Goal: Task Accomplishment & Management: Manage account settings

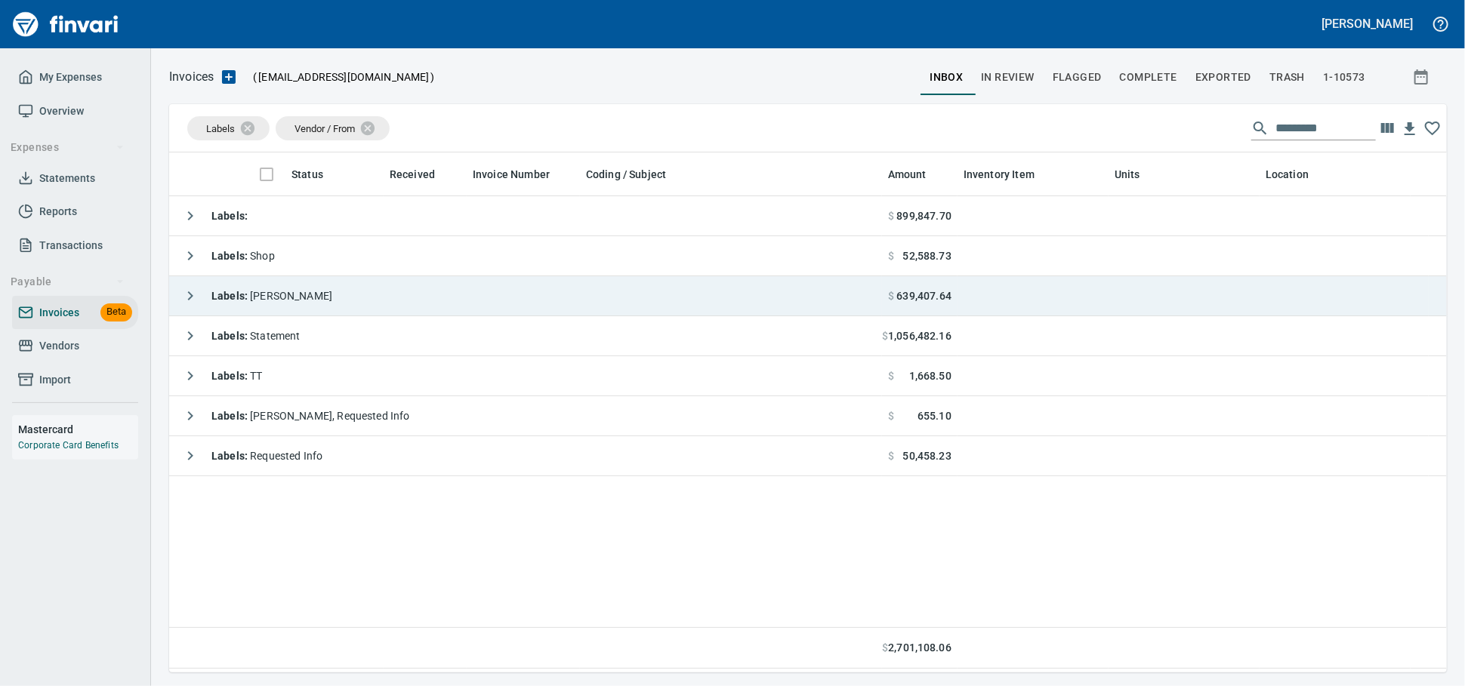
scroll to position [507, 1264]
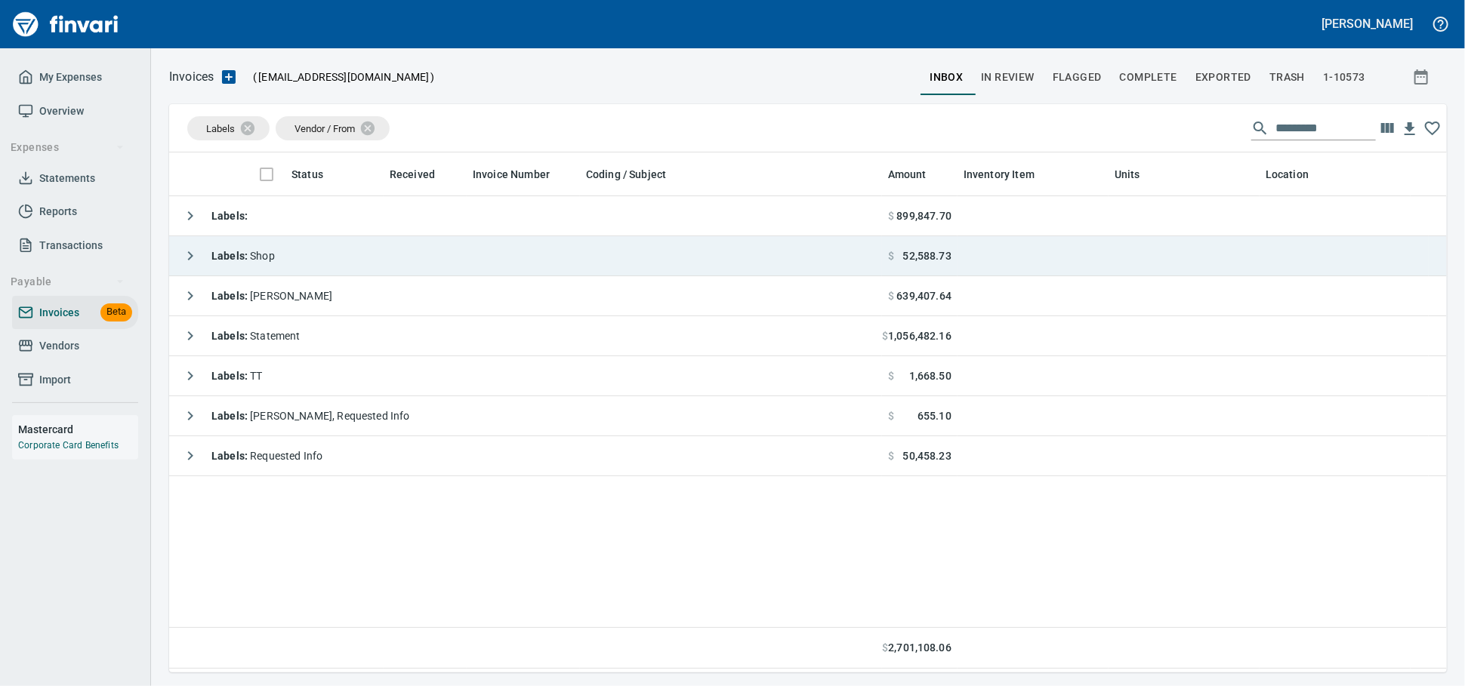
click at [322, 274] on td "Labels : Shop" at bounding box center [525, 256] width 713 height 40
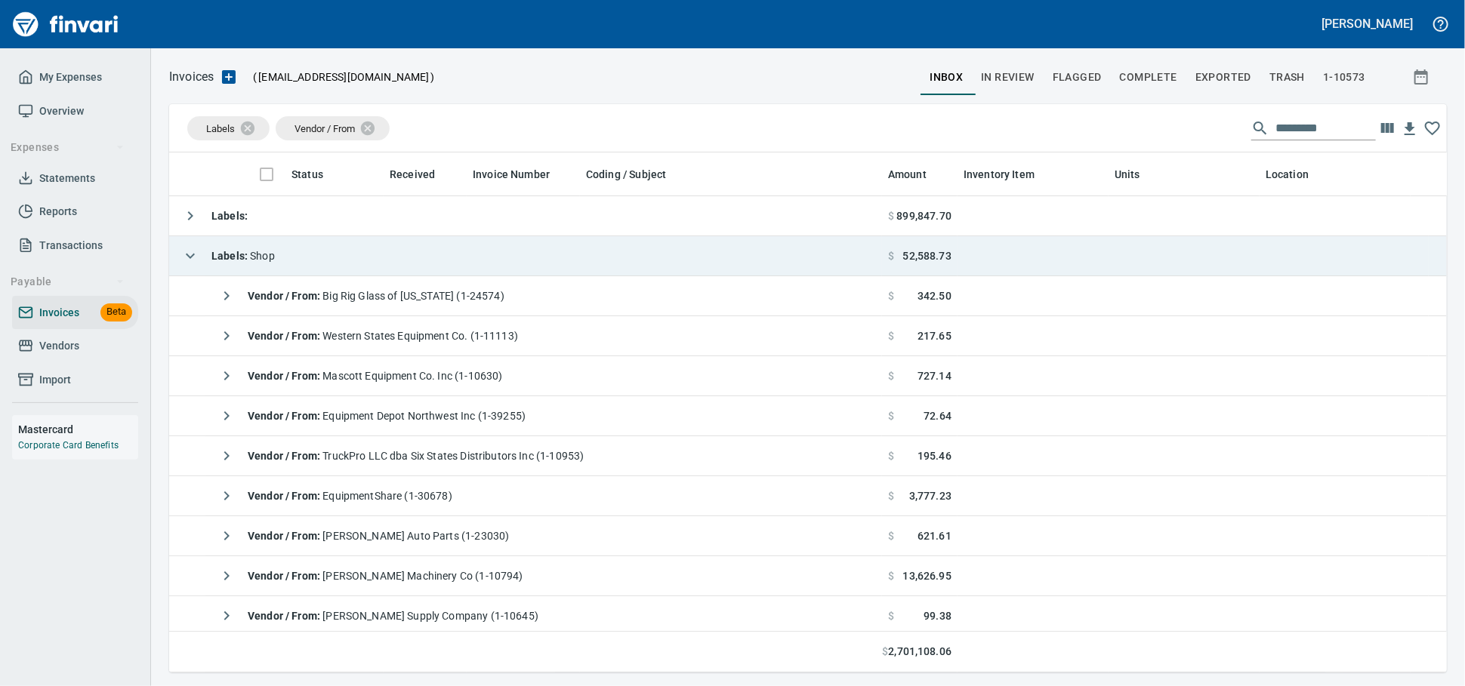
scroll to position [507, 1251]
click at [328, 260] on td "Labels : Shop" at bounding box center [525, 256] width 713 height 40
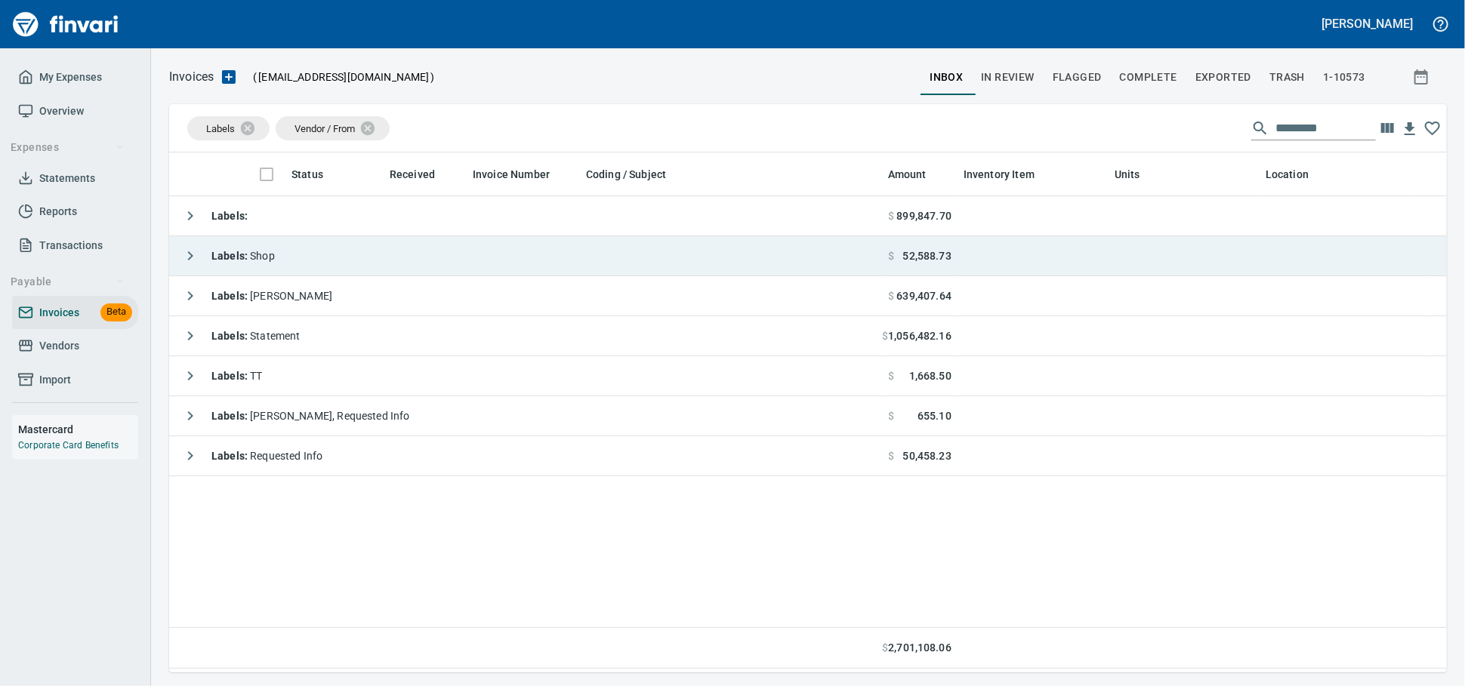
scroll to position [2, 2]
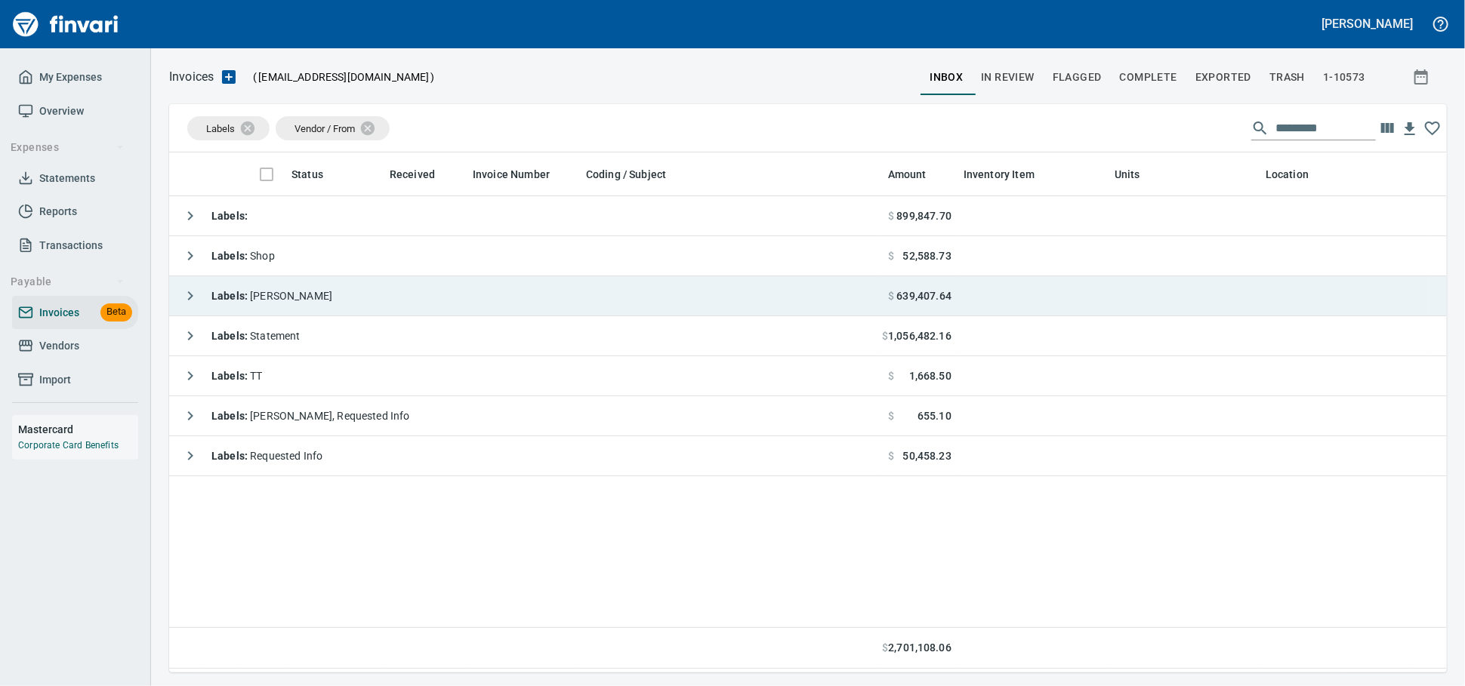
click at [328, 292] on td "Labels : [PERSON_NAME]" at bounding box center [525, 296] width 713 height 40
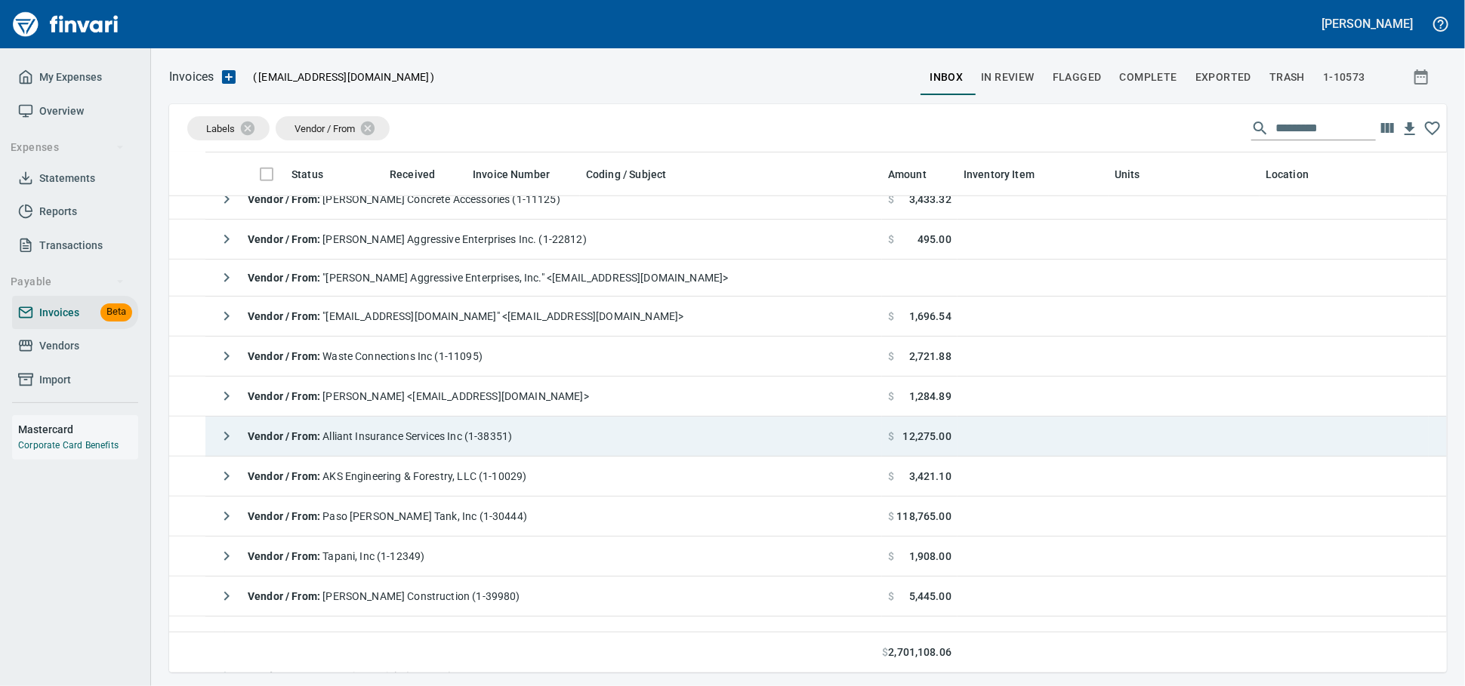
scroll to position [671, 0]
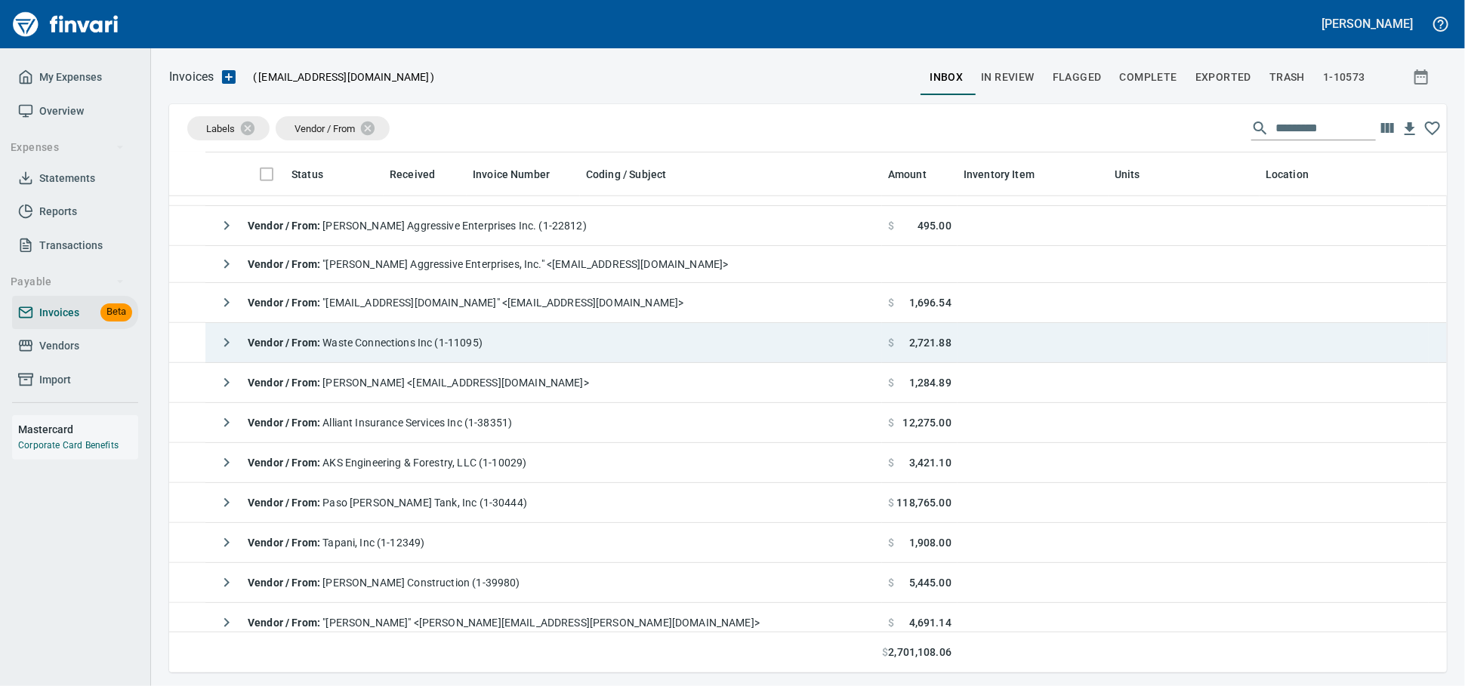
click at [469, 347] on span "Vendor / From : Waste Connections Inc (1-11095)" at bounding box center [365, 343] width 235 height 12
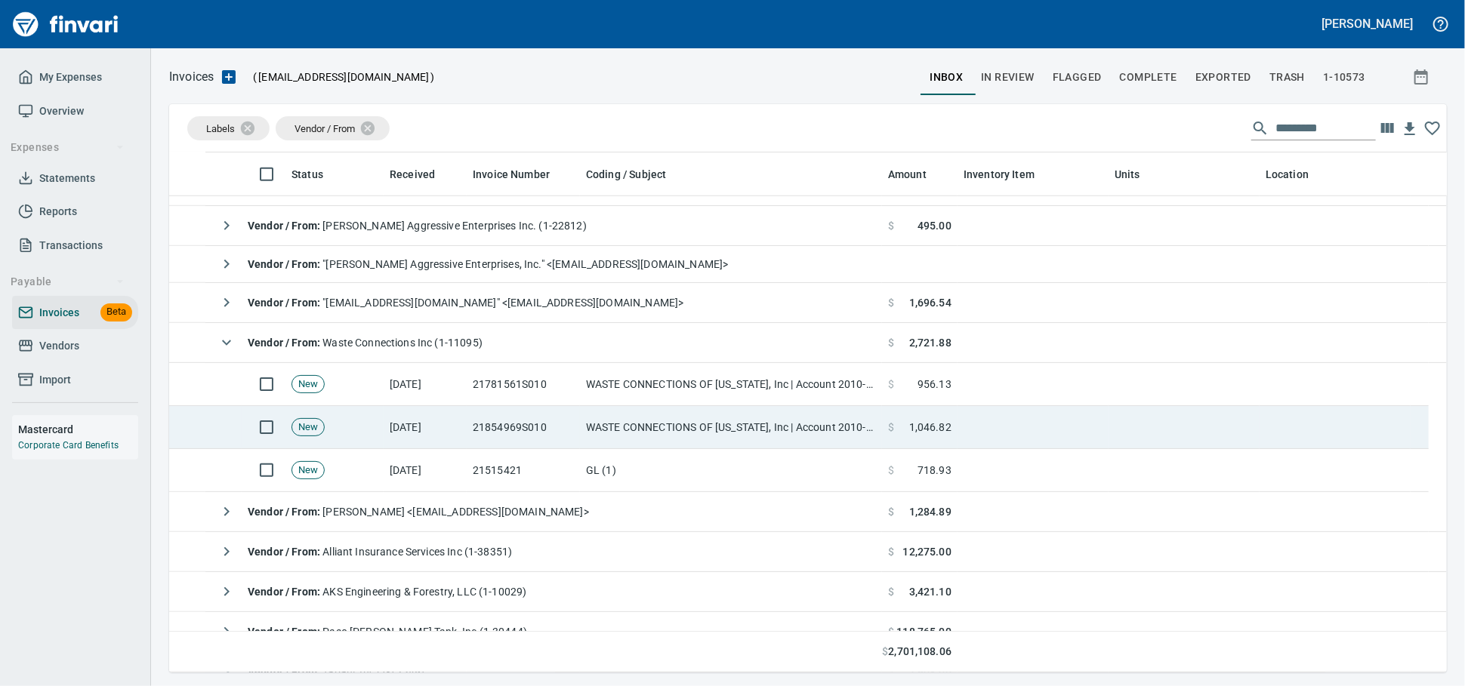
click at [634, 465] on td "GL (1)" at bounding box center [731, 470] width 302 height 43
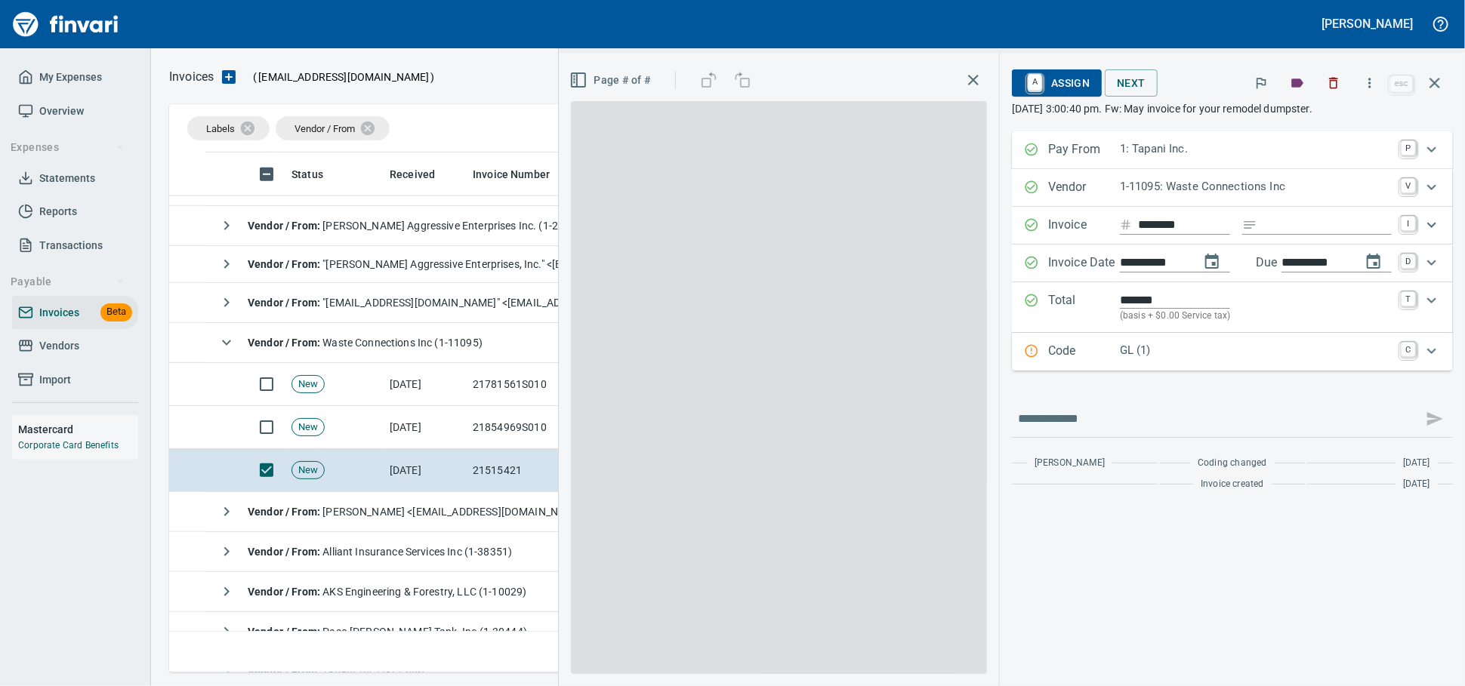
scroll to position [507, 1251]
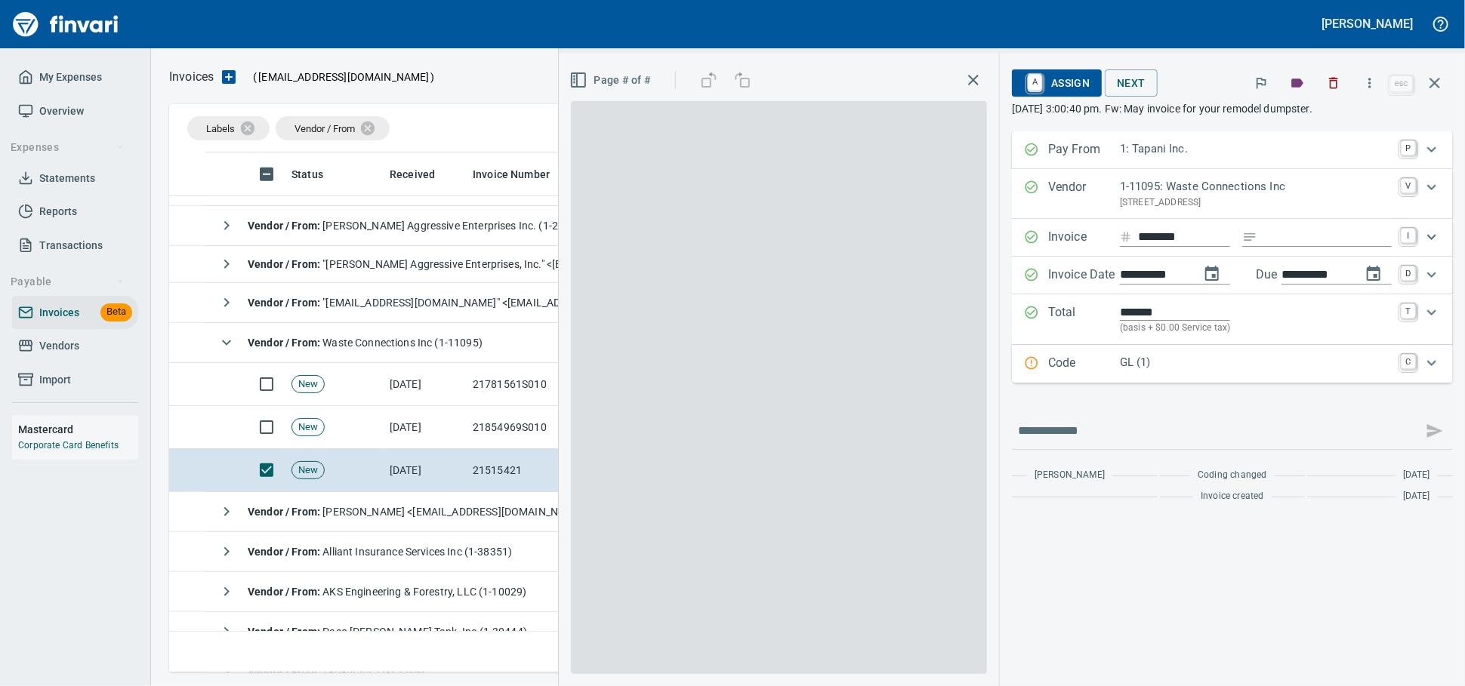
click at [1120, 372] on p "GL (1)" at bounding box center [1256, 362] width 272 height 17
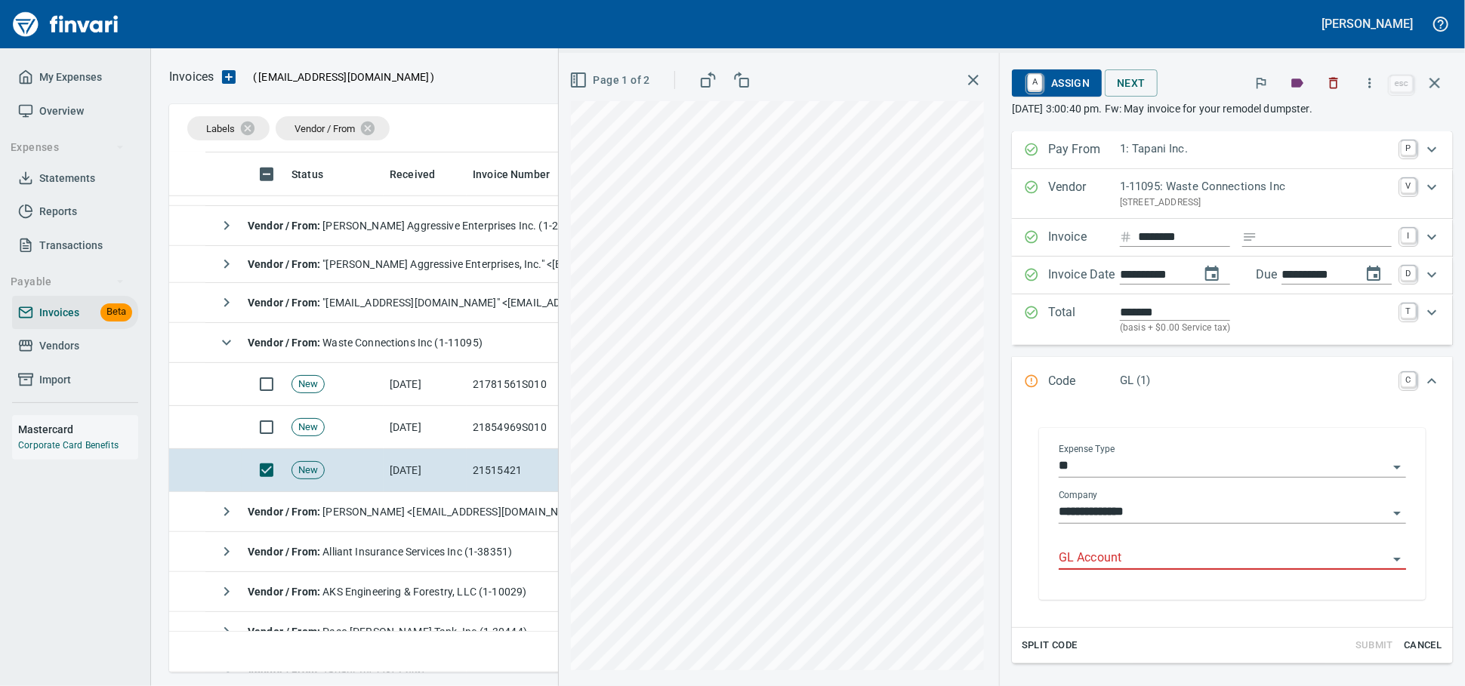
click at [1059, 569] on input "GL Account" at bounding box center [1223, 558] width 329 height 21
click at [1207, 628] on li "1655. .: N/R [PERSON_NAME]" at bounding box center [1202, 628] width 378 height 36
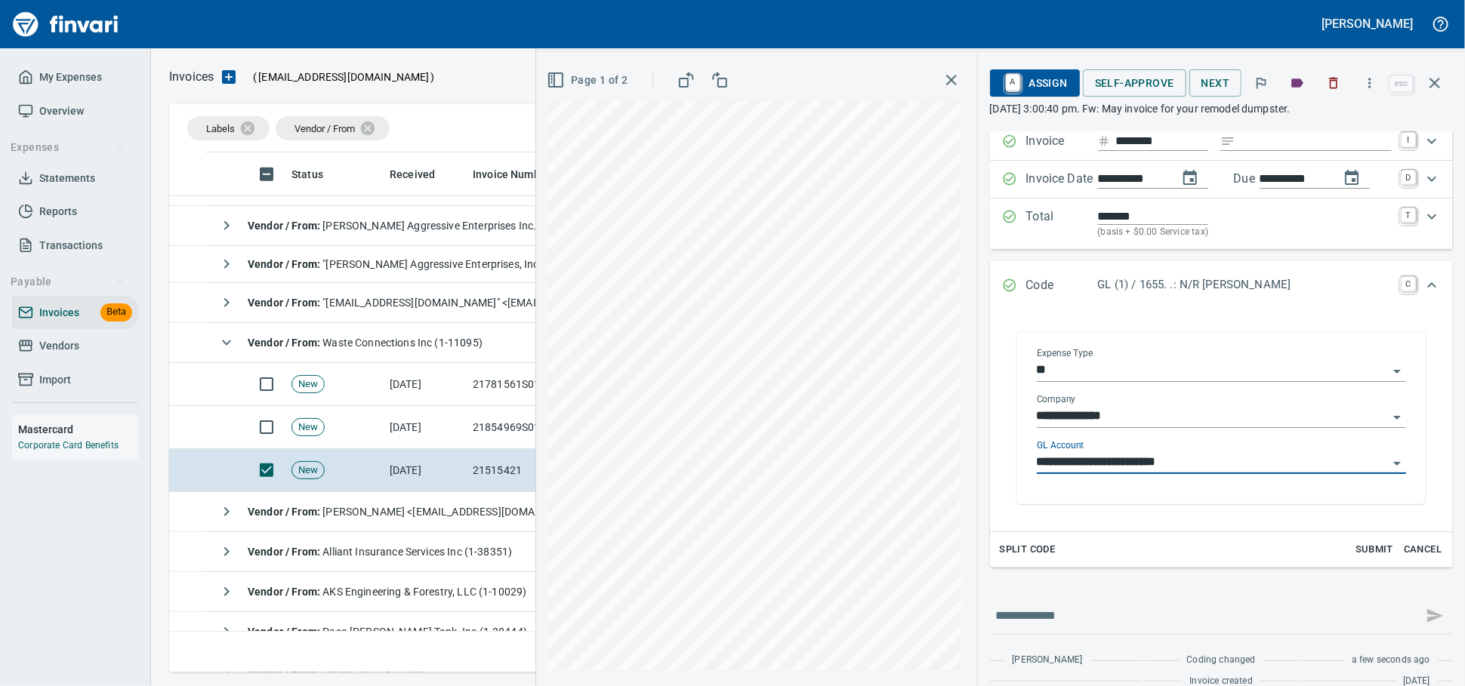
scroll to position [0, 0]
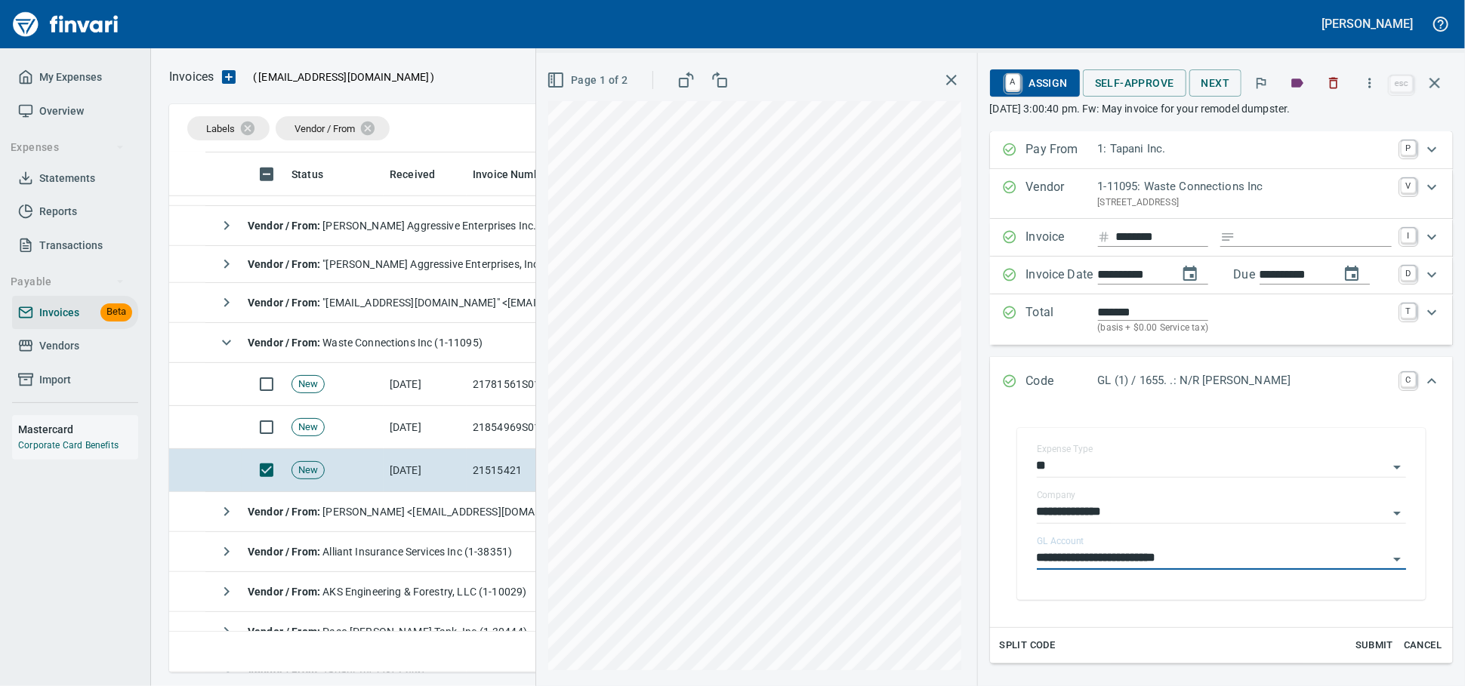
type input "**********"
click at [1354, 655] on span "Submit" at bounding box center [1374, 645] width 41 height 17
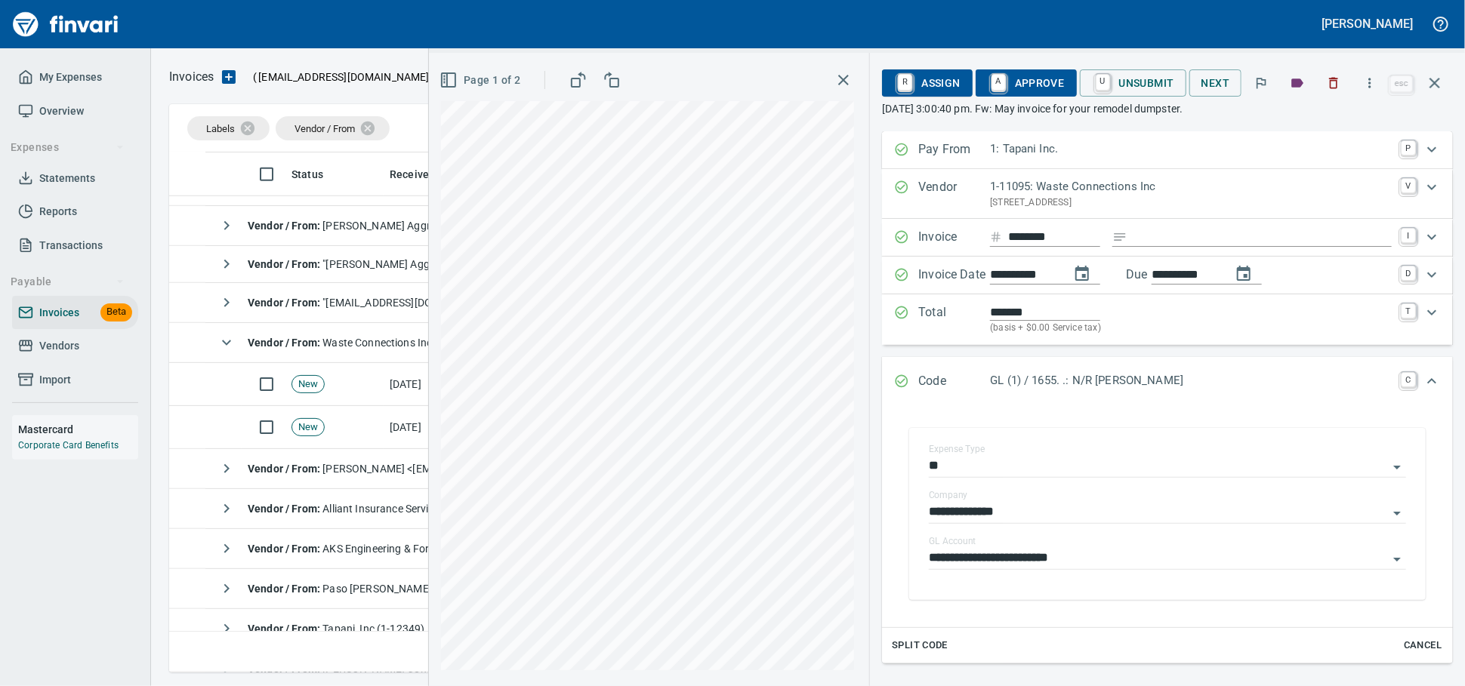
click at [1146, 247] on input "Expand" at bounding box center [1262, 237] width 258 height 19
type input "**********"
click at [1032, 89] on span "A Approve" at bounding box center [1026, 83] width 77 height 26
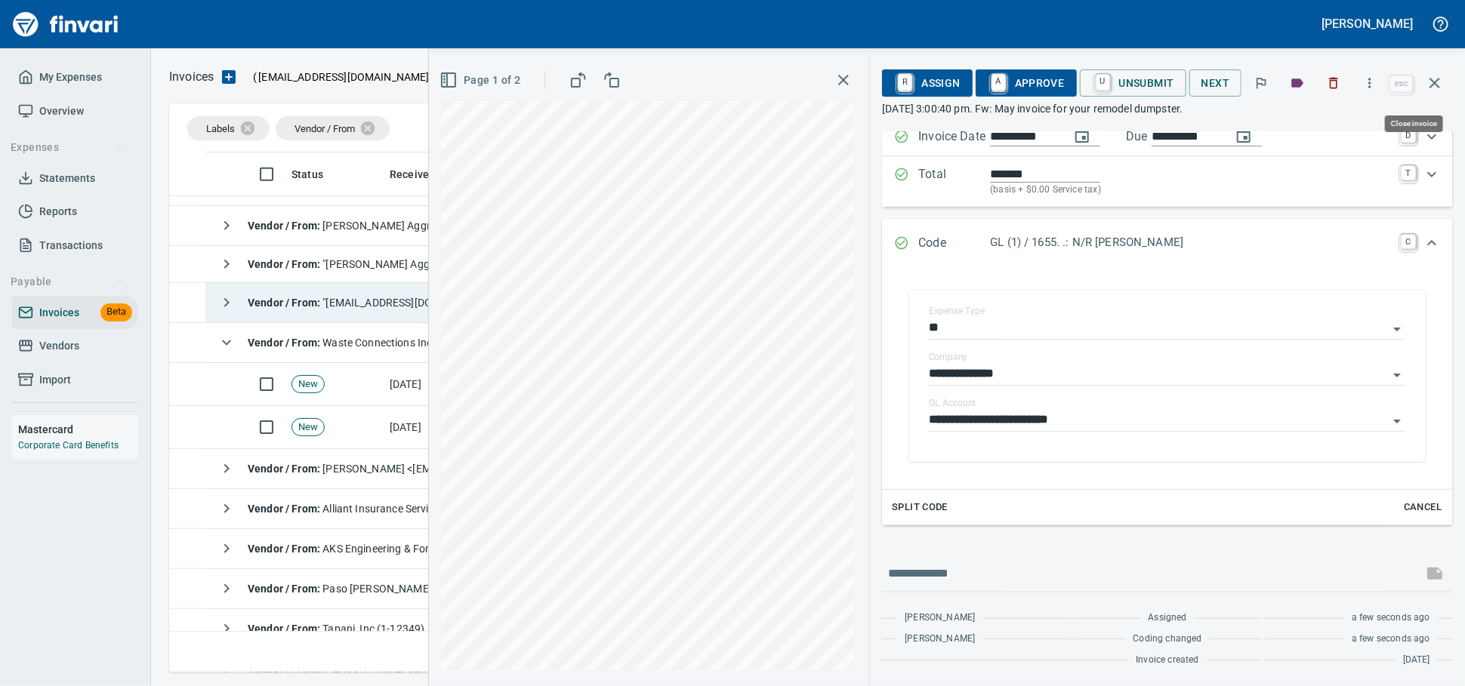
click at [1436, 87] on icon "button" at bounding box center [1435, 83] width 18 height 18
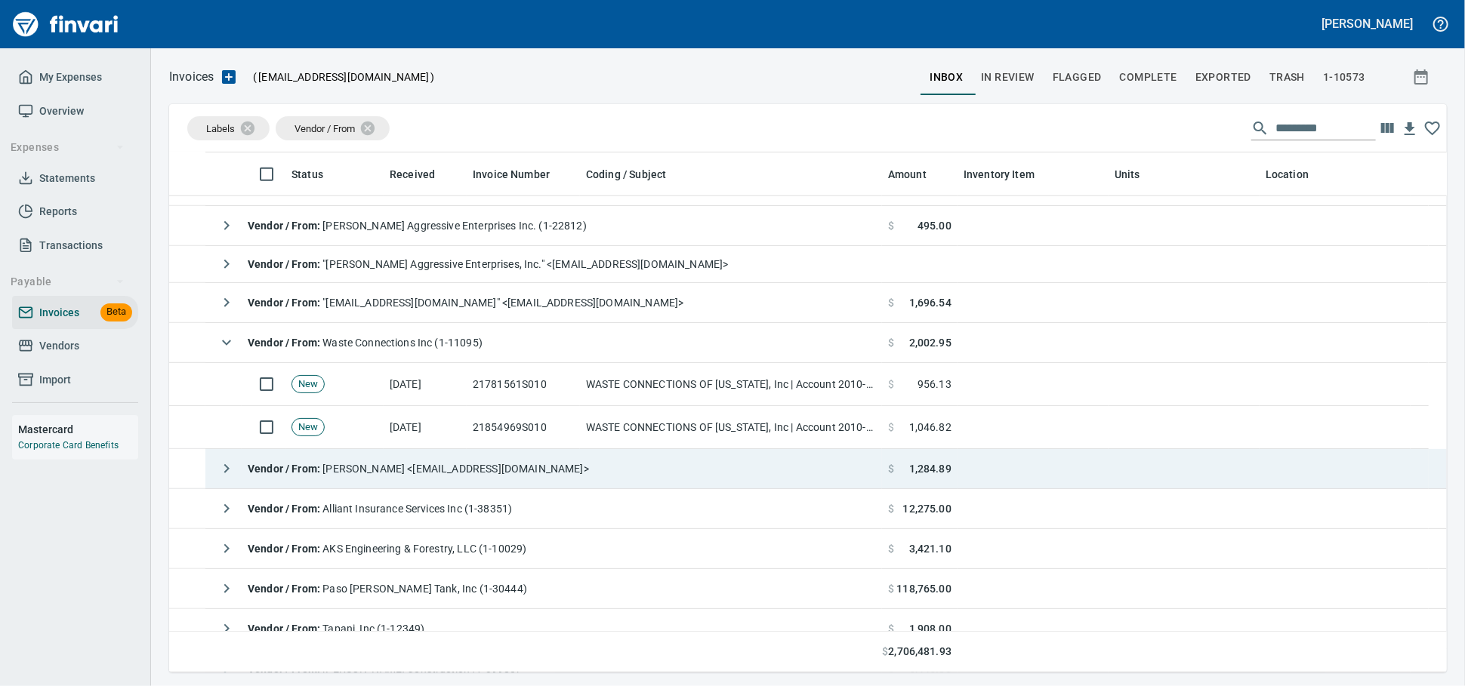
scroll to position [507, 1251]
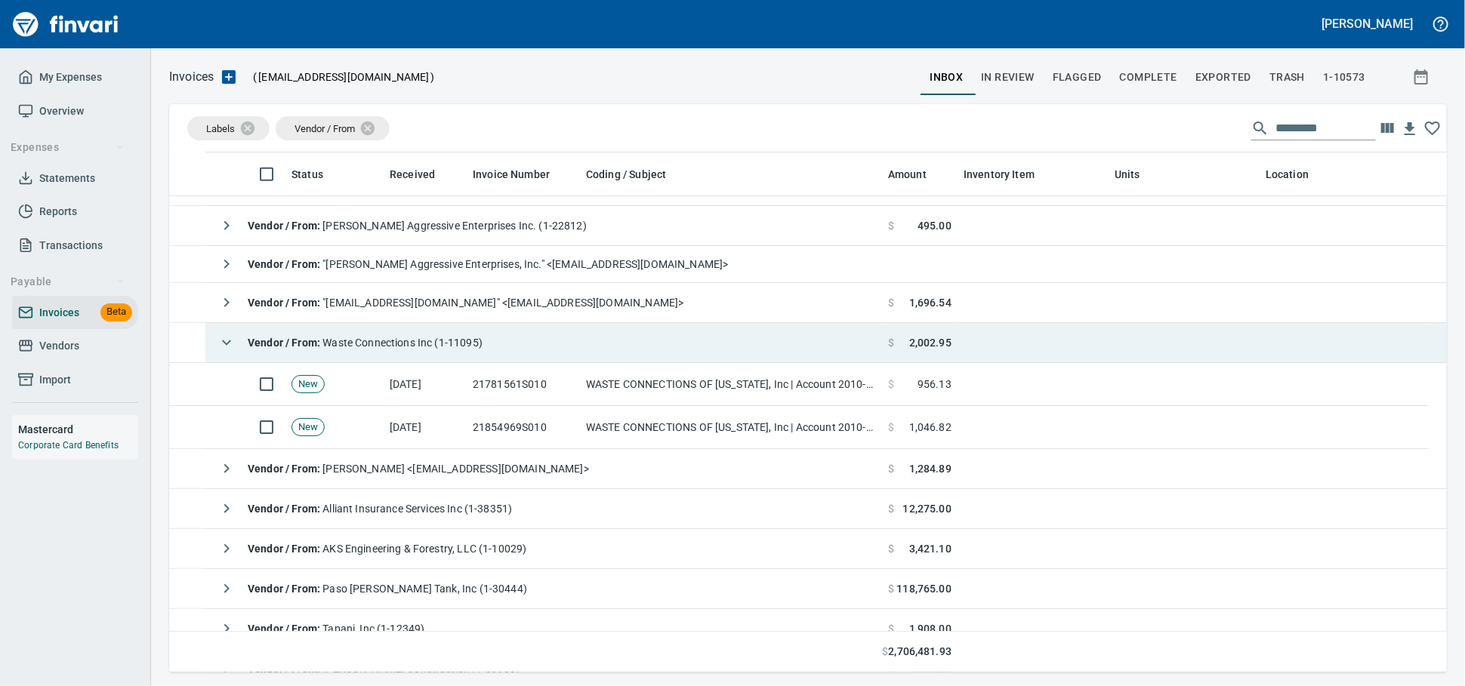
click at [296, 347] on strong "Vendor / From :" at bounding box center [285, 343] width 75 height 12
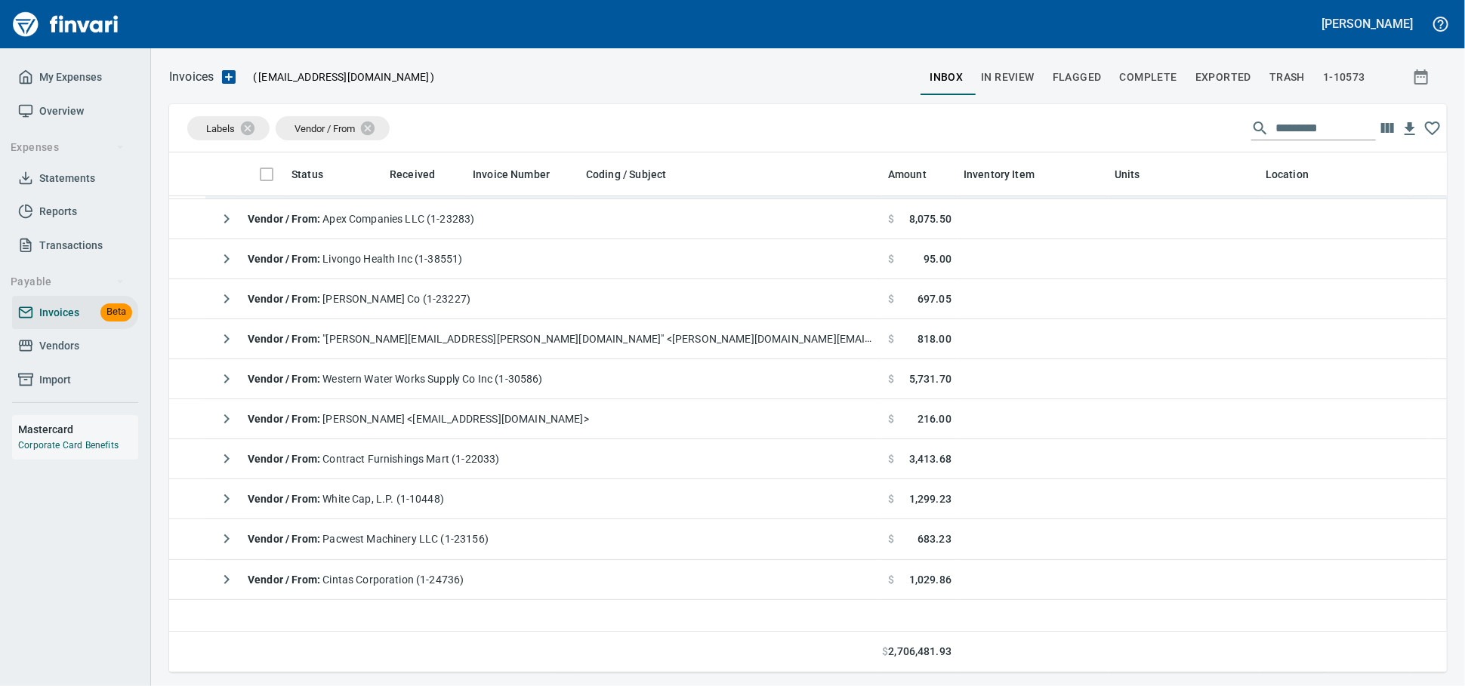
scroll to position [0, 0]
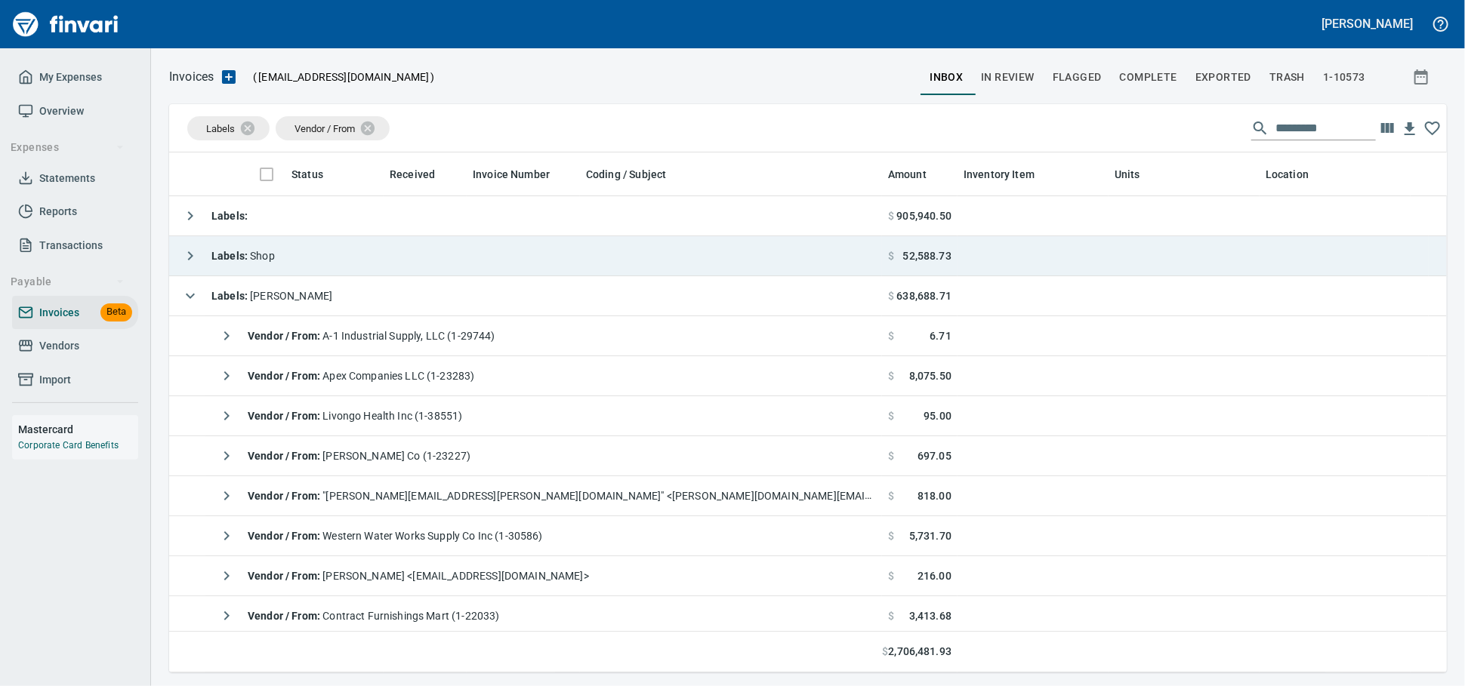
click at [448, 275] on td "Labels : Shop" at bounding box center [525, 256] width 713 height 40
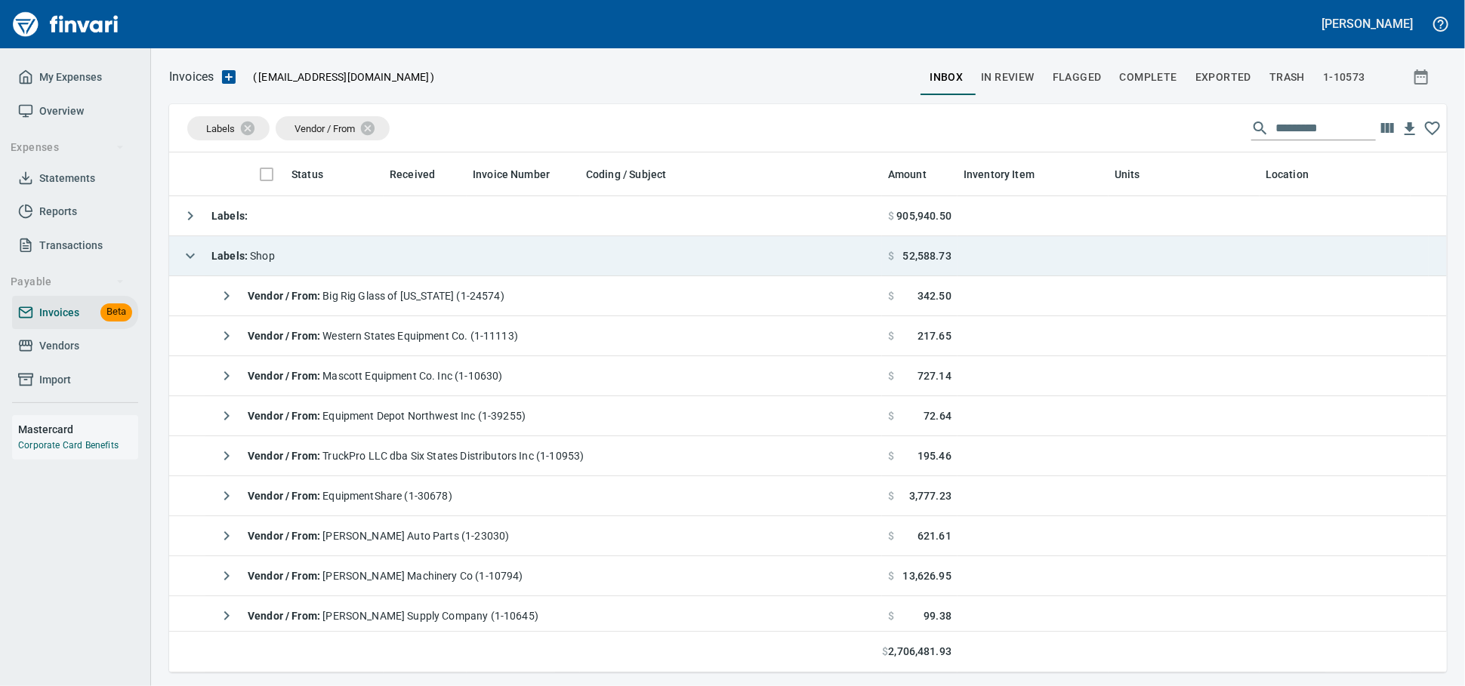
click at [449, 259] on td "Labels : Shop" at bounding box center [525, 256] width 713 height 40
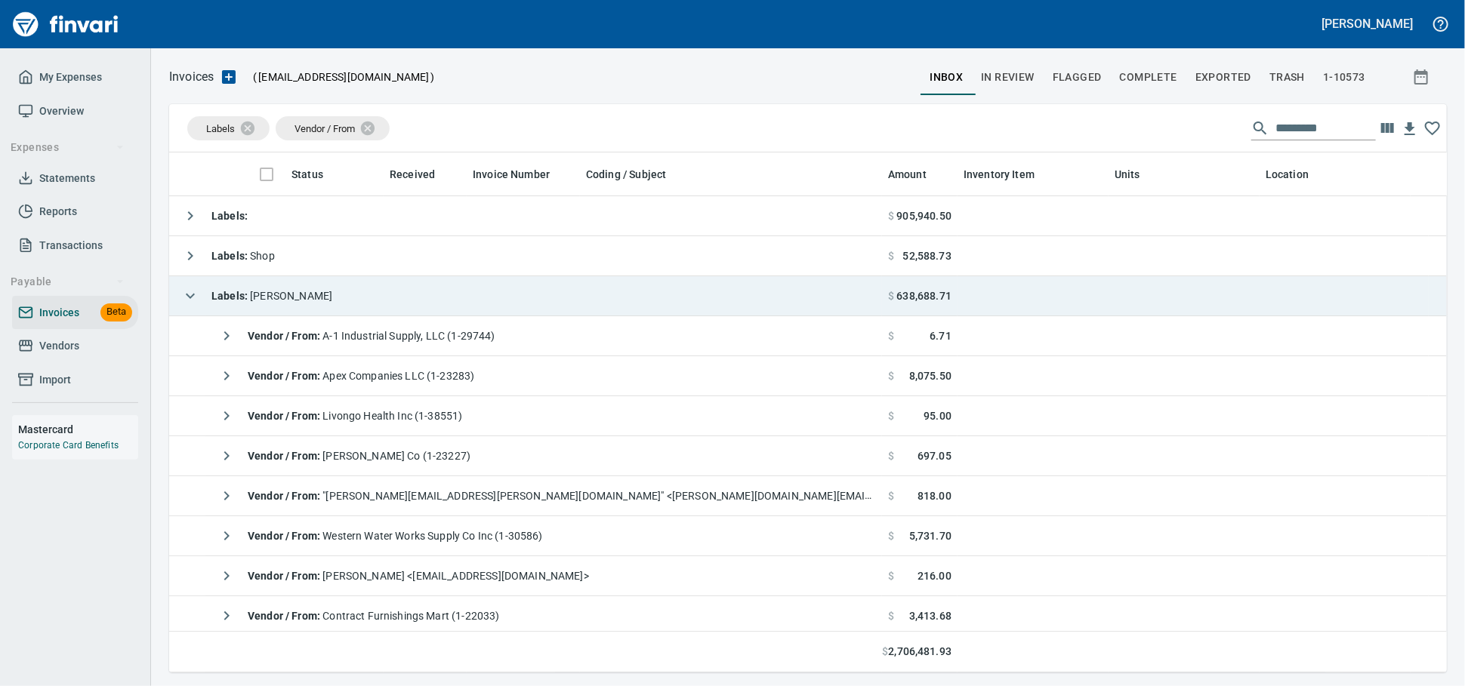
click at [413, 298] on td "Labels : [PERSON_NAME]" at bounding box center [525, 296] width 713 height 40
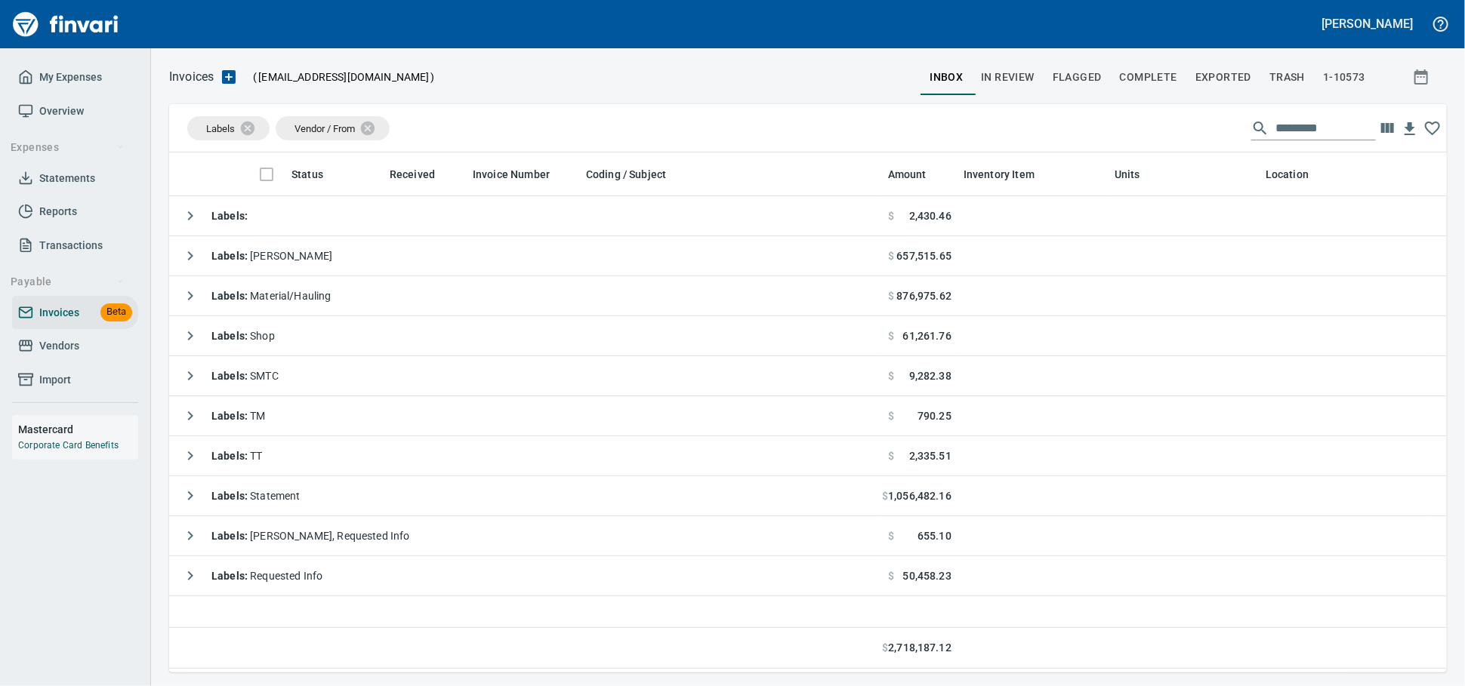
scroll to position [507, 1264]
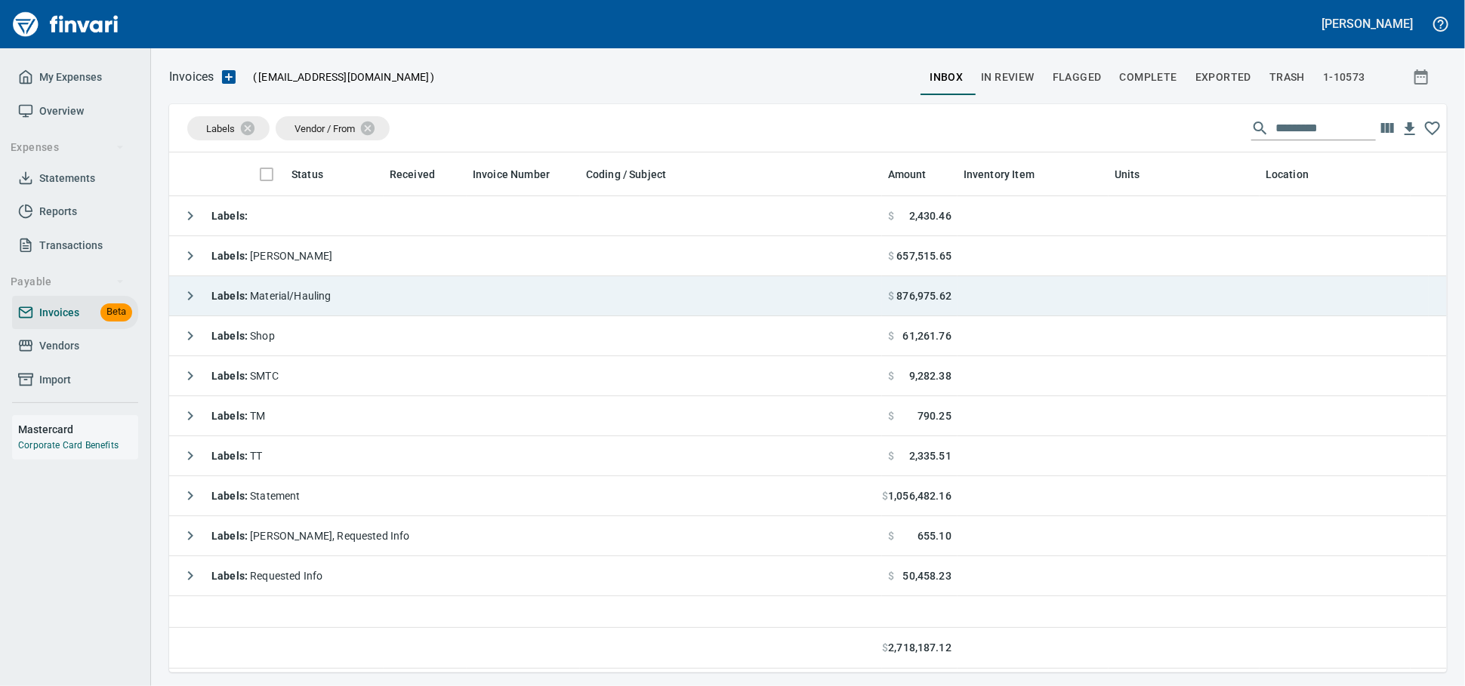
drag, startPoint x: 417, startPoint y: 291, endPoint x: 409, endPoint y: 316, distance: 26.0
click at [417, 291] on td "Labels : Material/Hauling" at bounding box center [525, 296] width 713 height 40
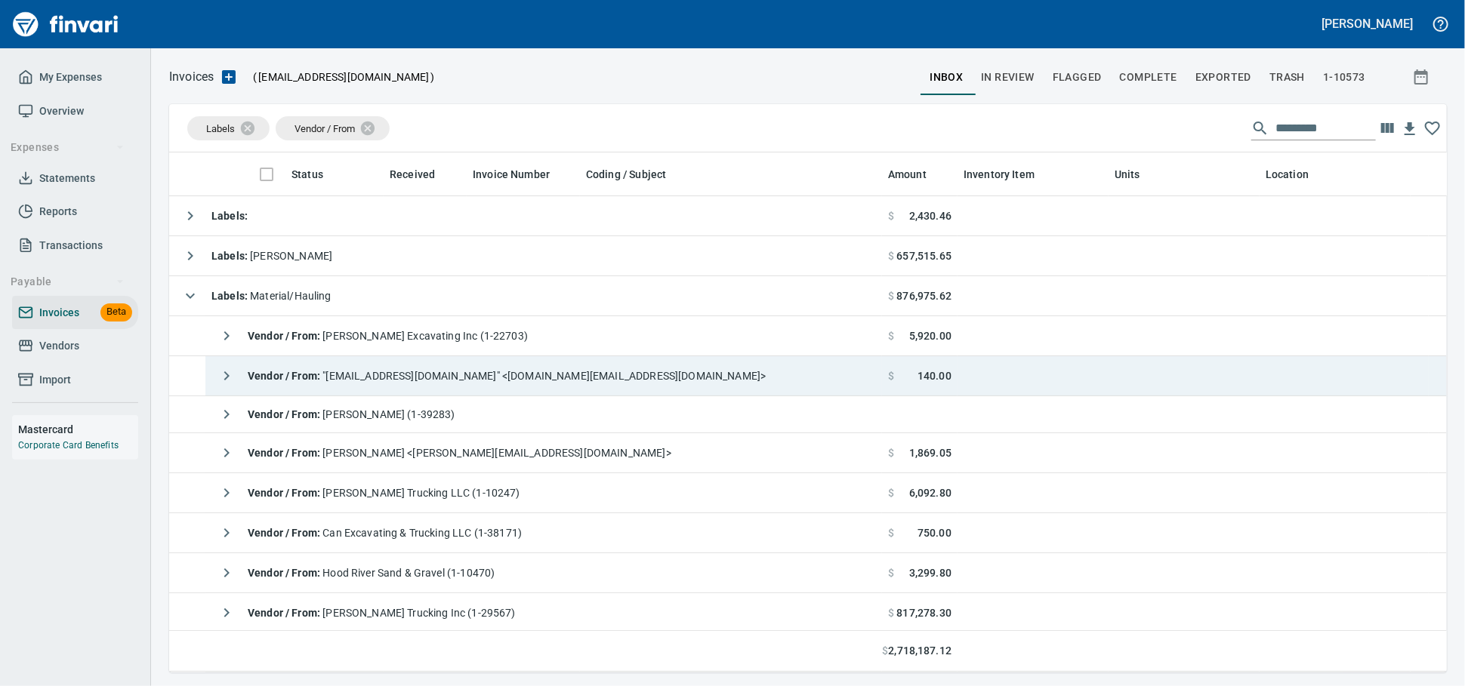
scroll to position [507, 1251]
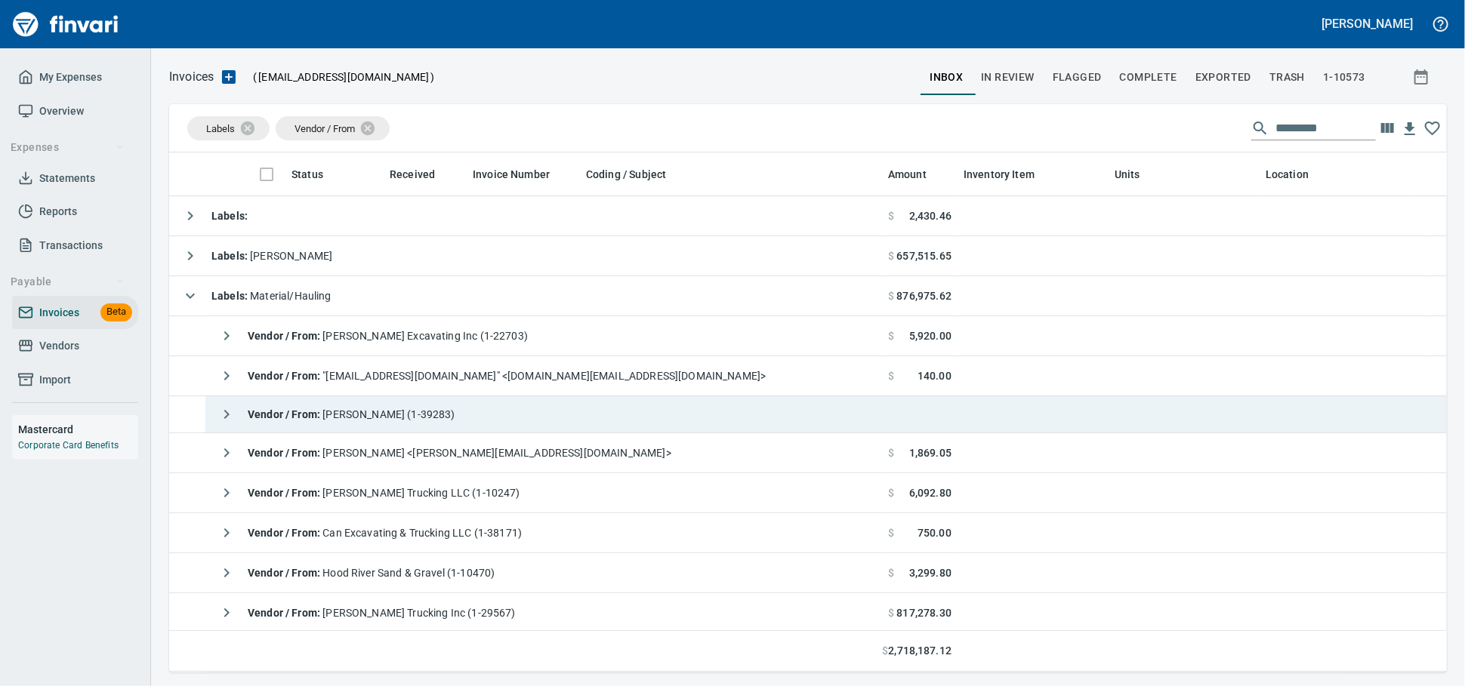
click at [402, 419] on span "Vendor / From : [PERSON_NAME] (1-39283)" at bounding box center [352, 415] width 208 height 12
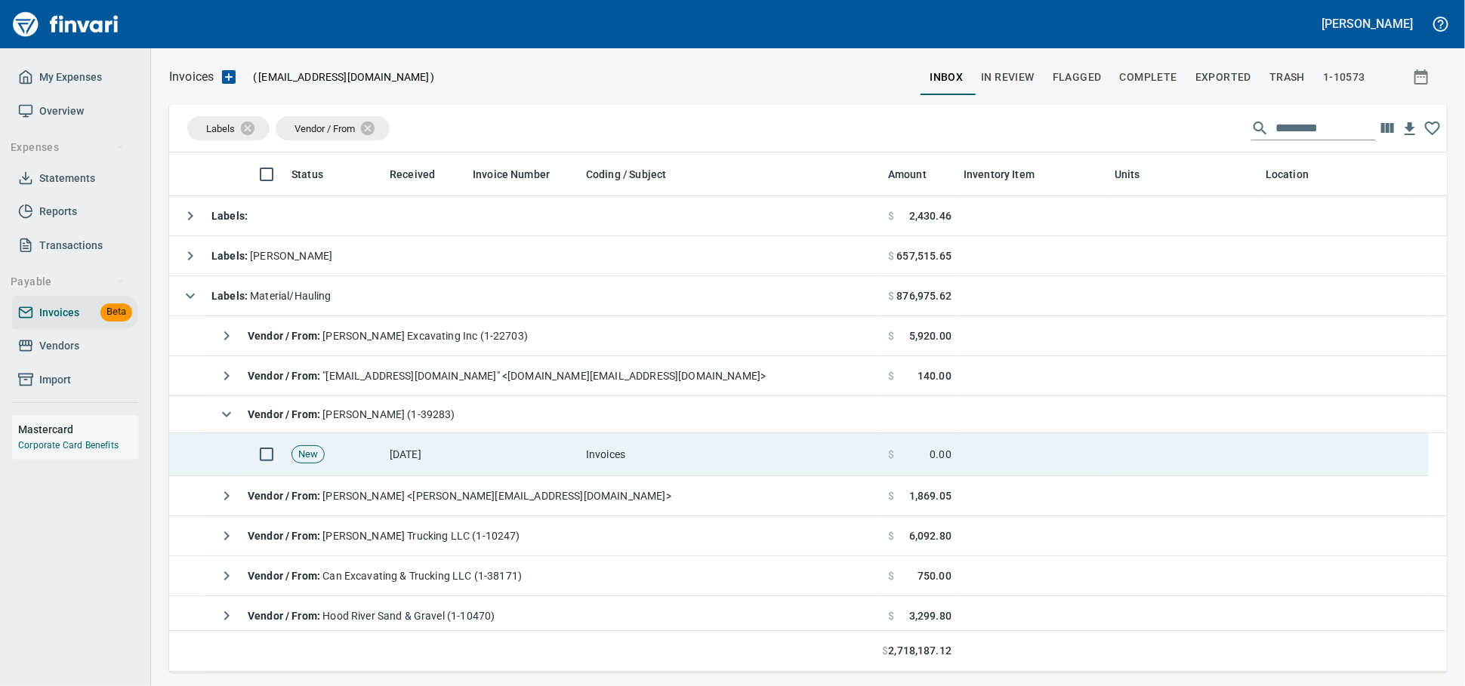
click at [778, 463] on td "Invoices" at bounding box center [731, 454] width 302 height 43
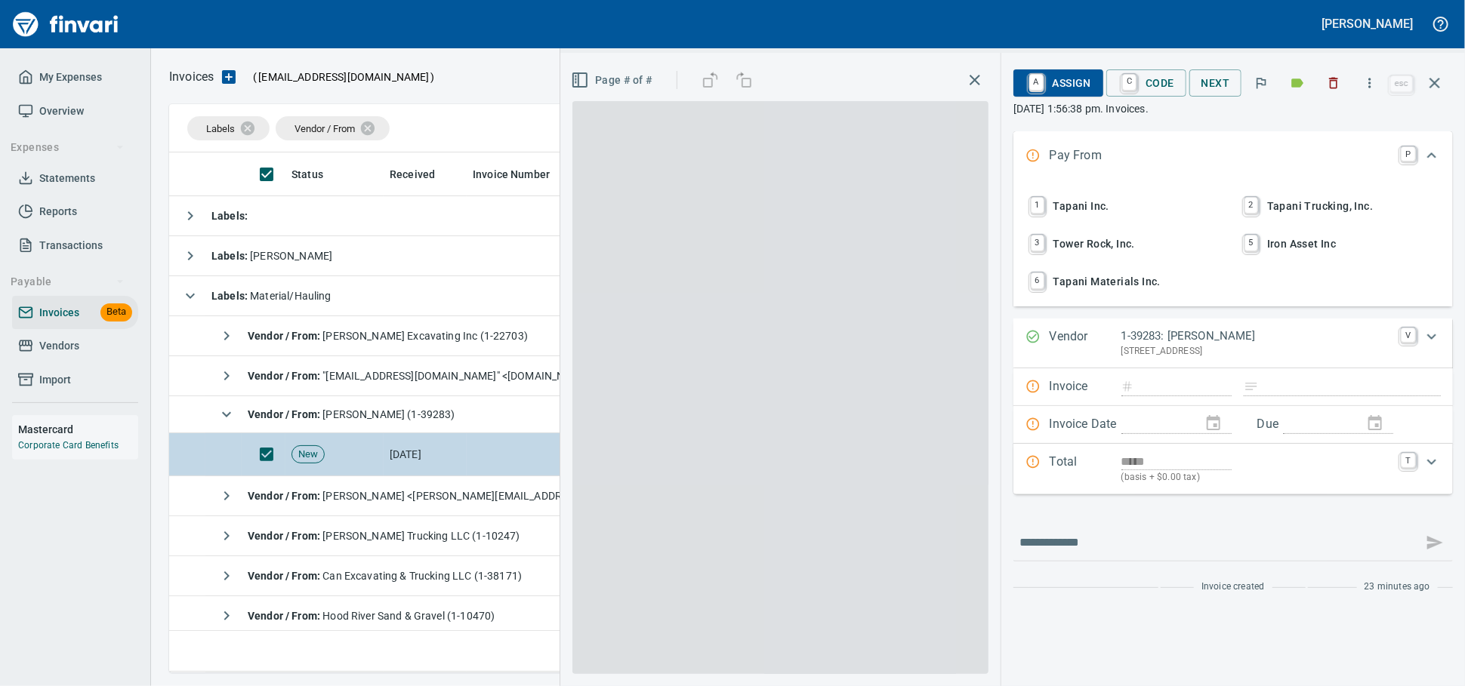
scroll to position [507, 1251]
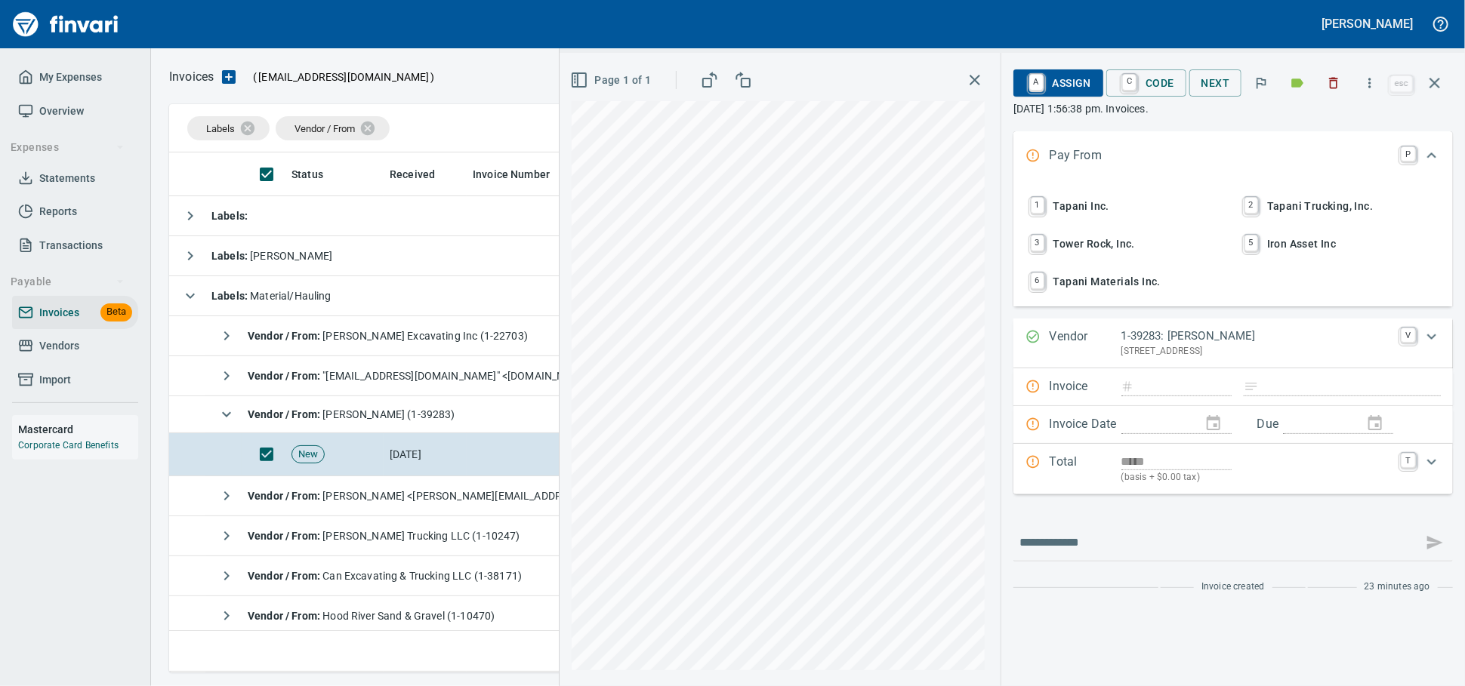
click at [1330, 89] on icon "button" at bounding box center [1334, 83] width 9 height 11
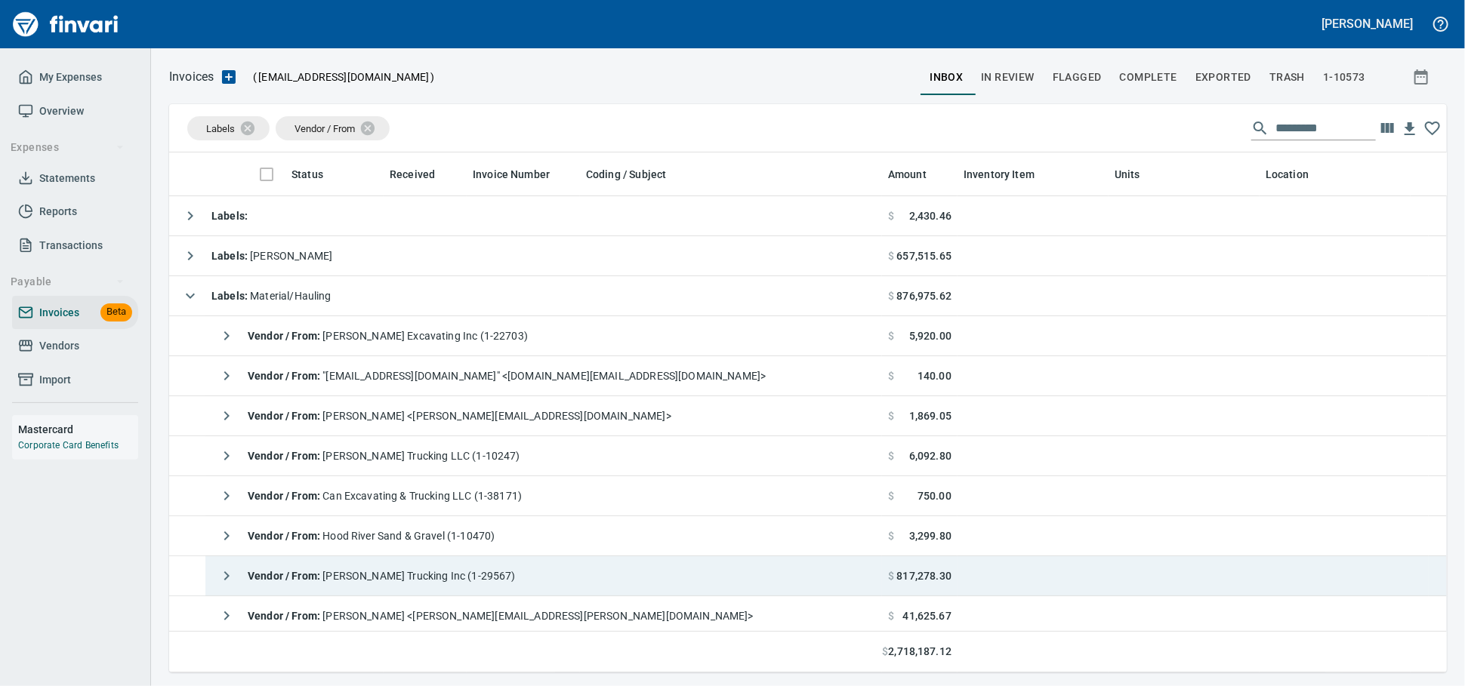
scroll to position [84, 0]
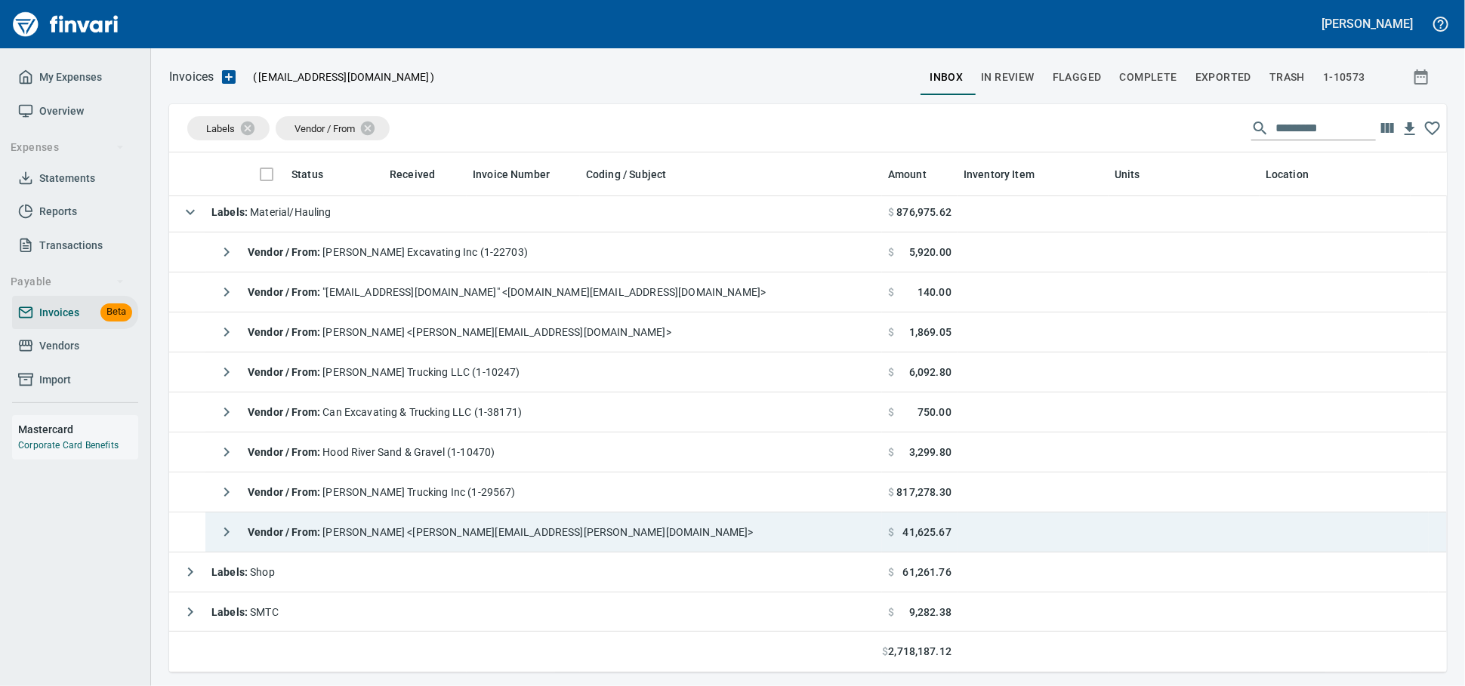
click at [487, 538] on span "Vendor / From : [PERSON_NAME] <[PERSON_NAME][EMAIL_ADDRESS][PERSON_NAME][DOMAIN…" at bounding box center [501, 532] width 506 height 12
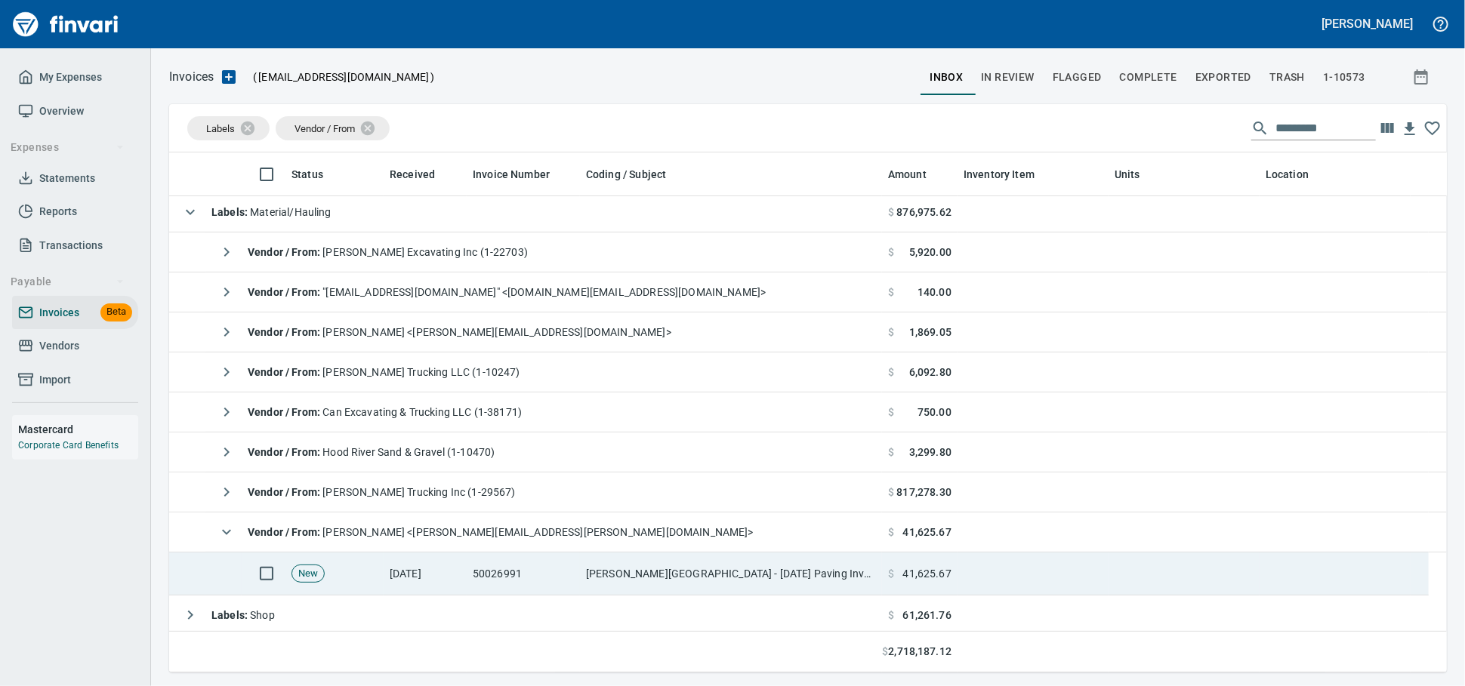
drag, startPoint x: 590, startPoint y: 571, endPoint x: 1158, endPoint y: 578, distance: 567.9
click at [589, 570] on td "[PERSON_NAME][GEOGRAPHIC_DATA] - [DATE] Paving Invoice" at bounding box center [731, 574] width 302 height 43
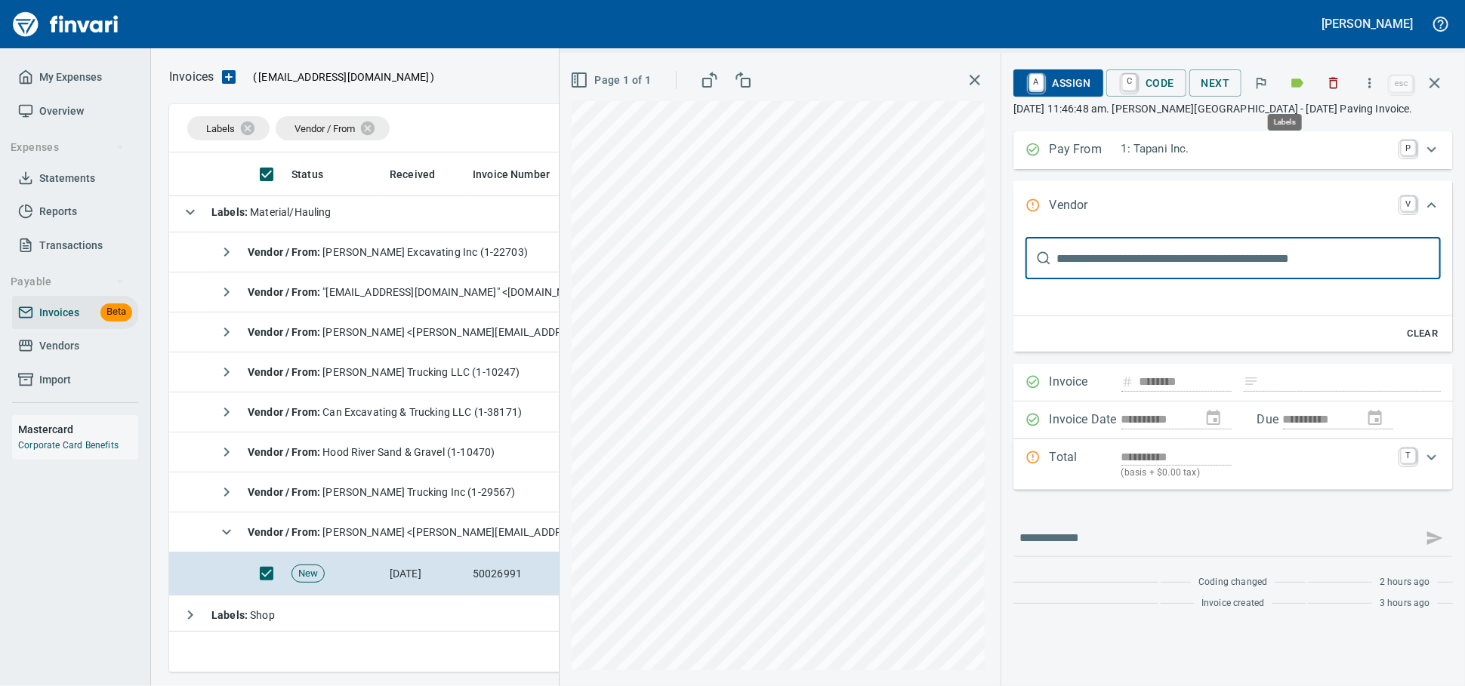
click at [1292, 84] on icon "button" at bounding box center [1298, 83] width 12 height 9
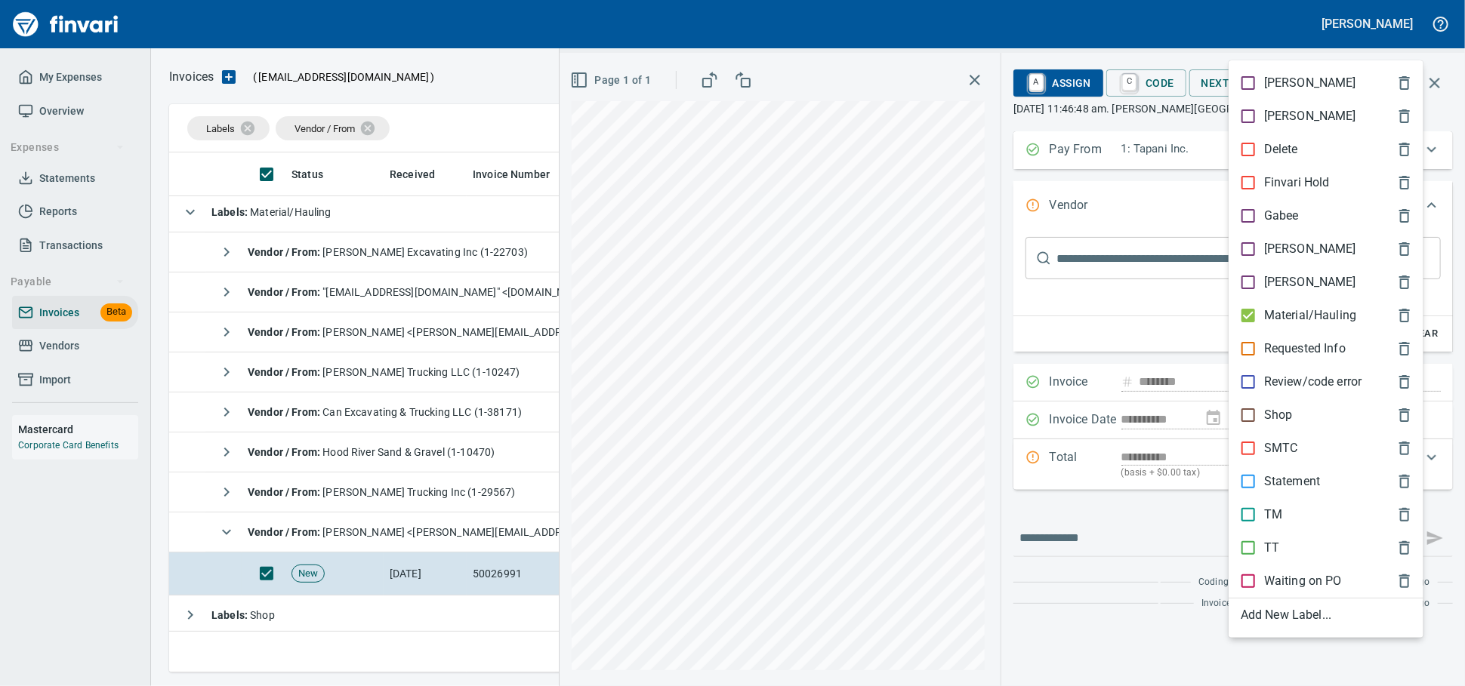
scroll to position [507, 1251]
click at [1264, 332] on div "Material/Hauling" at bounding box center [1326, 315] width 195 height 33
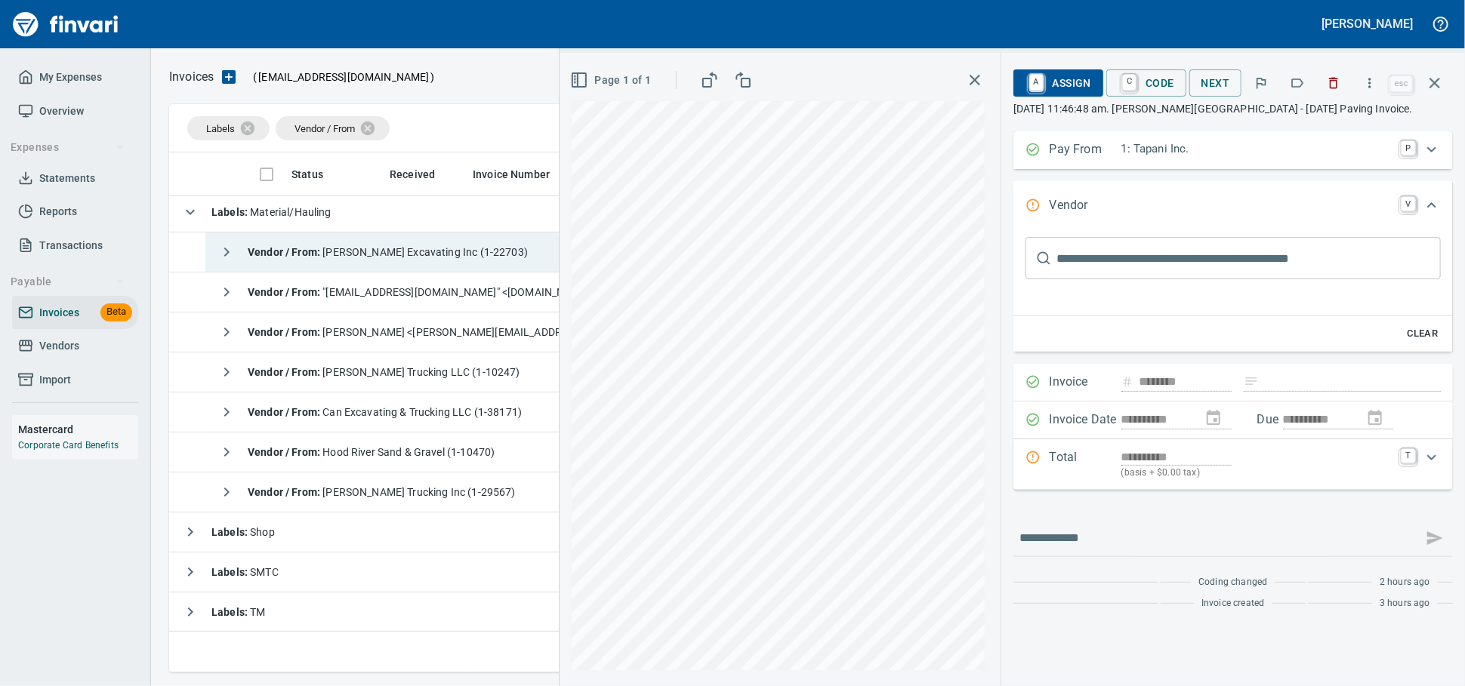
click at [372, 258] on span "Vendor / From : [PERSON_NAME] Excavating Inc (1-22703)" at bounding box center [388, 252] width 280 height 12
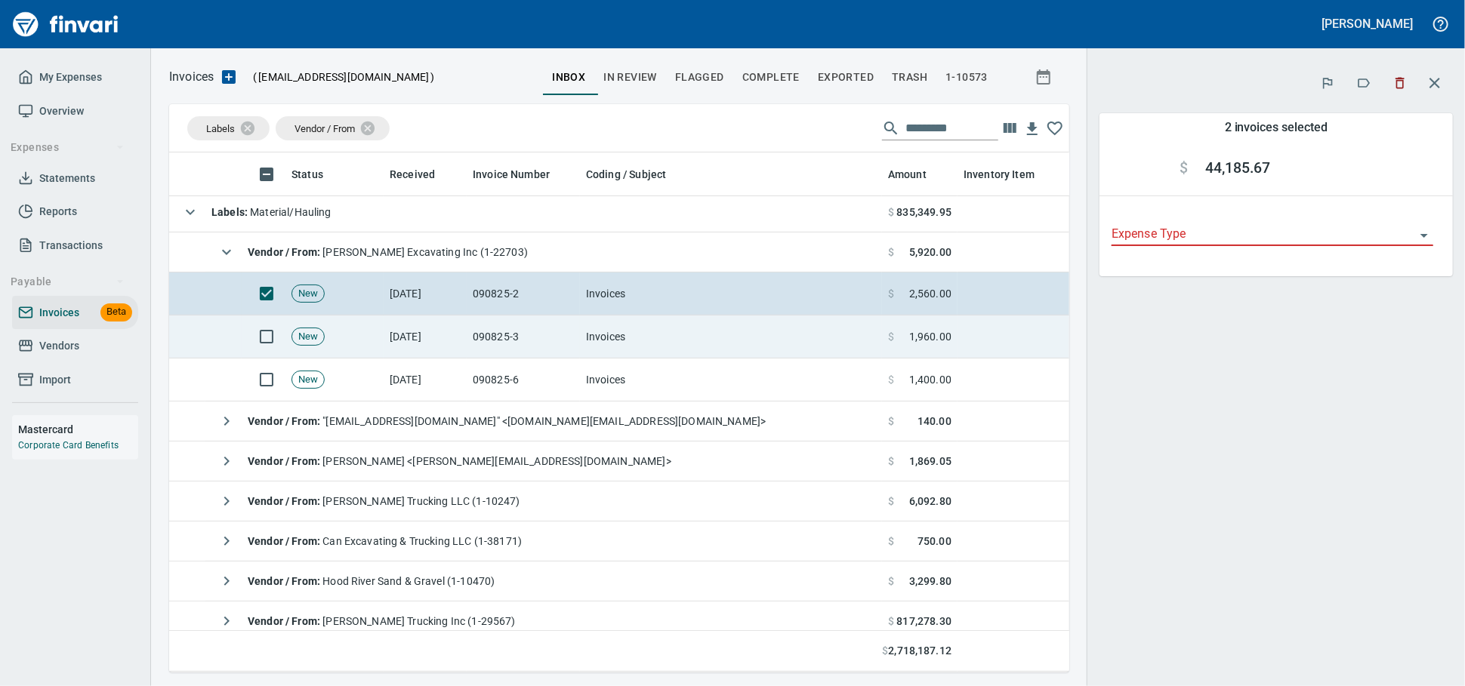
scroll to position [494, 874]
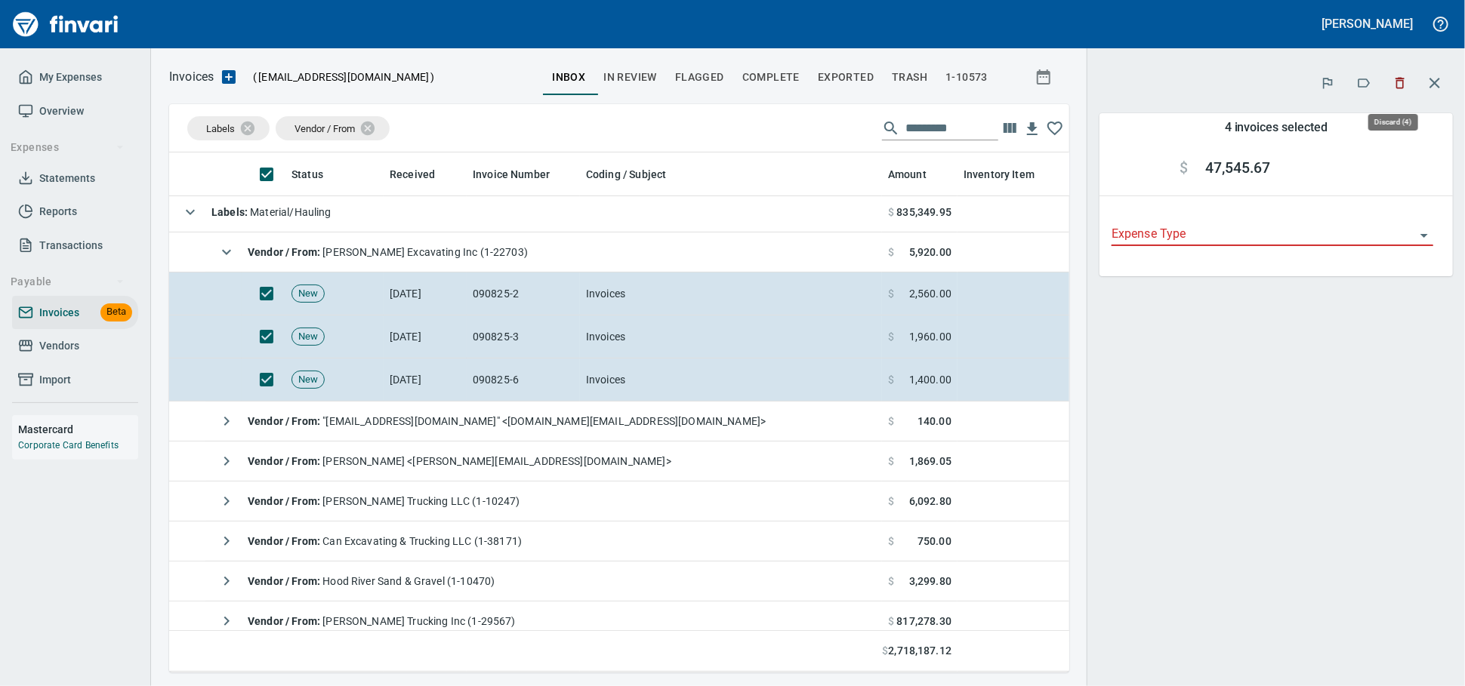
click at [1392, 79] on icon "button" at bounding box center [1399, 83] width 15 height 15
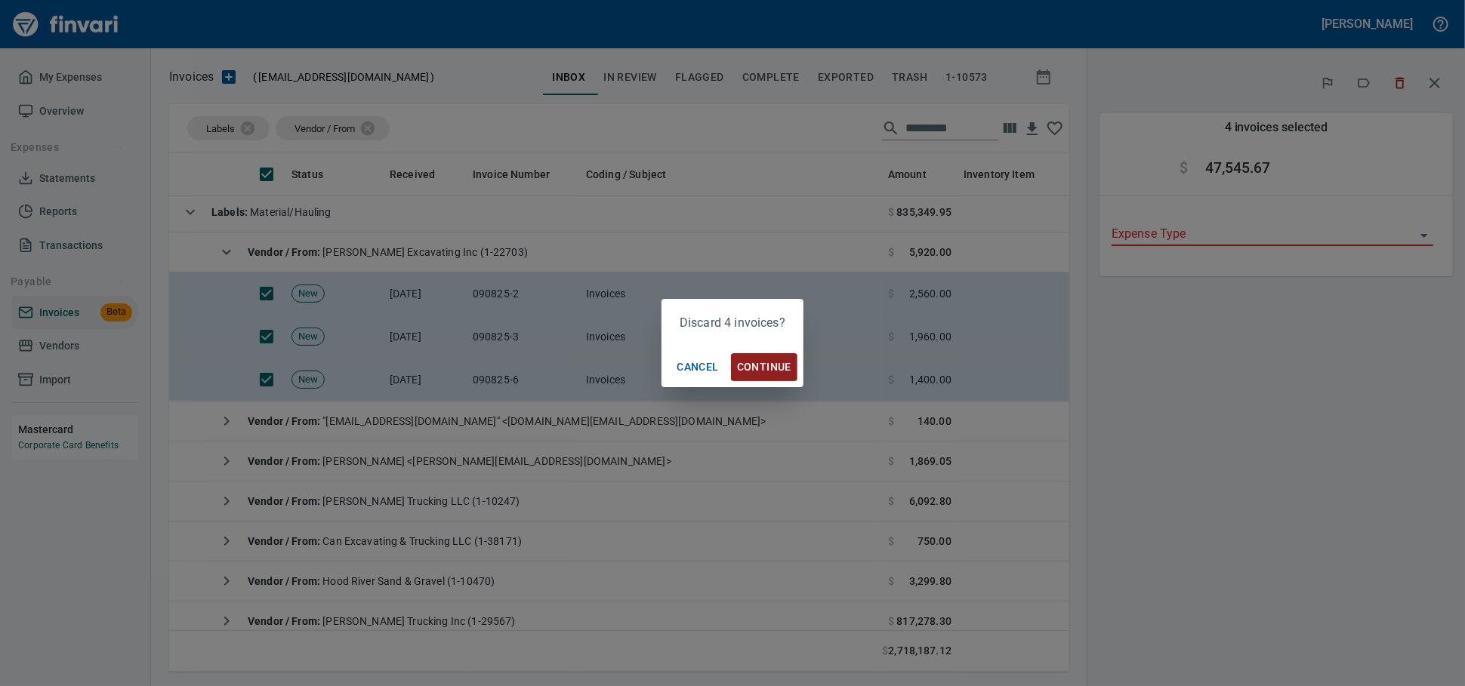
scroll to position [494, 874]
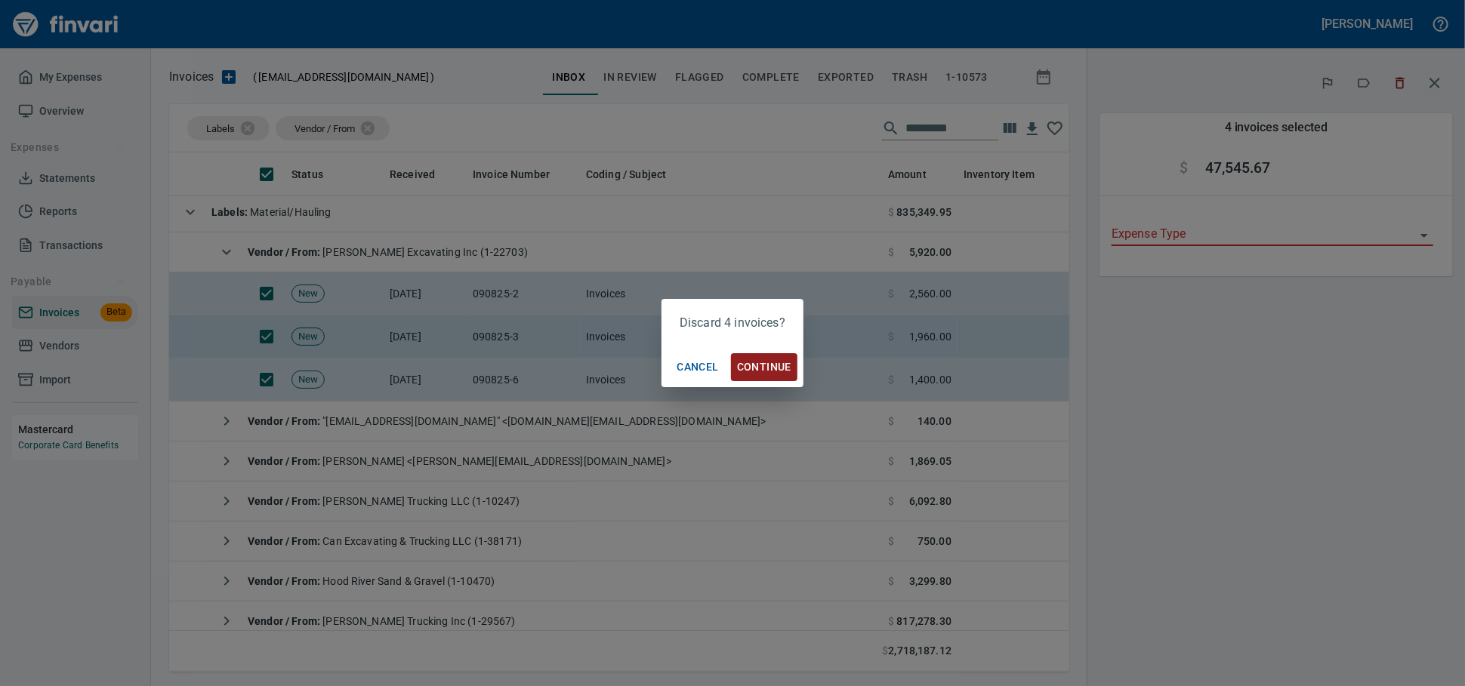
click at [770, 364] on span "Continue" at bounding box center [764, 367] width 54 height 19
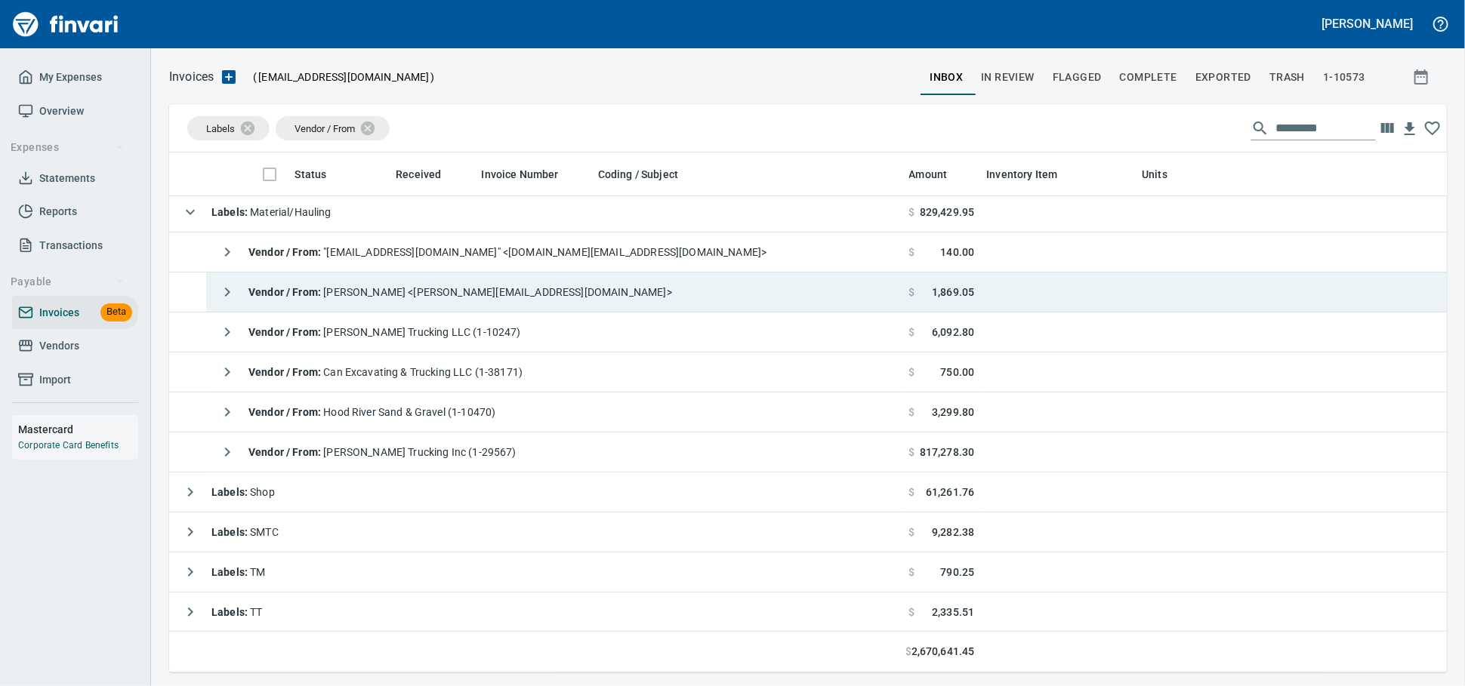
scroll to position [507, 1251]
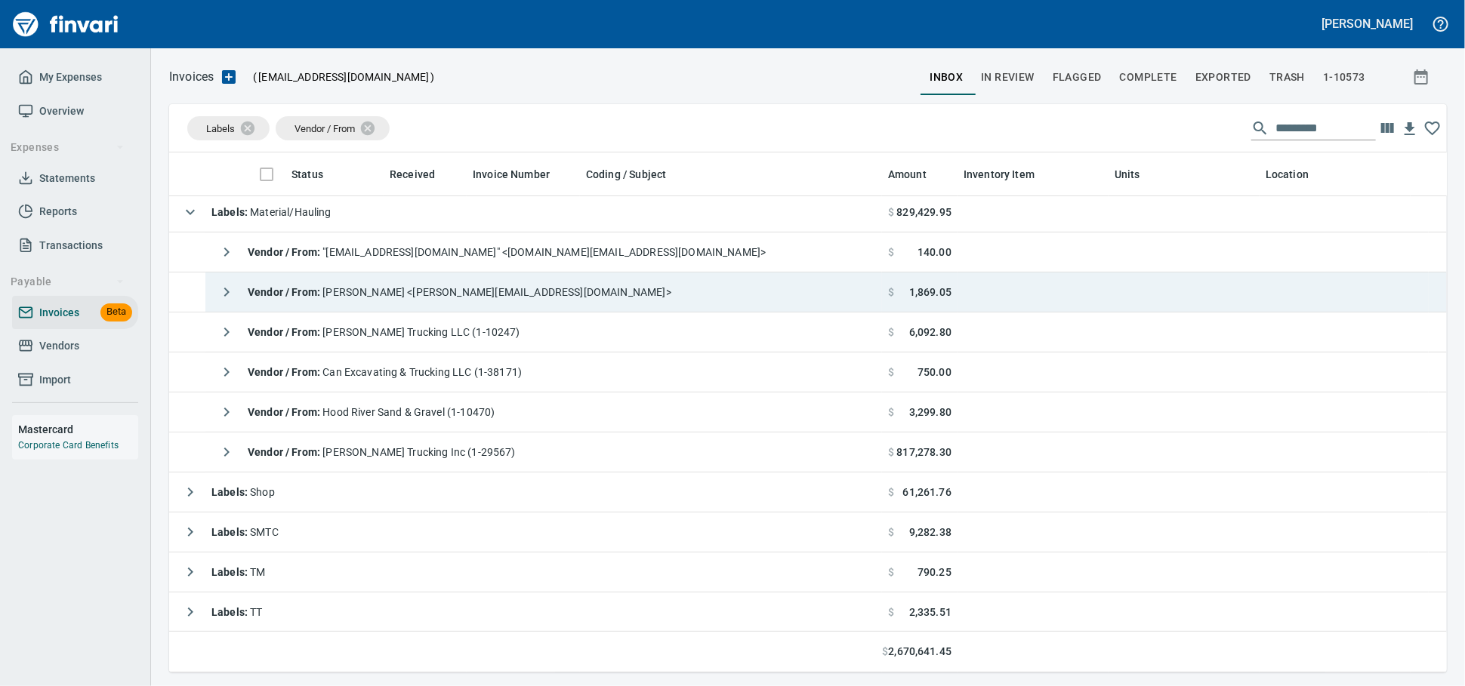
click at [370, 282] on div "Vendor / From : [PERSON_NAME] <[PERSON_NAME][EMAIL_ADDRESS][DOMAIN_NAME]>" at bounding box center [441, 292] width 460 height 30
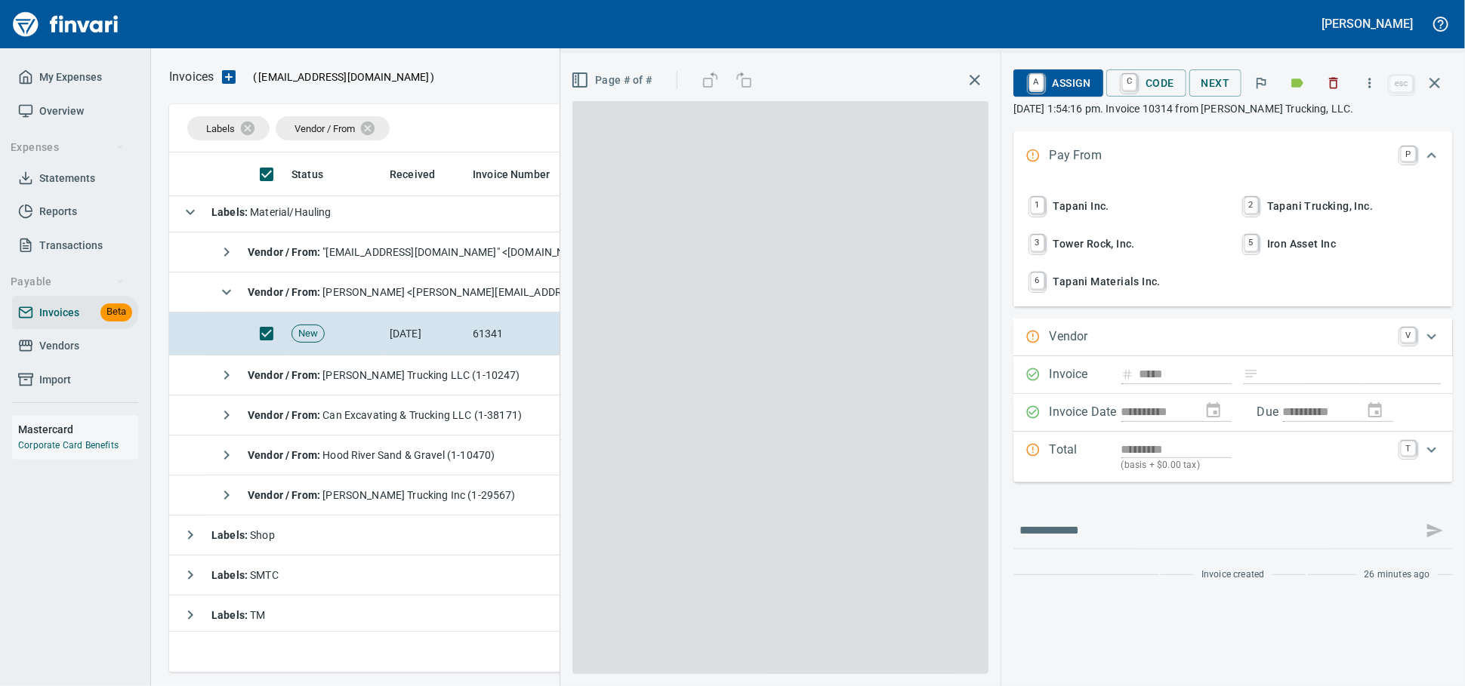
scroll to position [507, 1251]
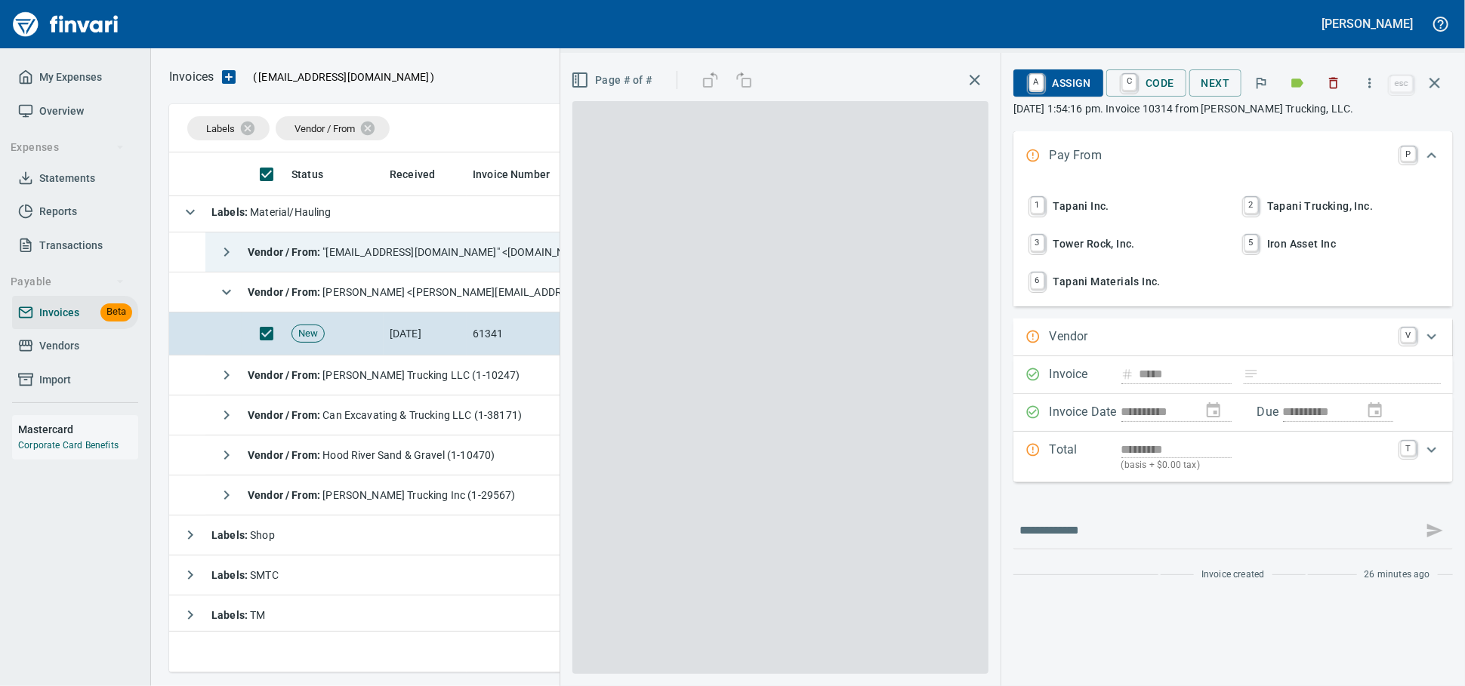
click at [1332, 88] on icon "button" at bounding box center [1333, 83] width 15 height 15
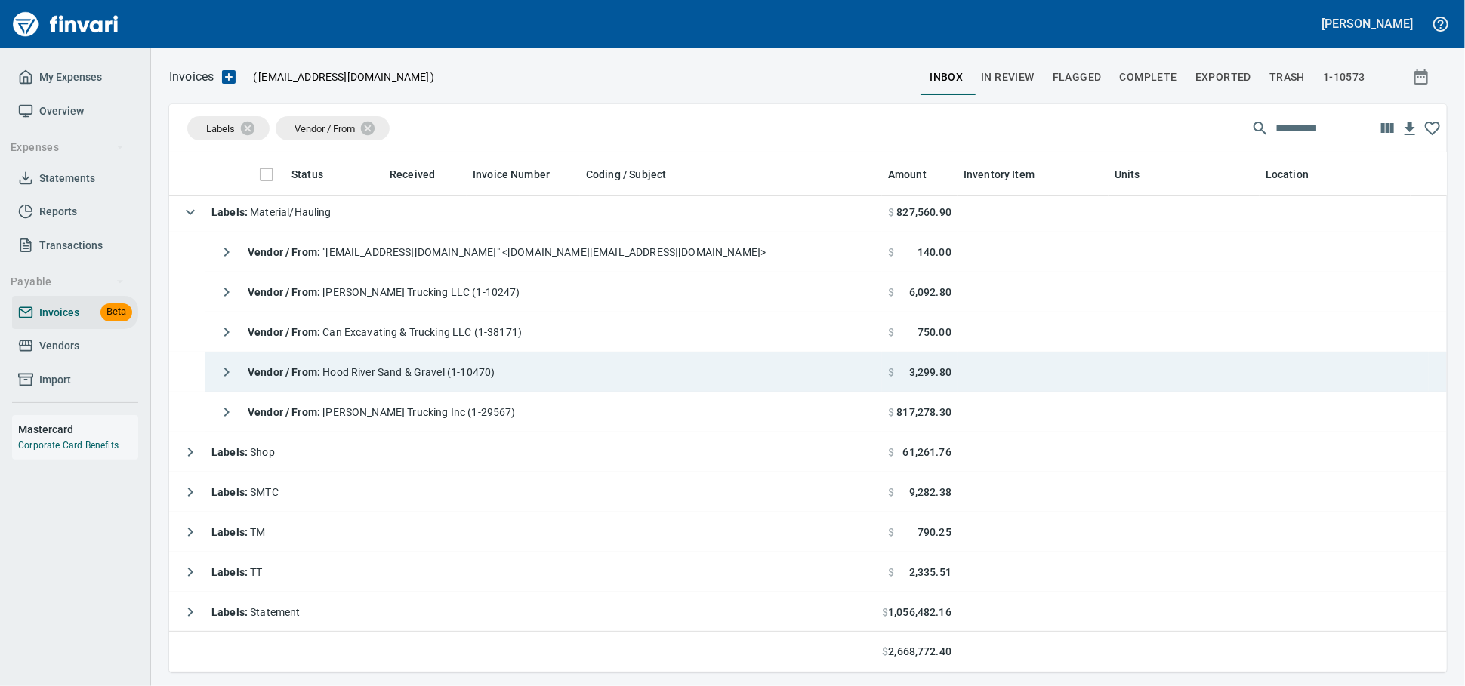
scroll to position [507, 1251]
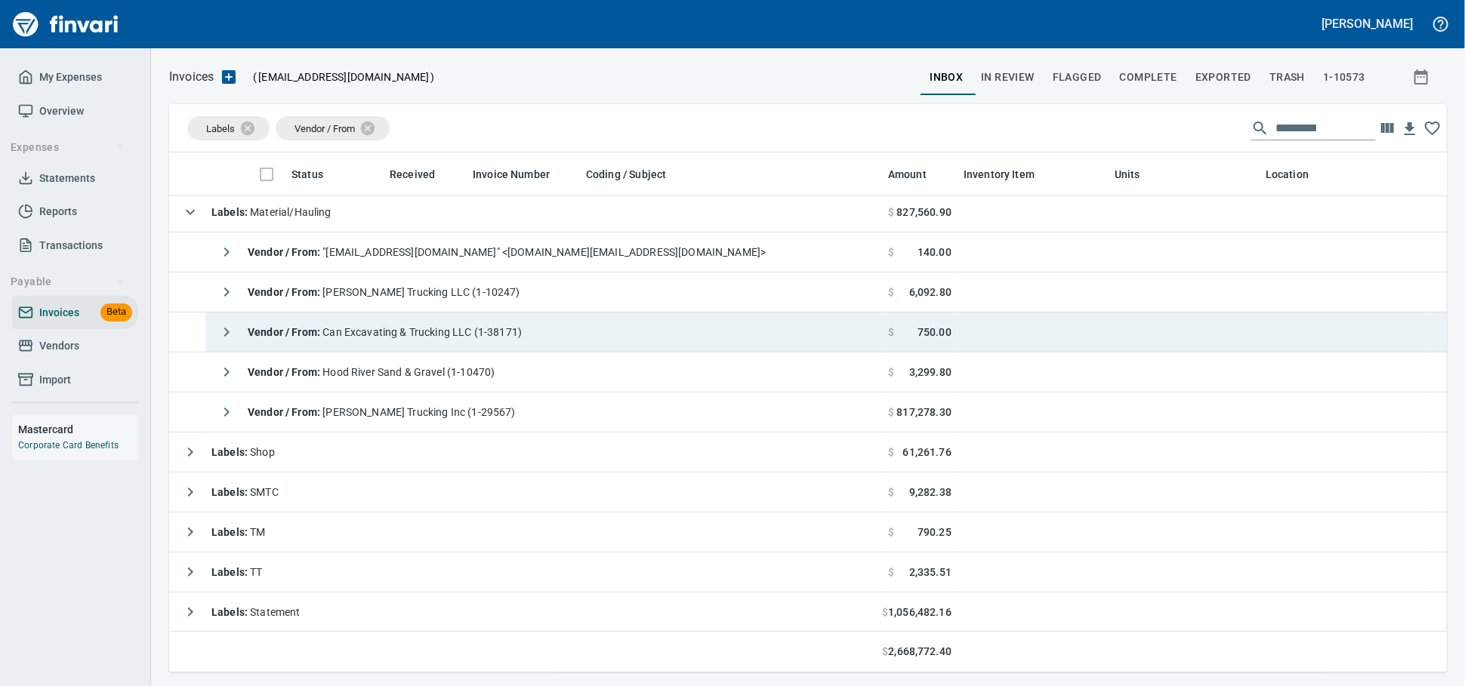
click at [494, 334] on span "Vendor / From : Can Excavating & Trucking LLC (1-38171)" at bounding box center [385, 332] width 274 height 12
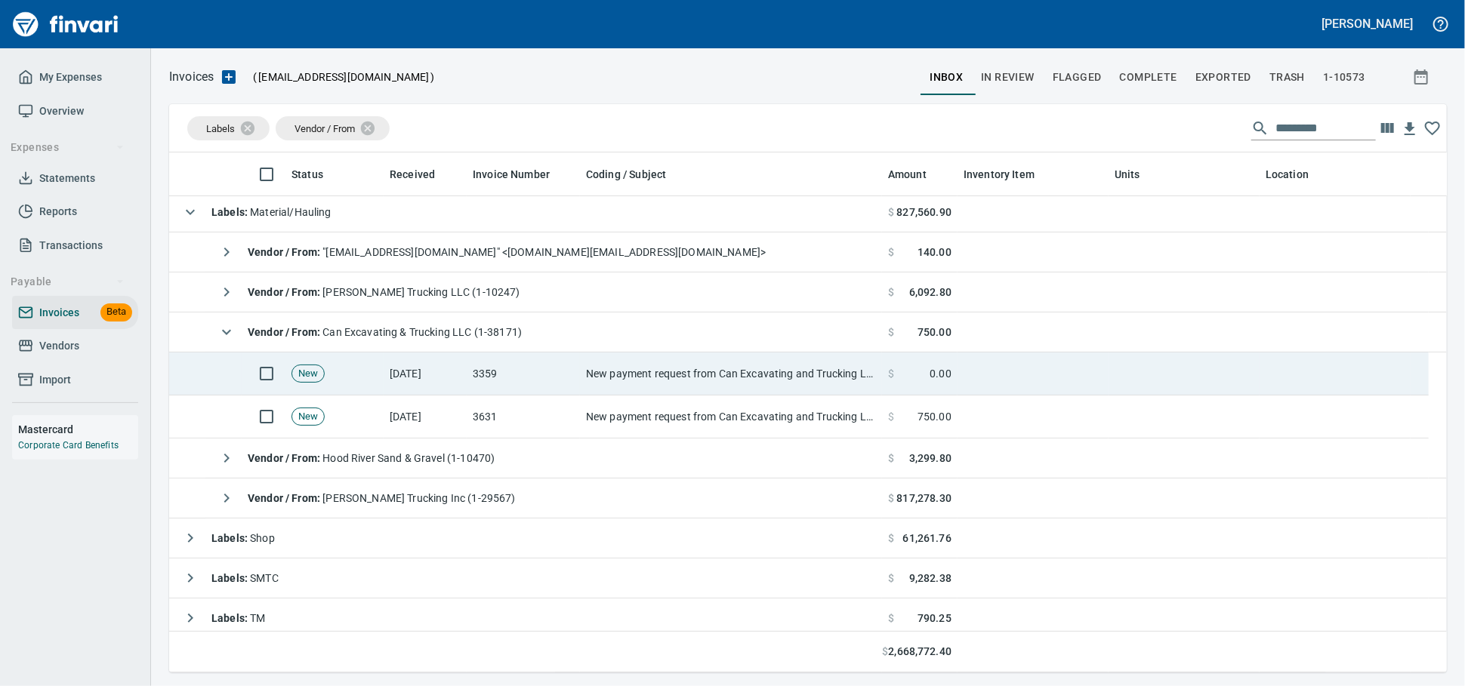
click at [552, 380] on td "3359" at bounding box center [523, 374] width 113 height 43
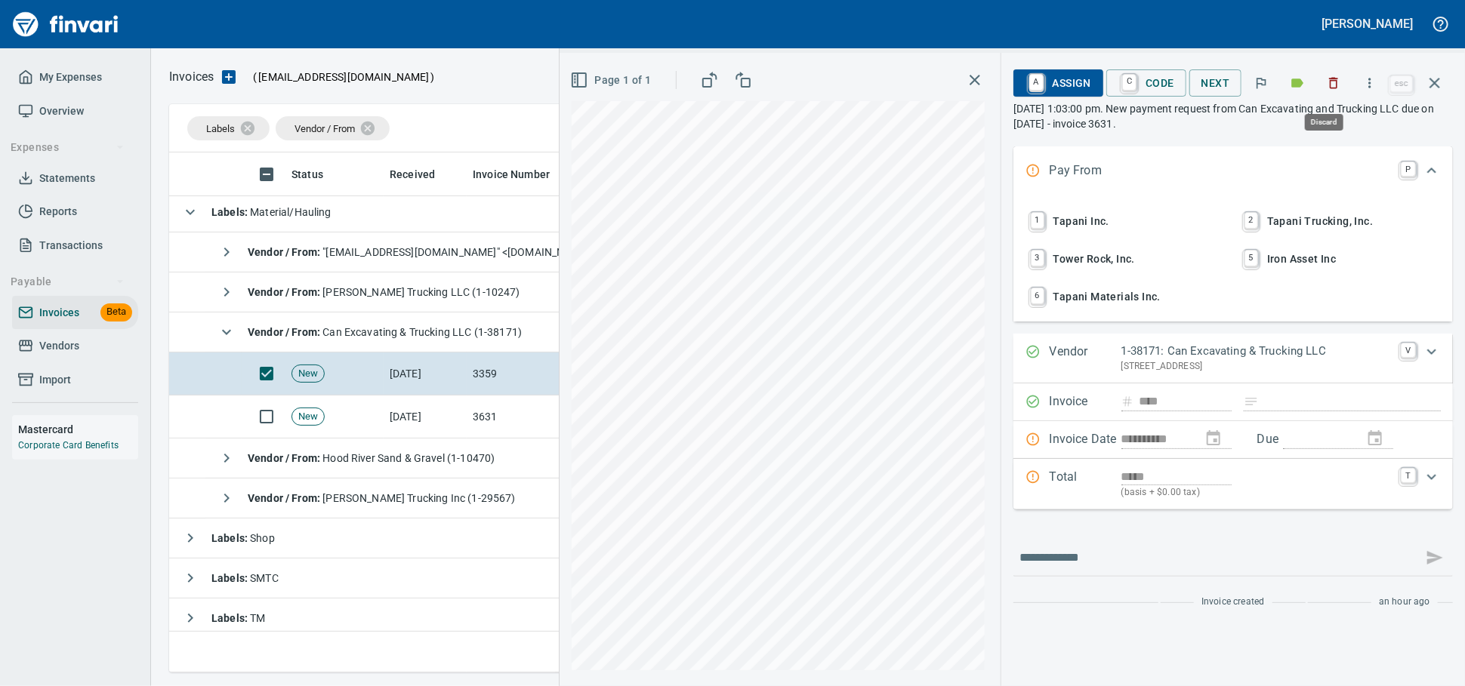
drag, startPoint x: 1320, startPoint y: 82, endPoint x: 487, endPoint y: 333, distance: 870.1
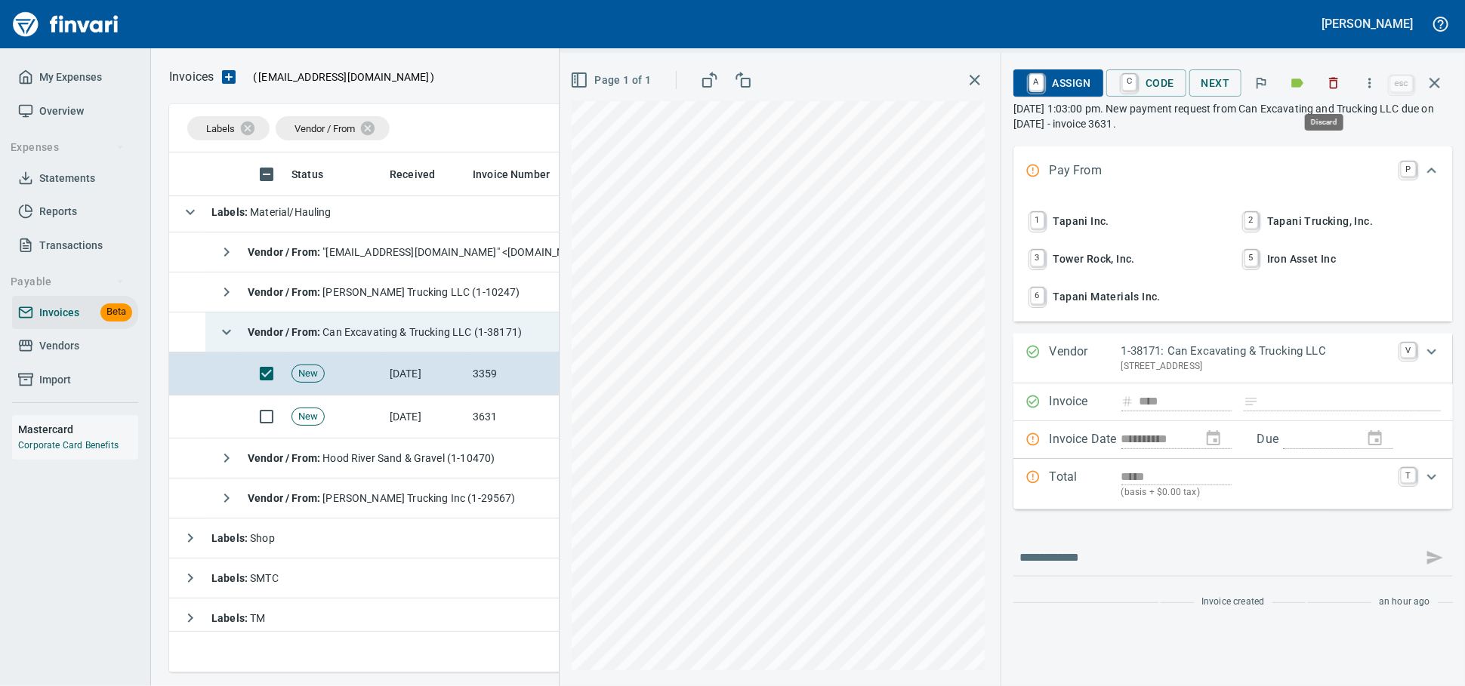
click at [1326, 81] on icon "button" at bounding box center [1333, 83] width 15 height 15
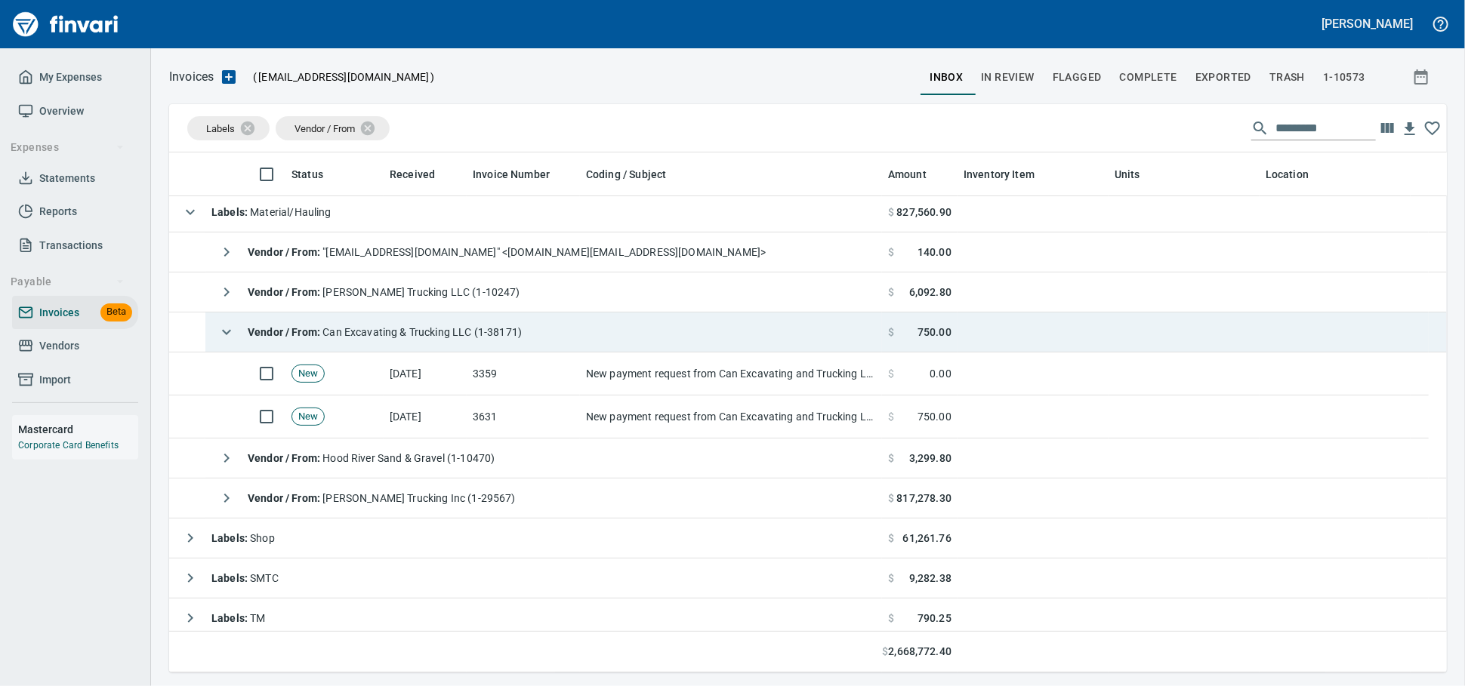
scroll to position [507, 1251]
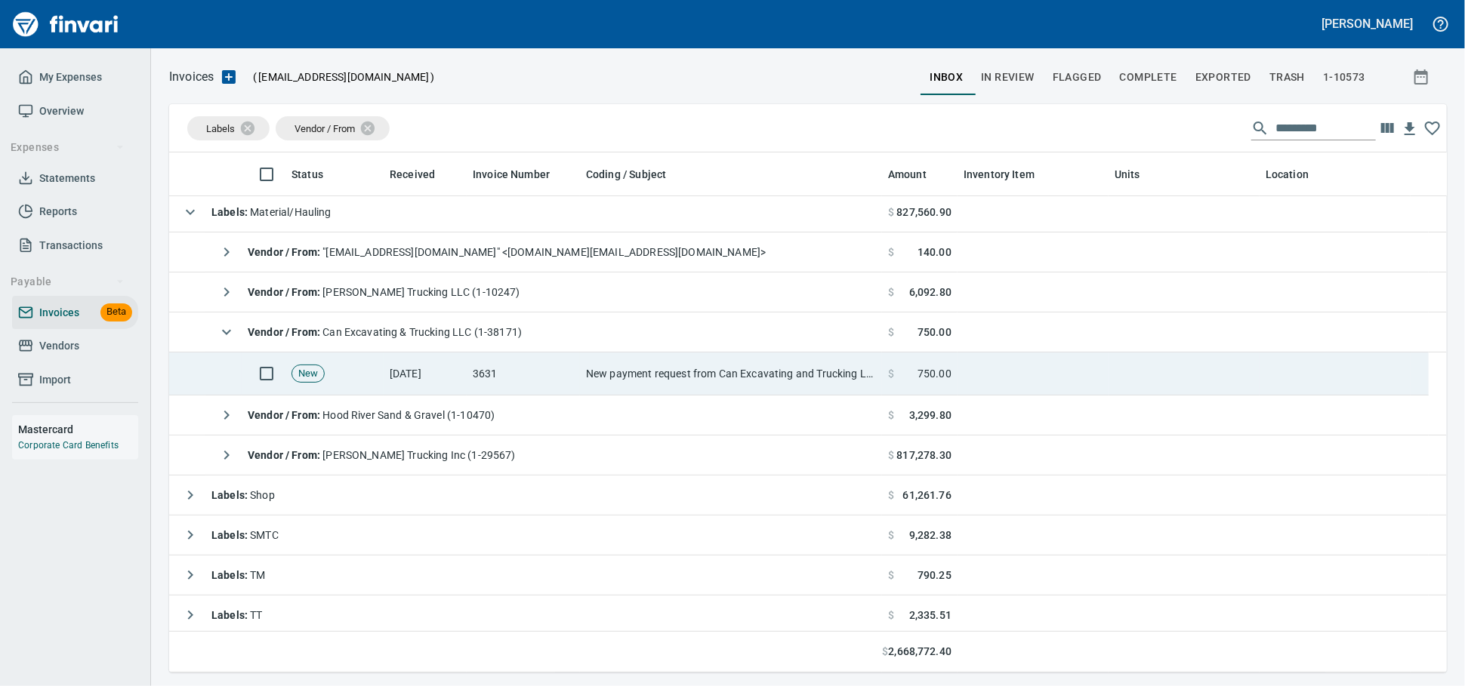
click at [421, 372] on td "[DATE]" at bounding box center [425, 374] width 83 height 43
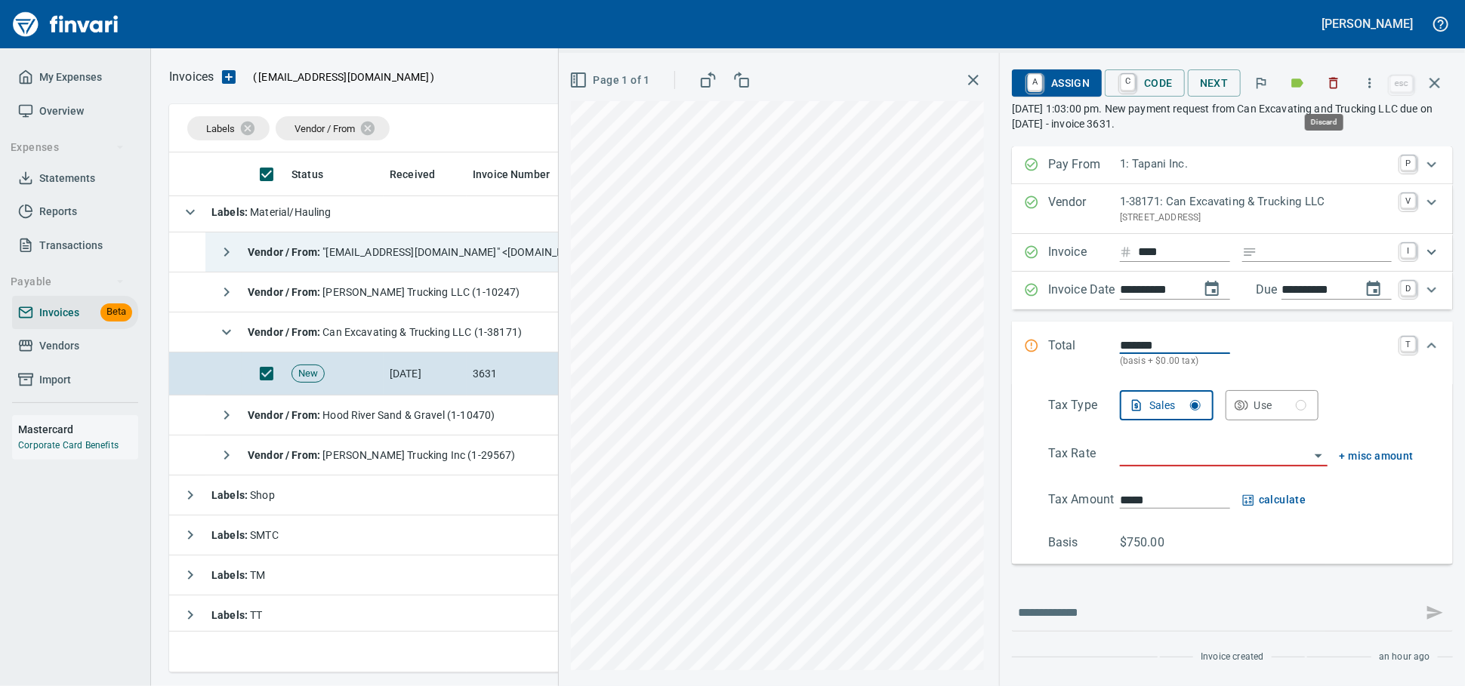
click at [1330, 89] on icon "button" at bounding box center [1334, 83] width 9 height 11
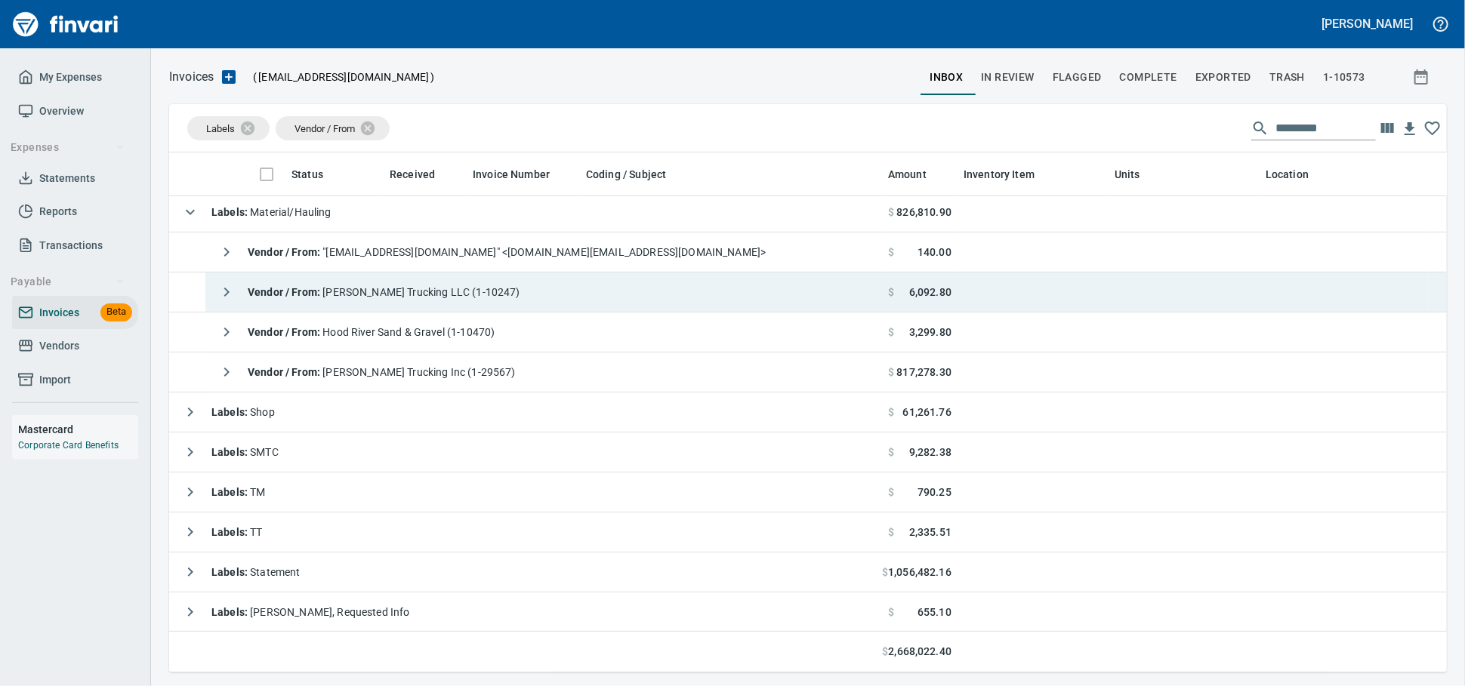
scroll to position [507, 1251]
click at [458, 294] on span "Vendor / From : [PERSON_NAME] Trucking LLC (1-10247)" at bounding box center [384, 292] width 273 height 12
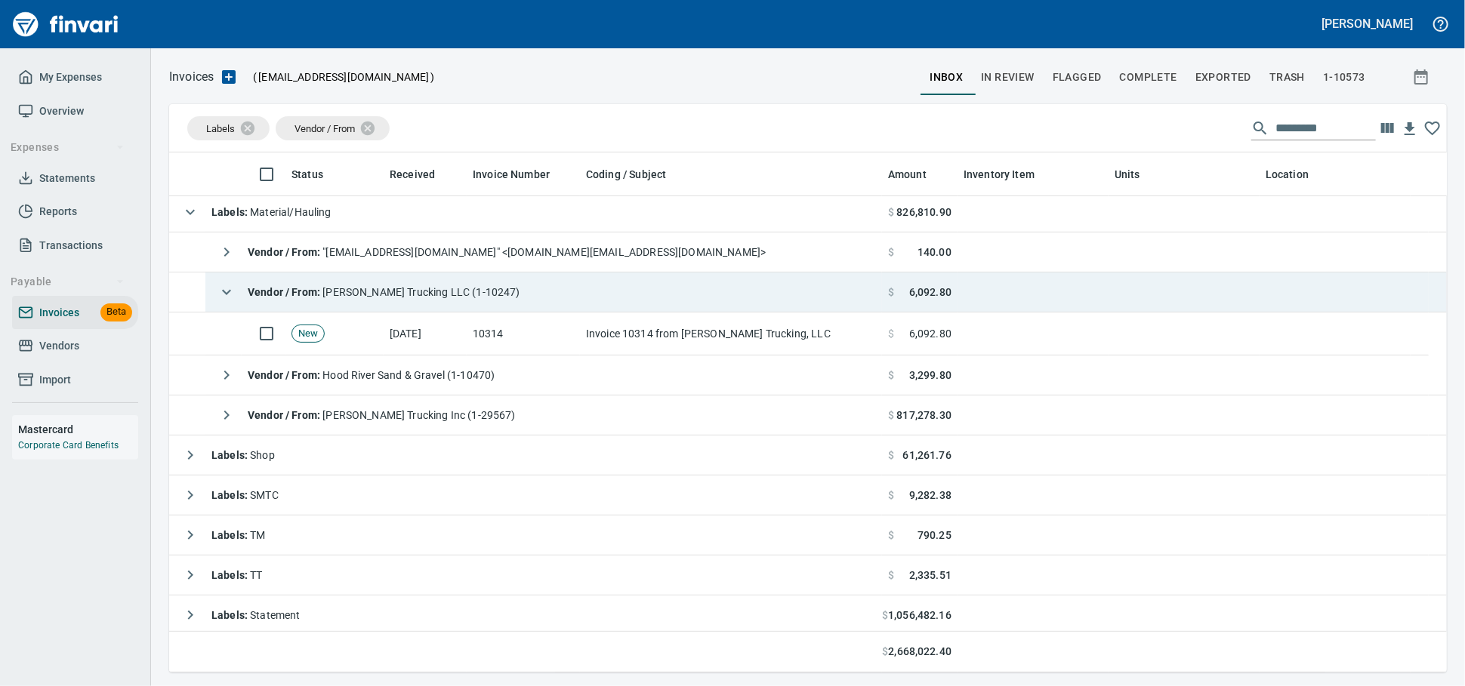
click at [541, 323] on td "10314" at bounding box center [523, 334] width 113 height 43
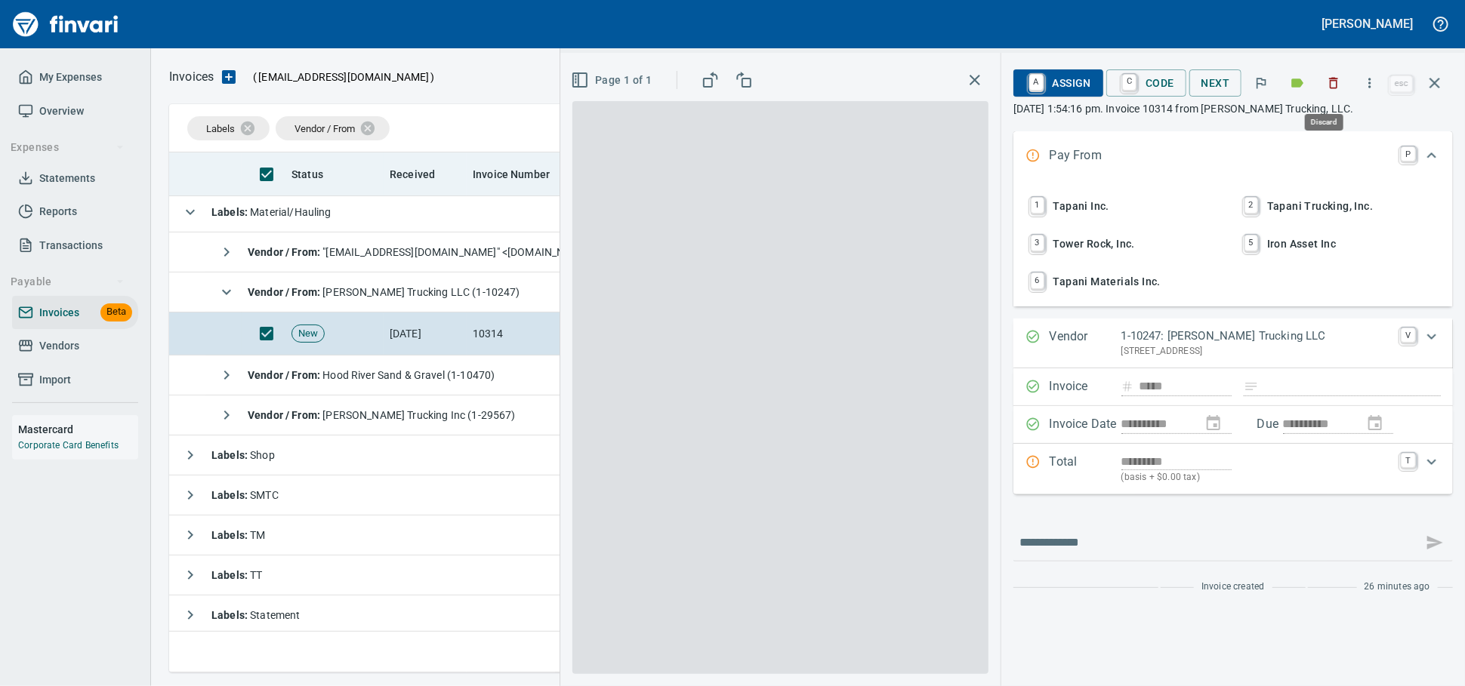
click at [1330, 89] on icon "button" at bounding box center [1333, 83] width 15 height 15
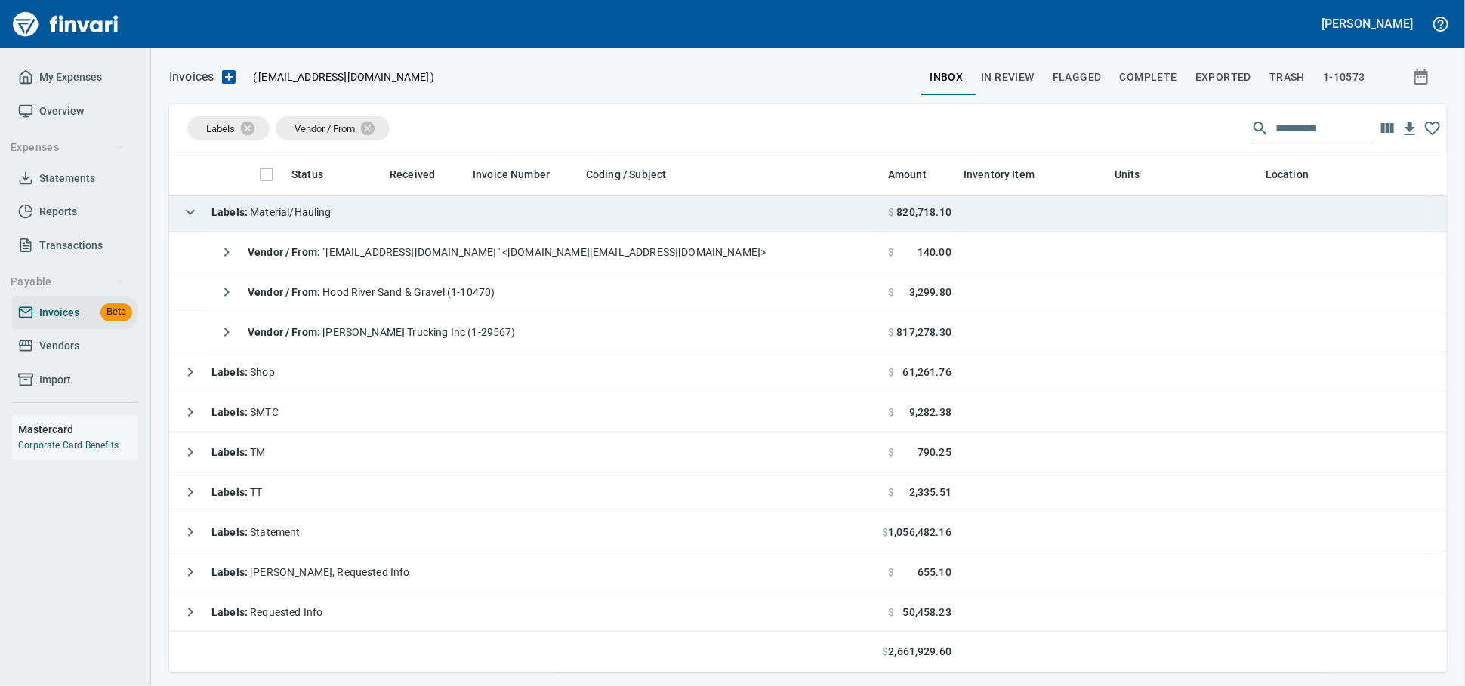
scroll to position [507, 1251]
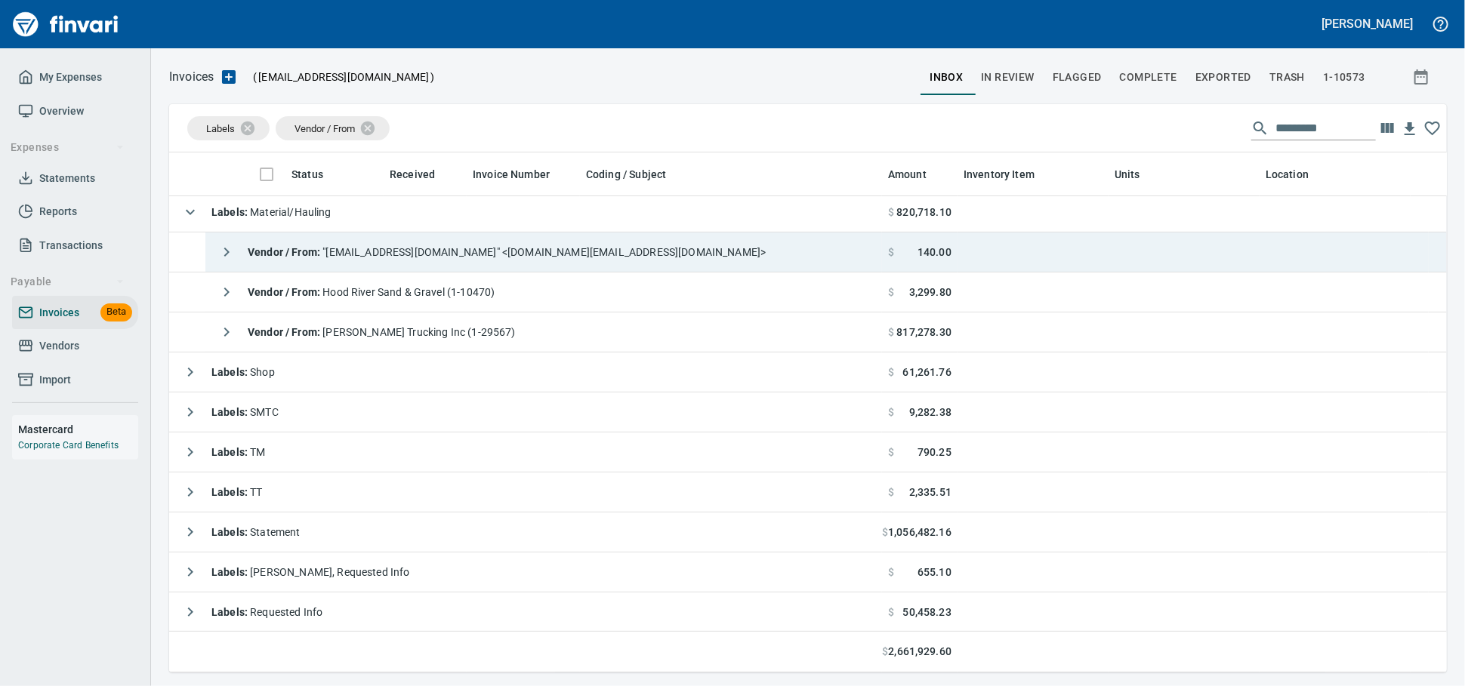
click at [507, 267] on div "Vendor / From : "[EMAIL_ADDRESS][DOMAIN_NAME]" <[DOMAIN_NAME][EMAIL_ADDRESS][DO…" at bounding box center [488, 252] width 554 height 30
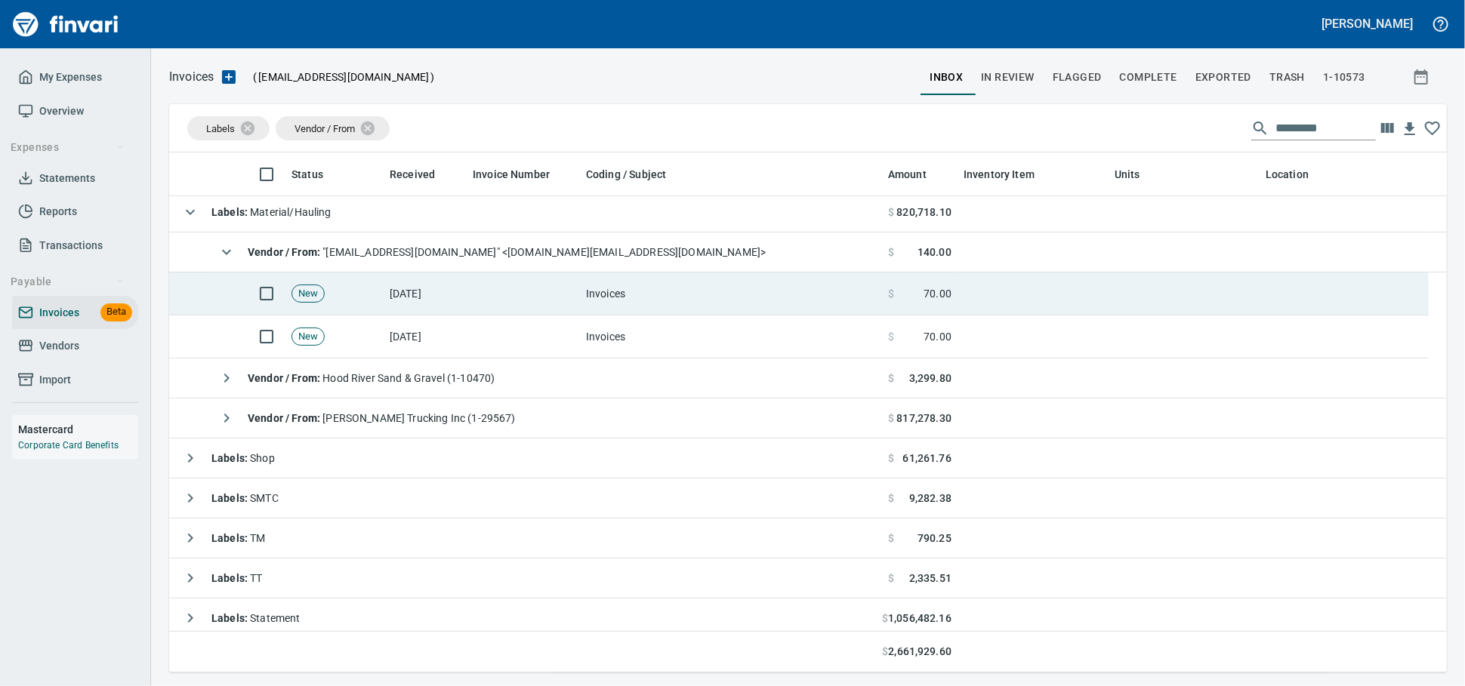
drag, startPoint x: 489, startPoint y: 304, endPoint x: 689, endPoint y: 313, distance: 199.5
click at [489, 304] on td at bounding box center [523, 294] width 113 height 43
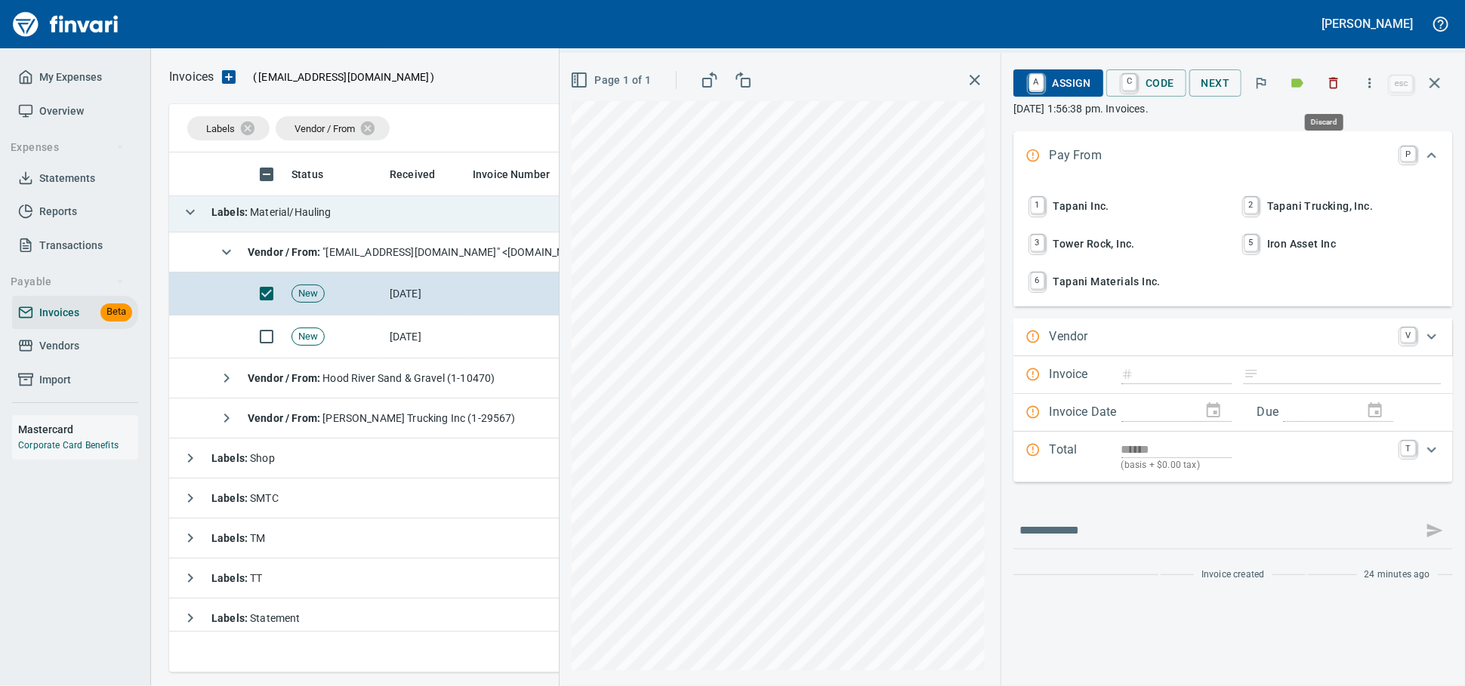
click at [1330, 88] on icon "button" at bounding box center [1334, 83] width 9 height 11
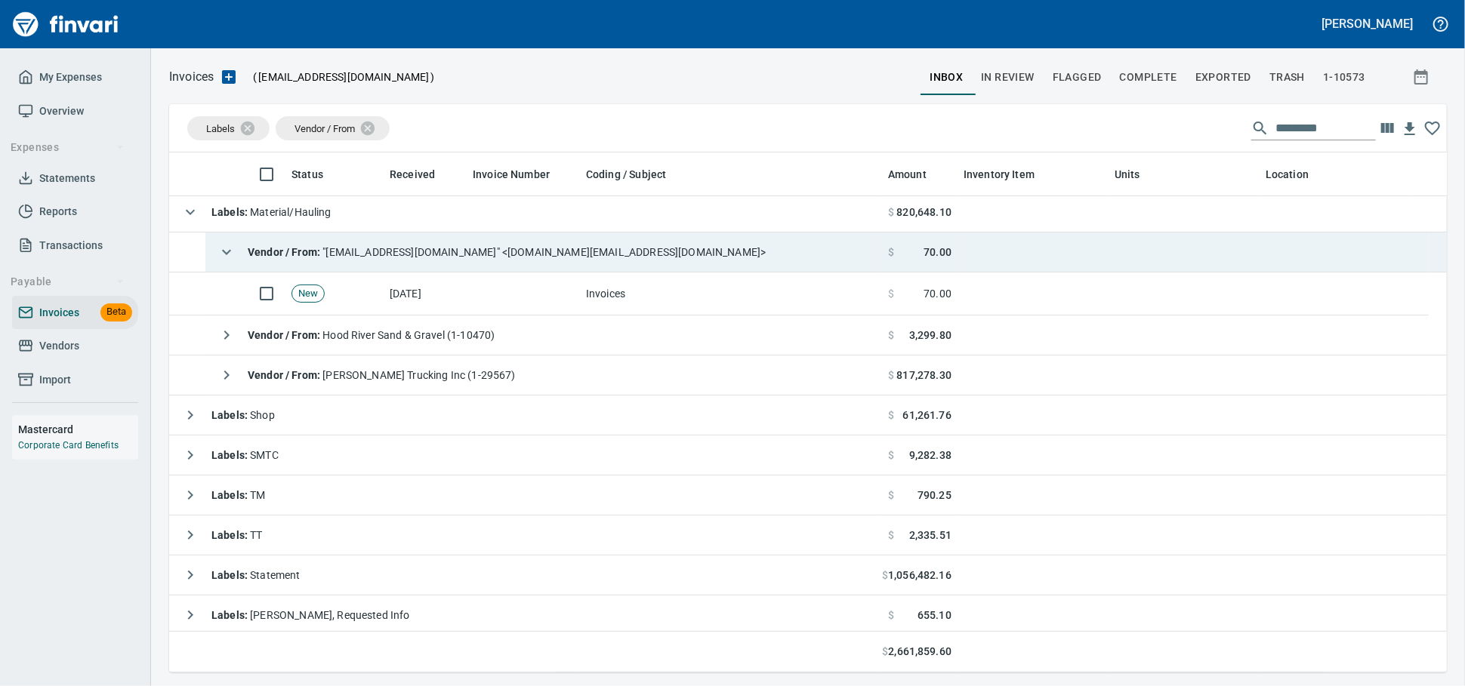
scroll to position [507, 1251]
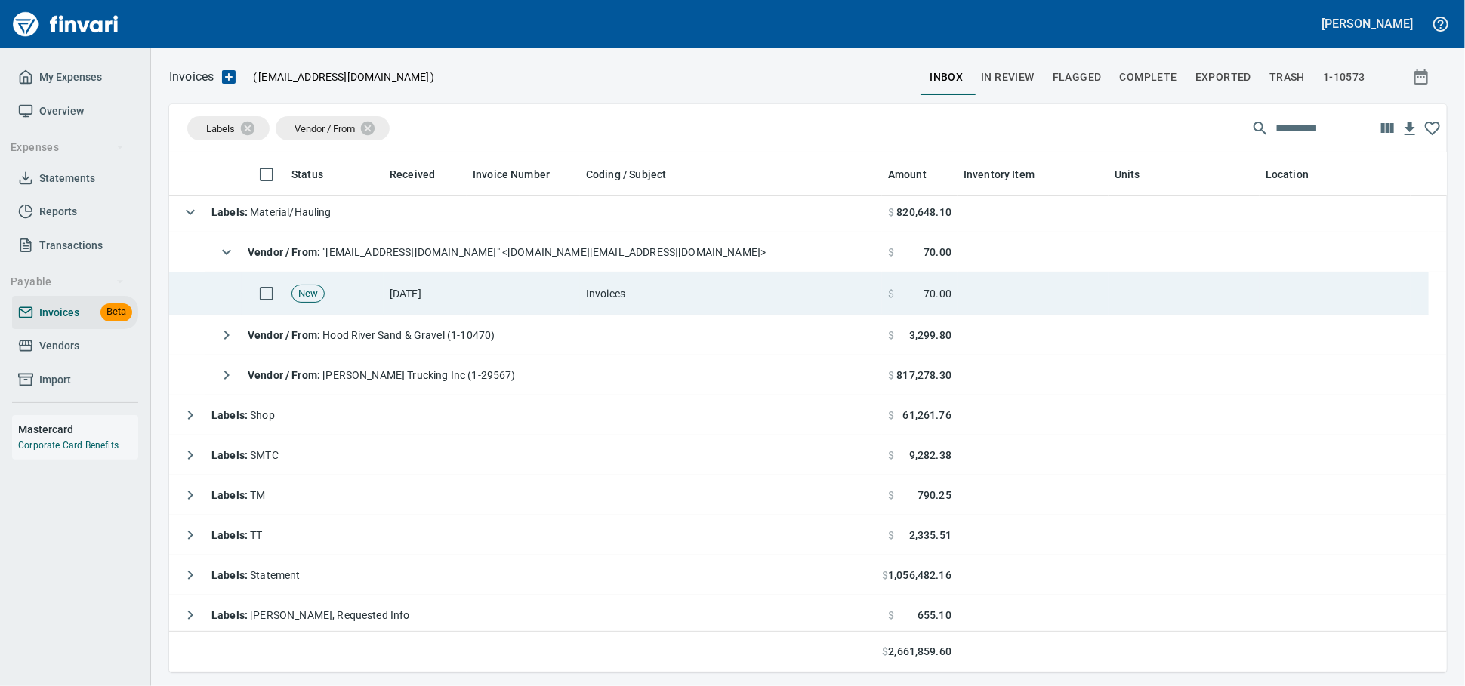
click at [449, 287] on td "[DATE]" at bounding box center [425, 294] width 83 height 43
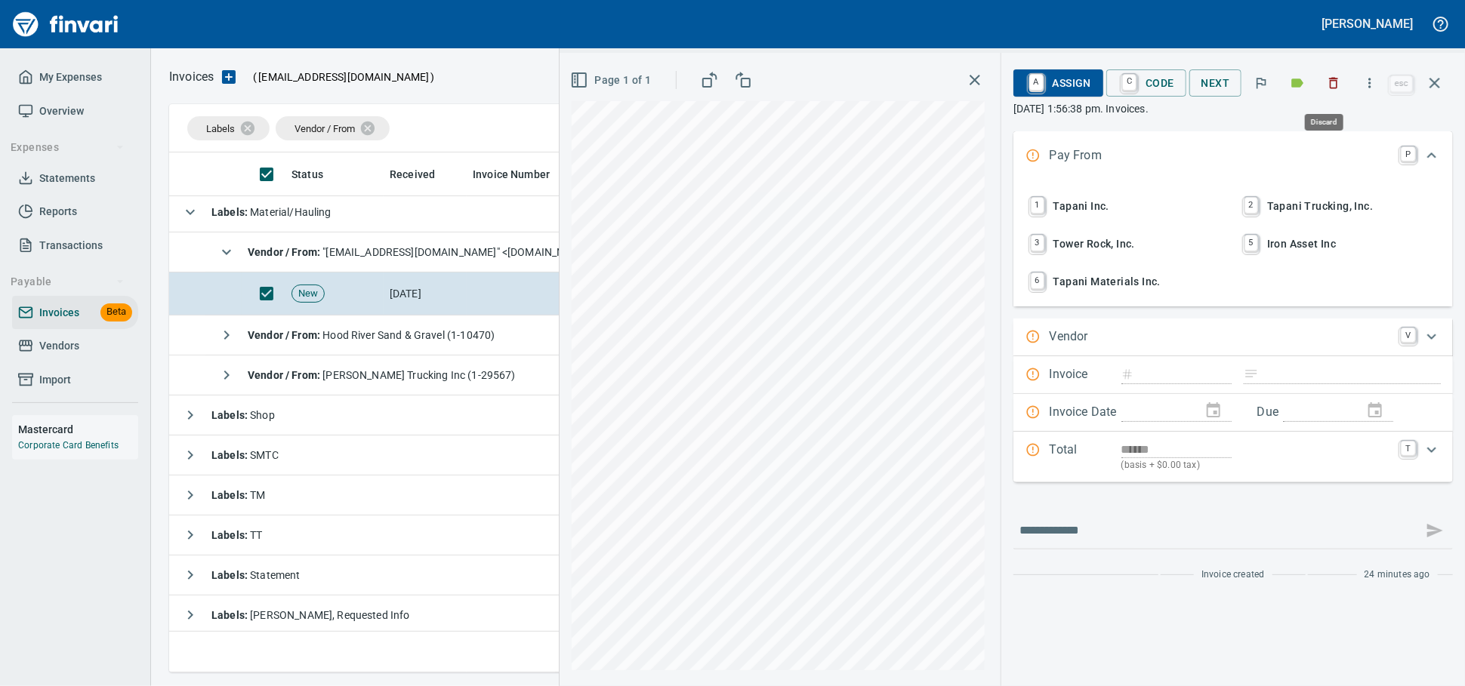
drag, startPoint x: 1331, startPoint y: 85, endPoint x: 606, endPoint y: 270, distance: 747.4
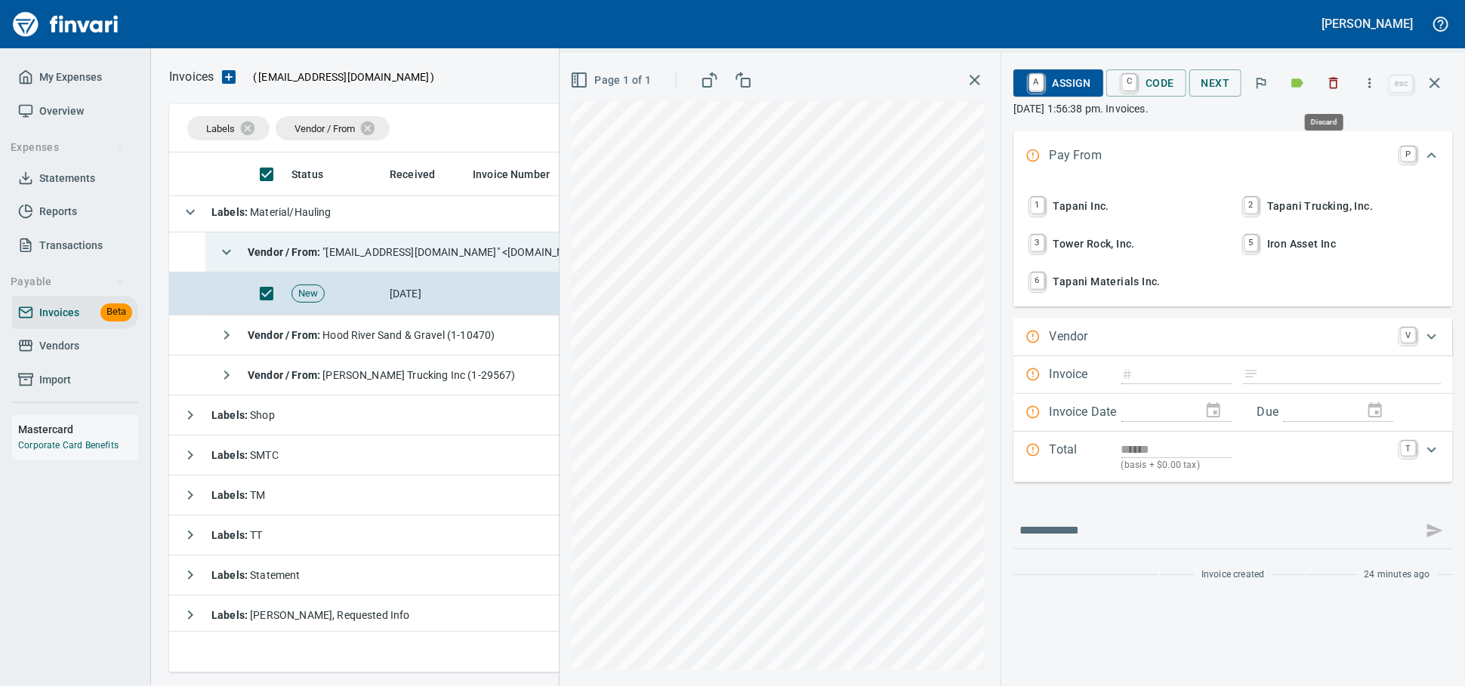
click at [1330, 85] on icon "button" at bounding box center [1333, 83] width 15 height 15
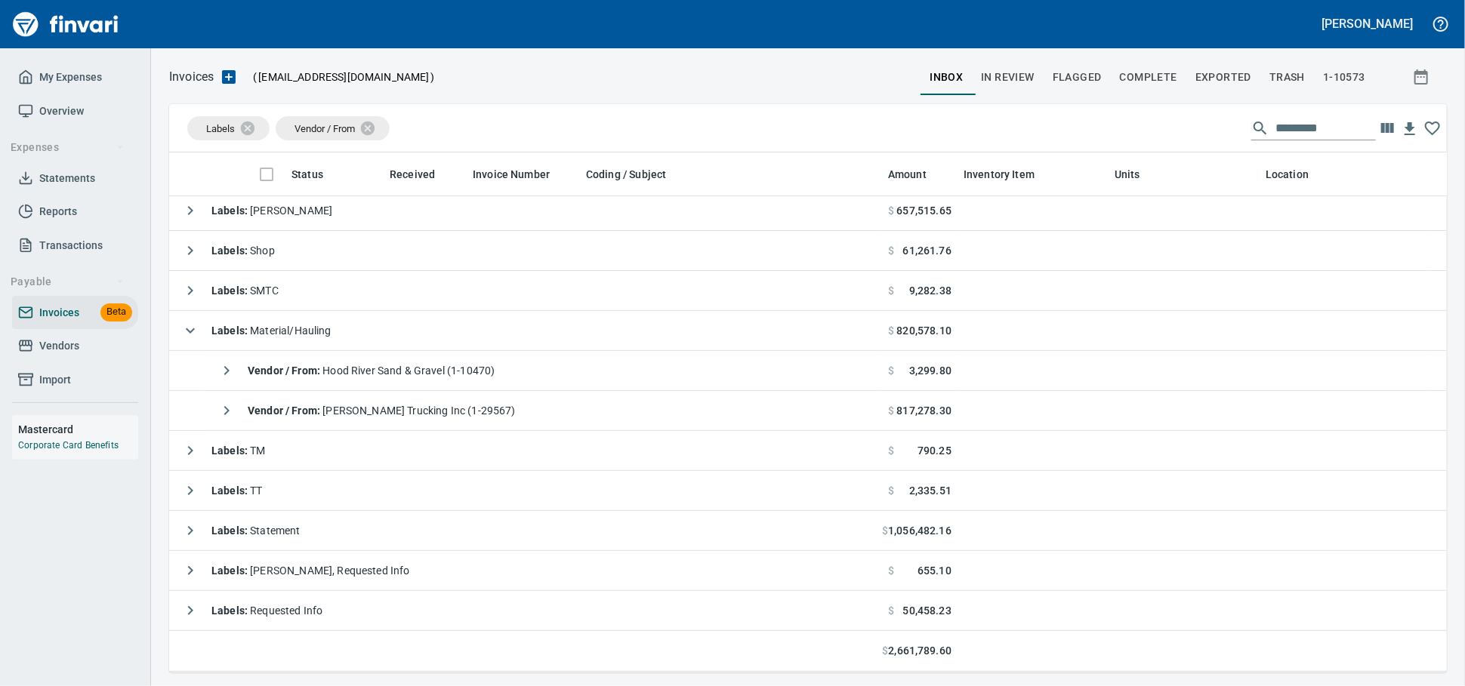
scroll to position [507, 1251]
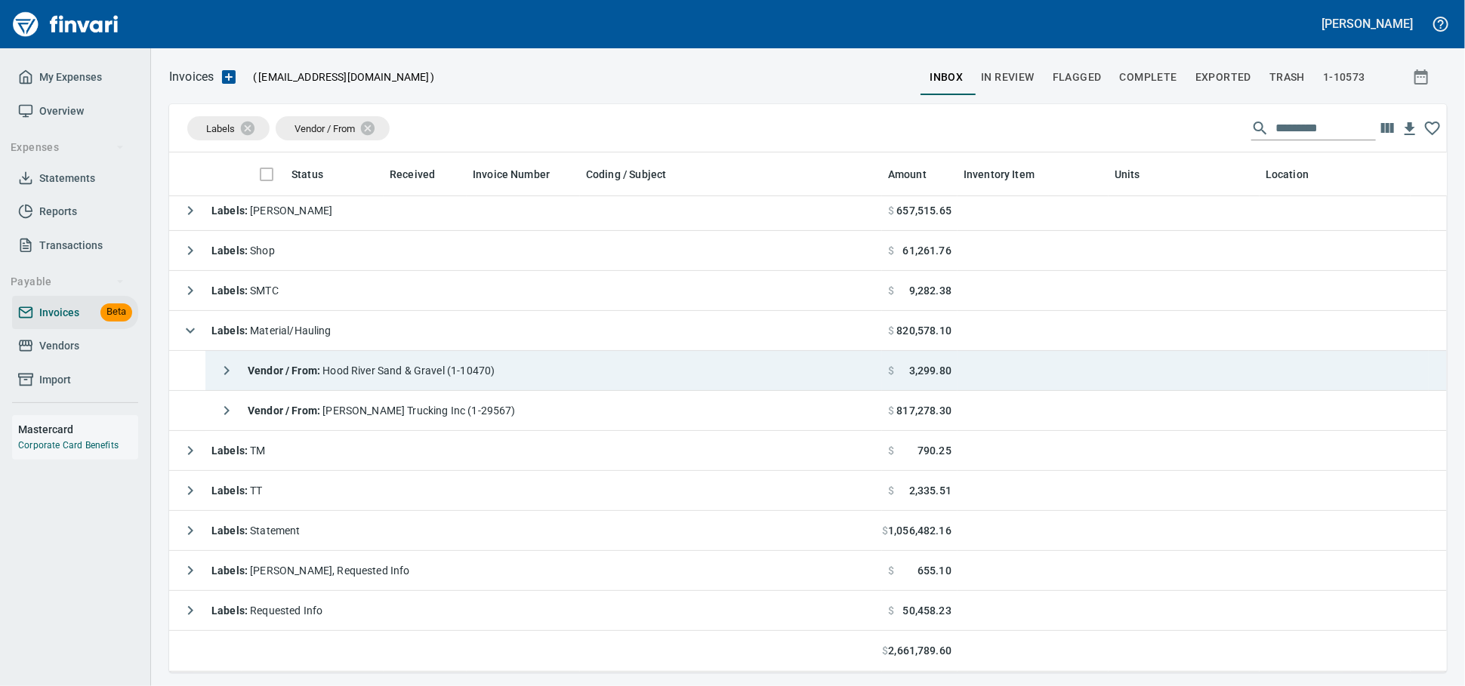
click at [456, 368] on span "Vendor / From : Hood River Sand & Gravel (1-10470)" at bounding box center [371, 371] width 247 height 12
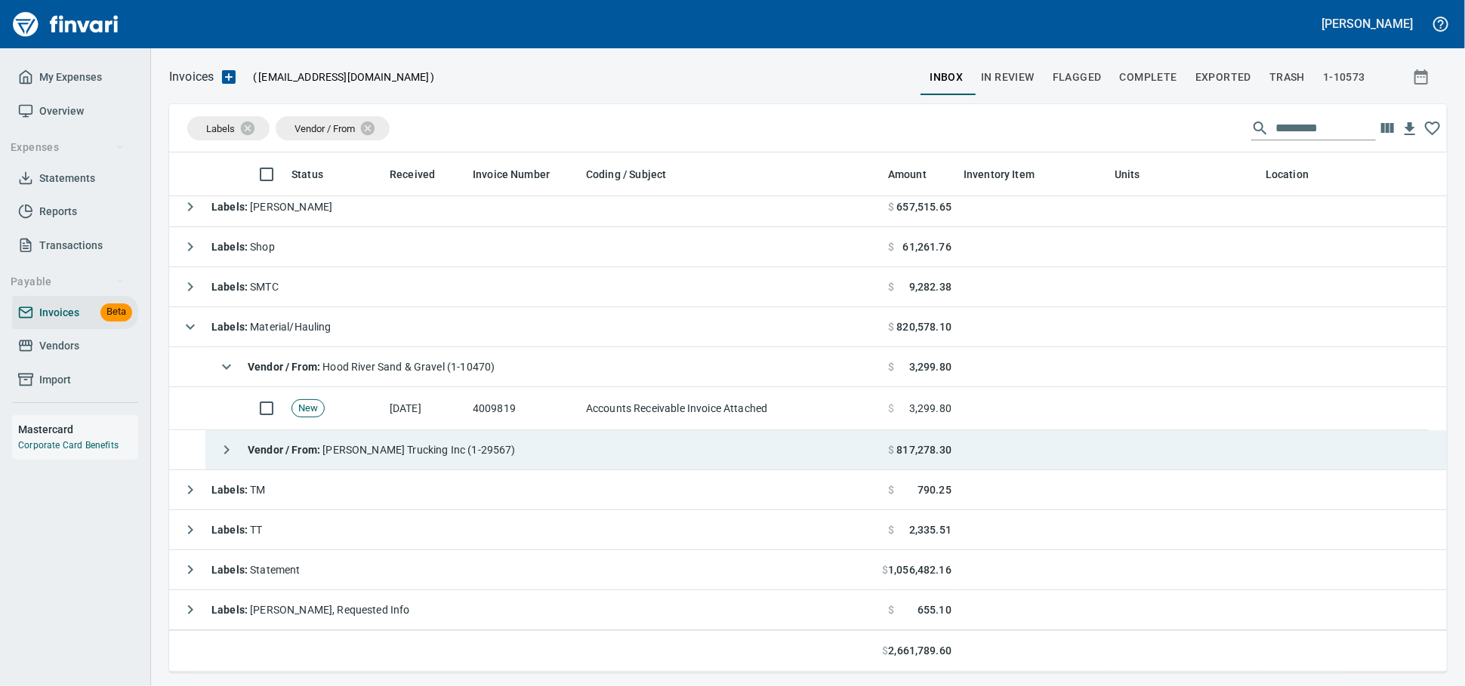
scroll to position [84, 0]
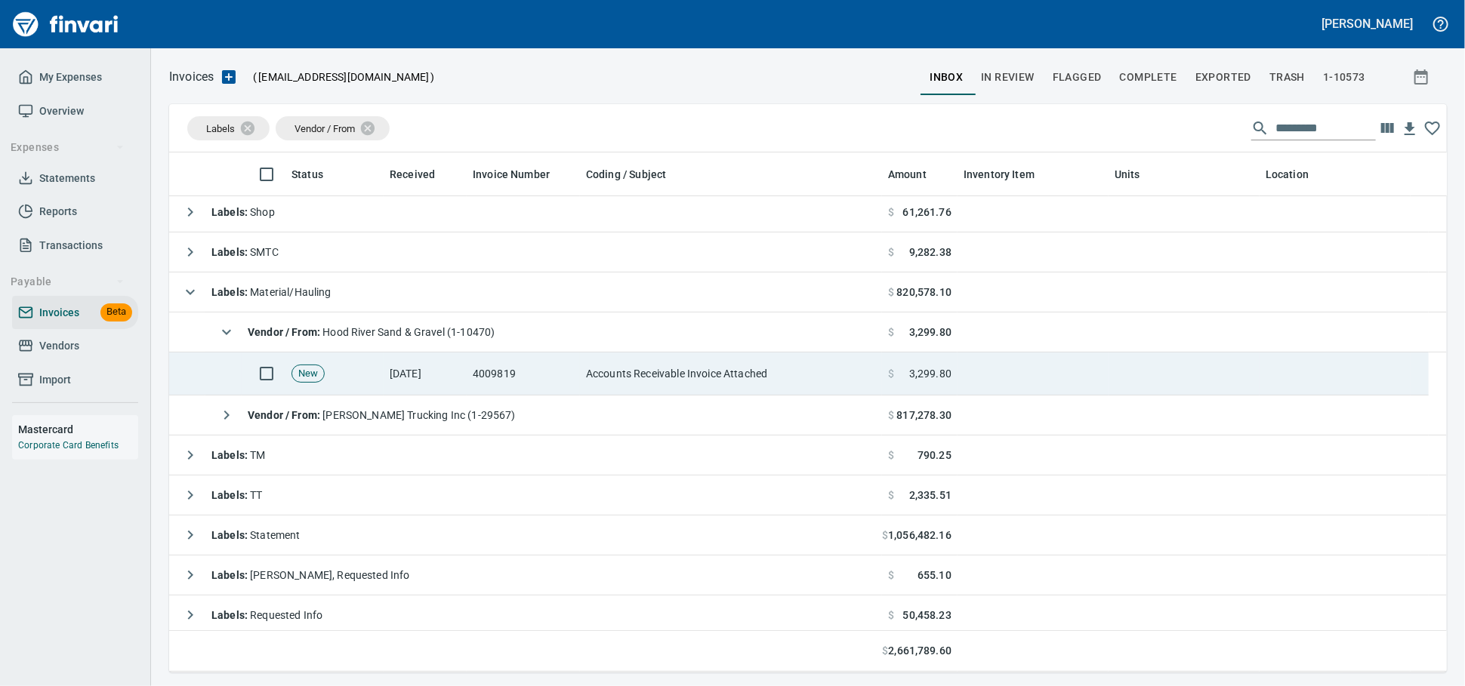
click at [433, 378] on td "[DATE]" at bounding box center [425, 374] width 83 height 43
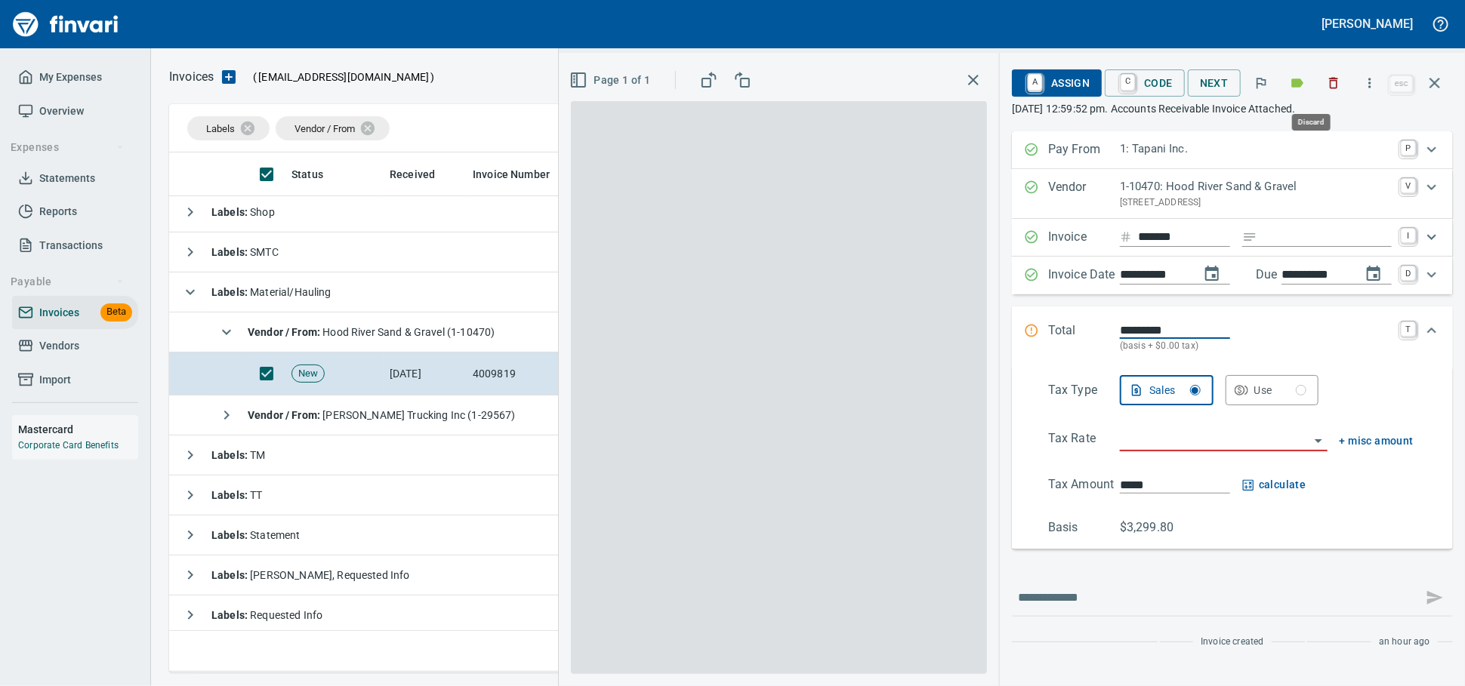
click at [1330, 79] on icon "button" at bounding box center [1334, 83] width 9 height 11
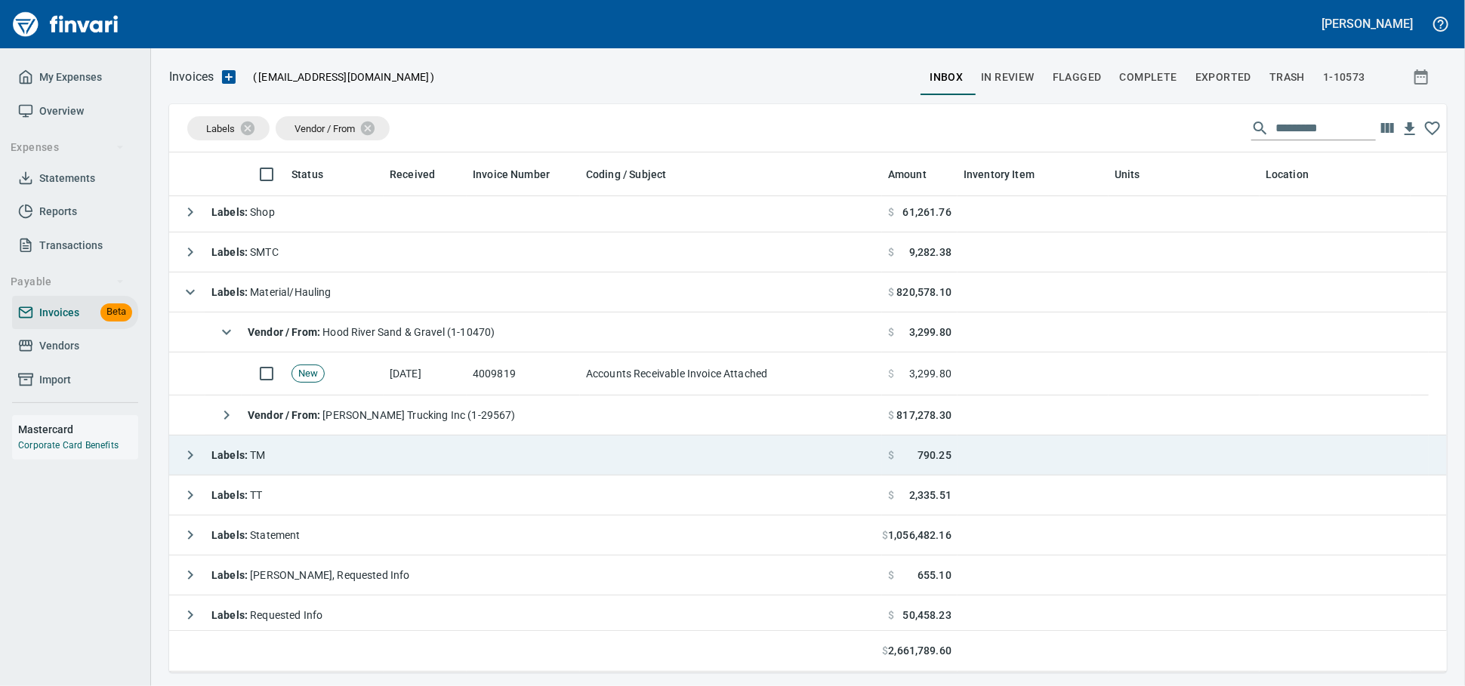
scroll to position [9, 0]
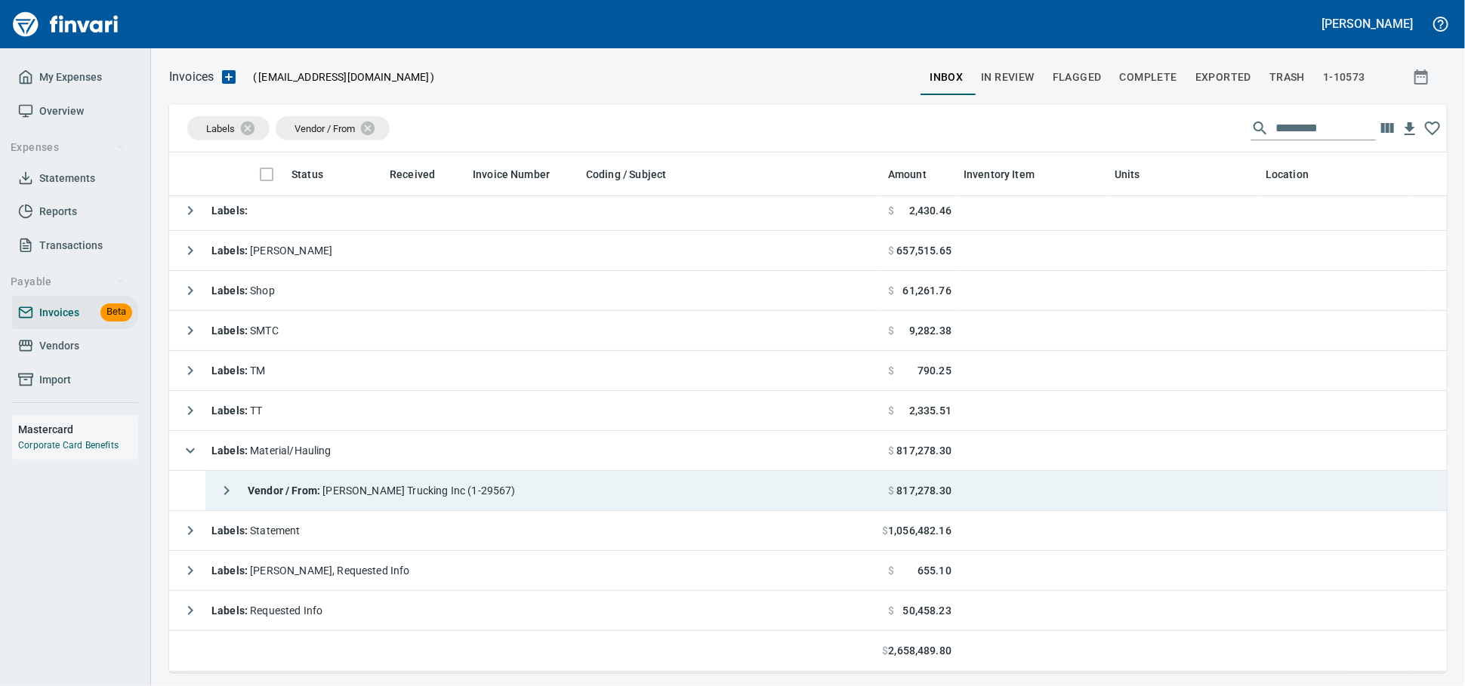
click at [334, 486] on span "Vendor / From : [PERSON_NAME] Trucking Inc (1-29567)" at bounding box center [382, 491] width 268 height 12
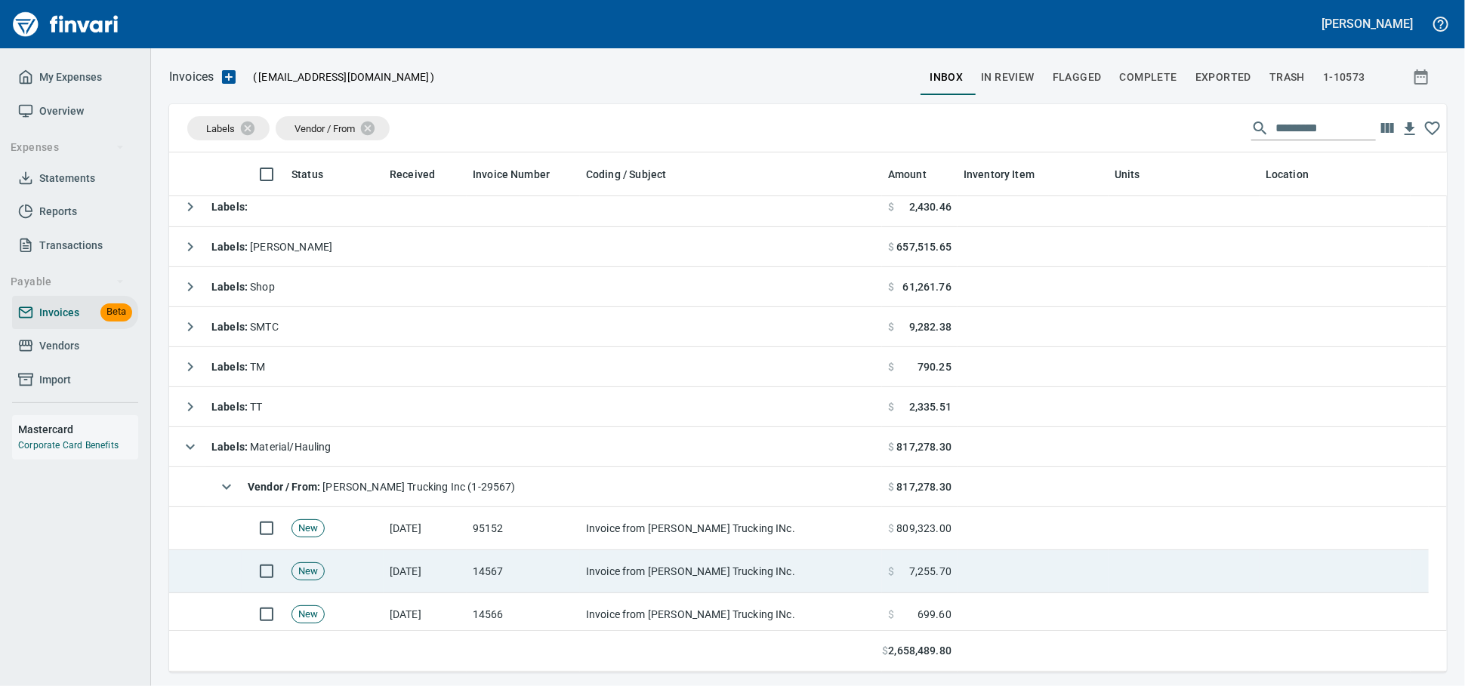
scroll to position [84, 0]
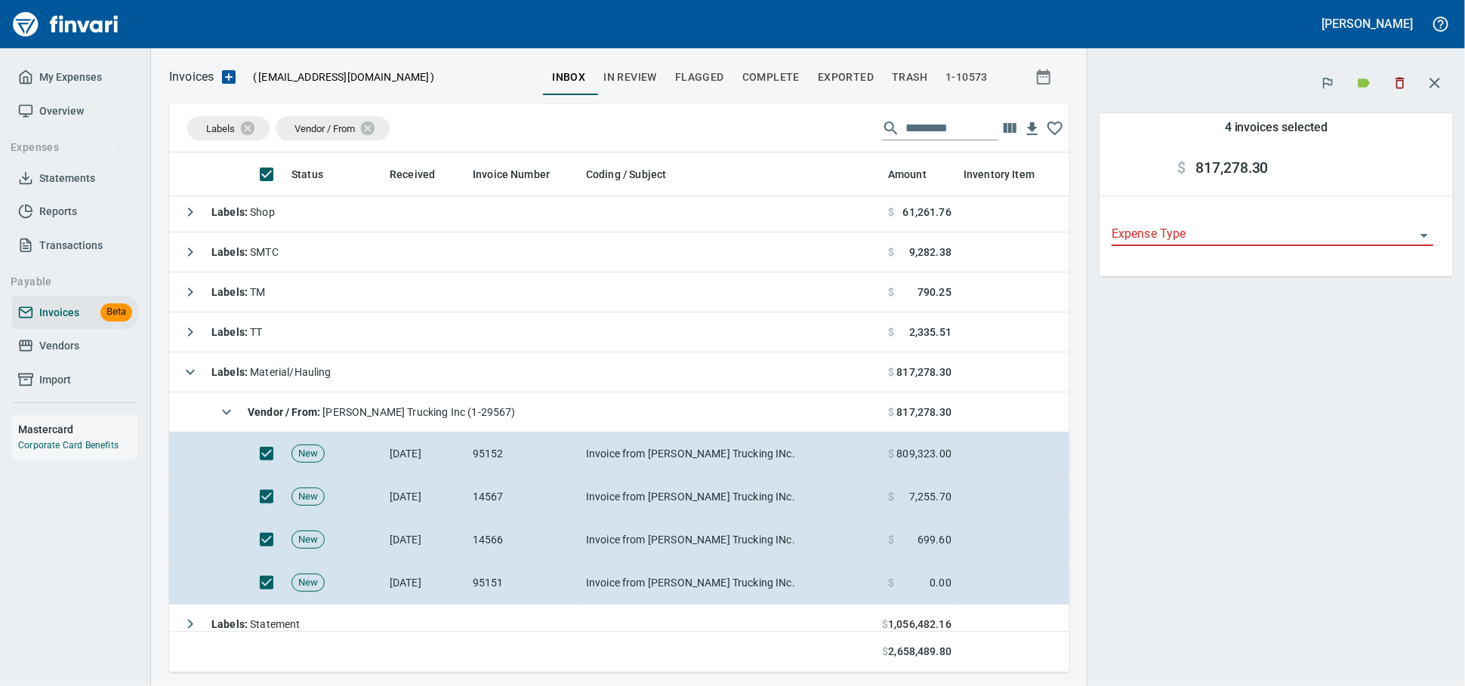
scroll to position [494, 874]
click at [1396, 84] on icon "button" at bounding box center [1400, 83] width 9 height 11
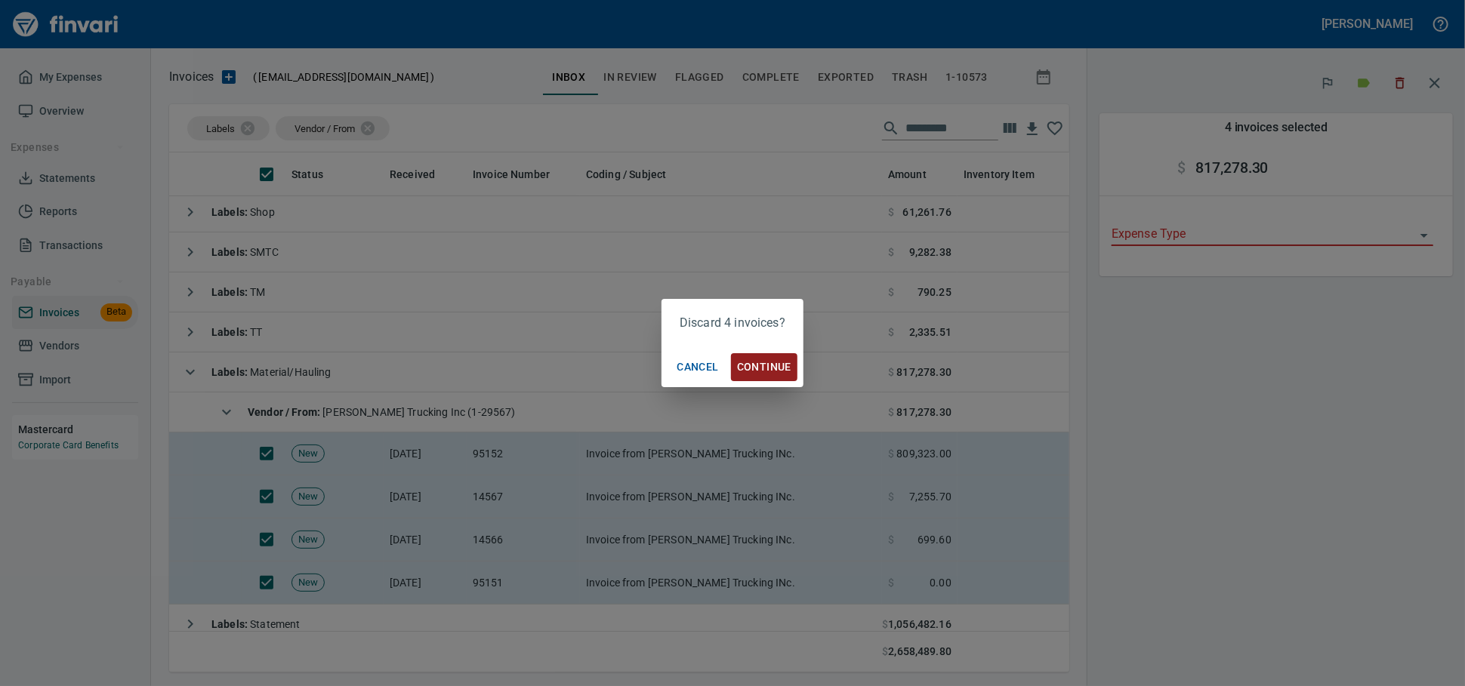
click at [777, 365] on span "Continue" at bounding box center [764, 367] width 54 height 19
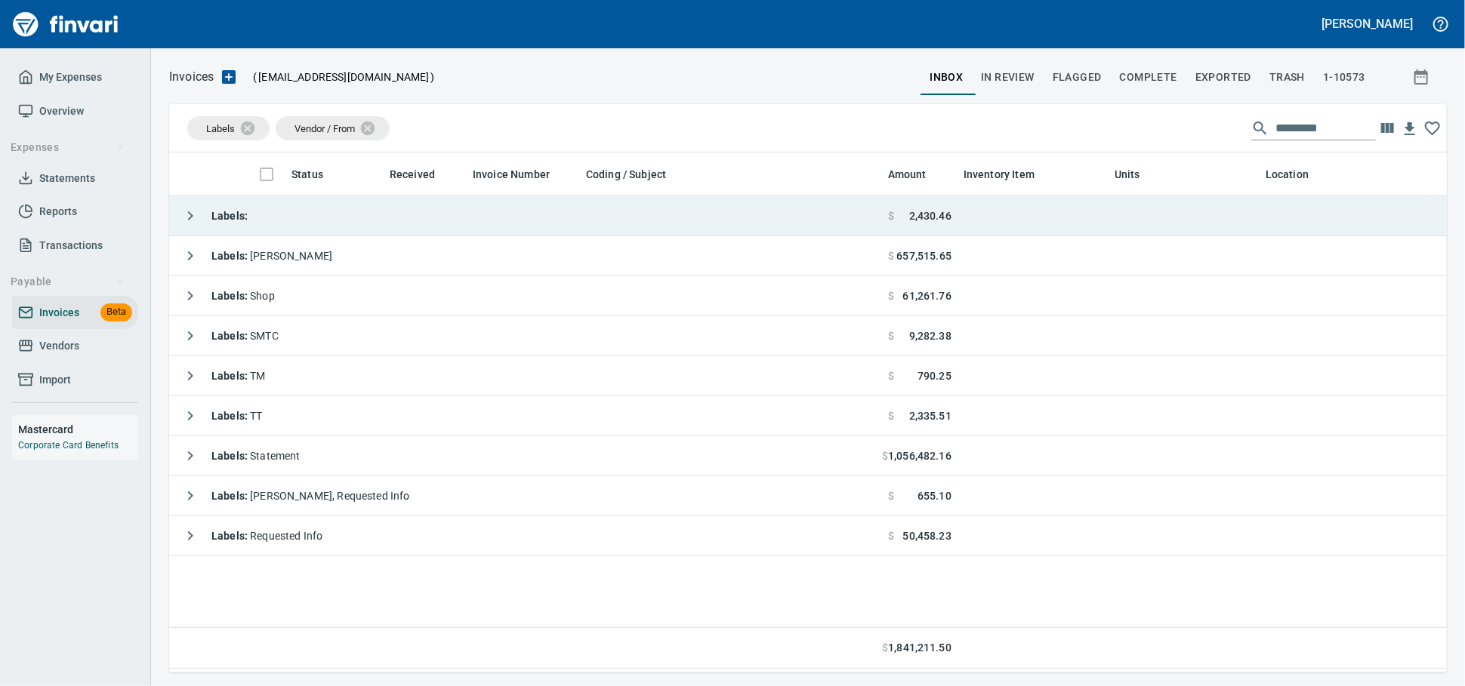
click at [408, 215] on td "Labels :" at bounding box center [525, 216] width 713 height 40
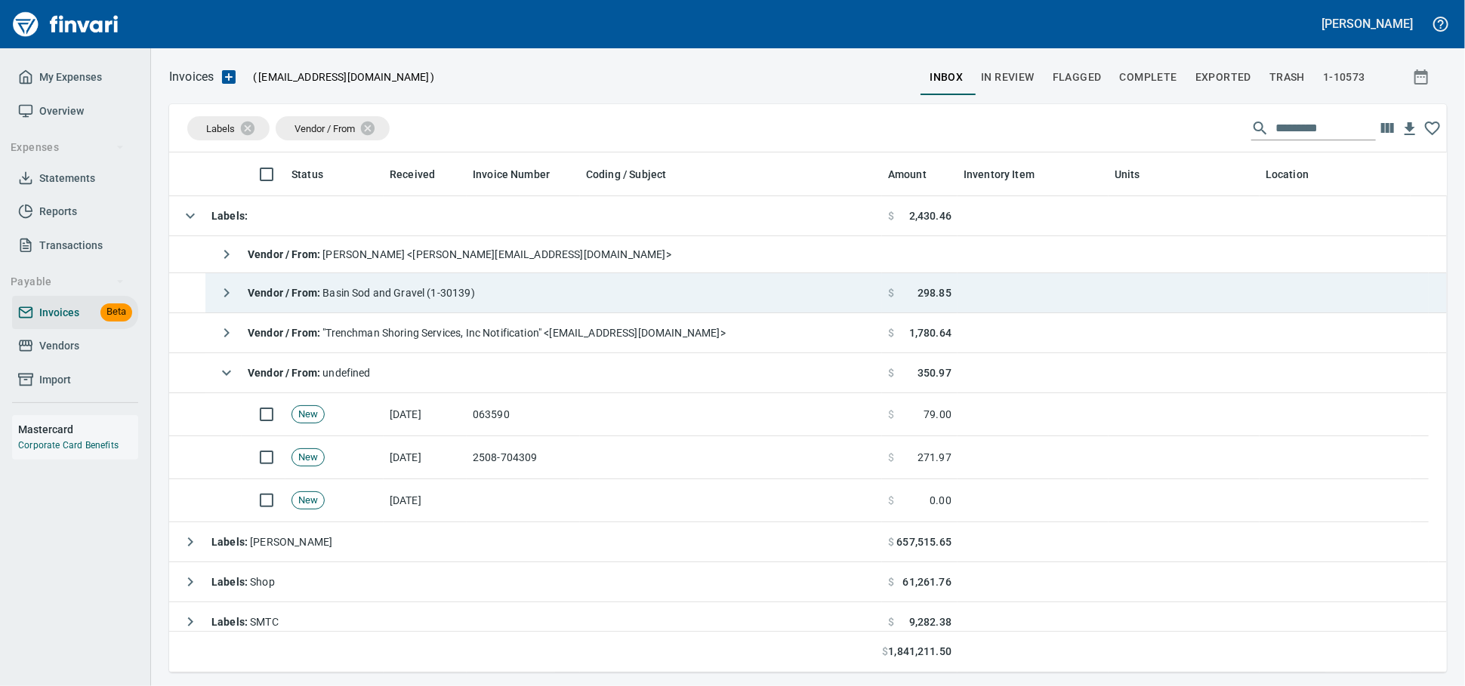
click at [410, 293] on span "Vendor / From : Basin Sod and Gravel (1-30139)" at bounding box center [361, 293] width 227 height 12
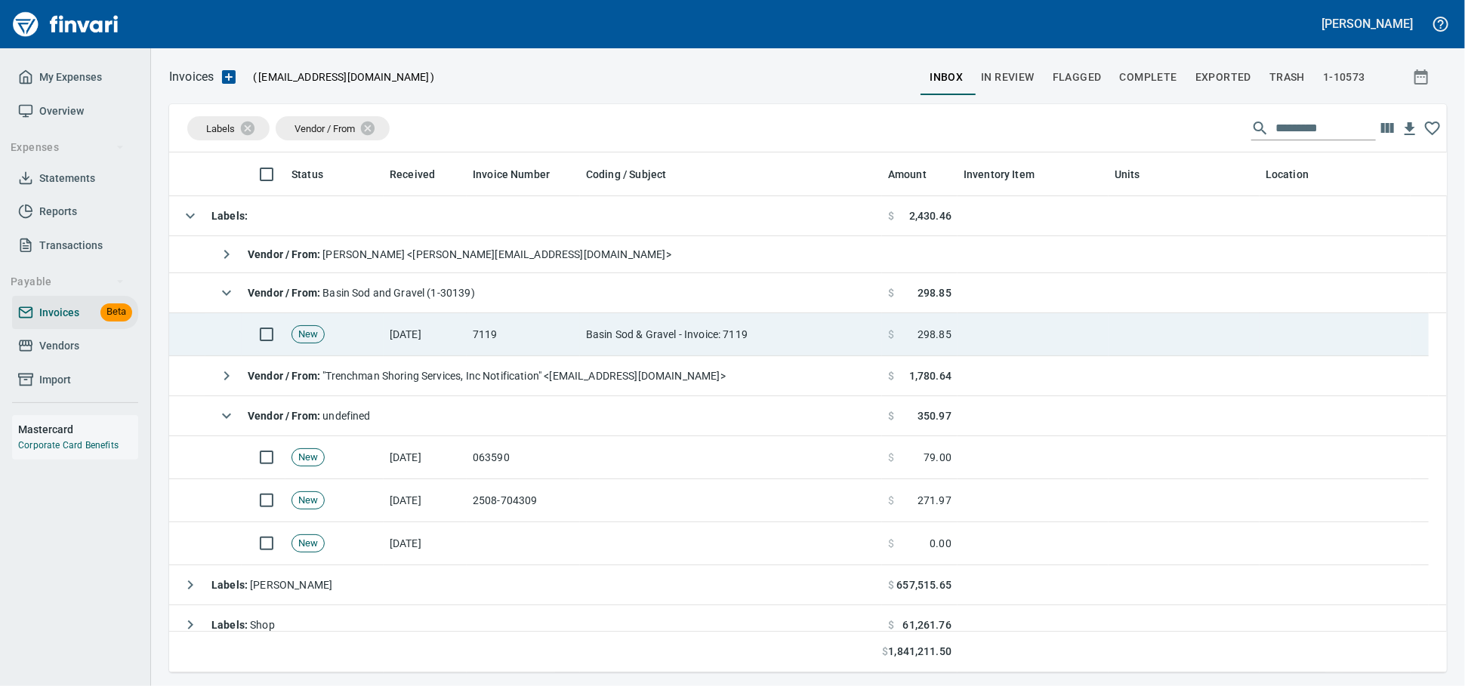
click at [449, 345] on td "[DATE]" at bounding box center [425, 334] width 83 height 43
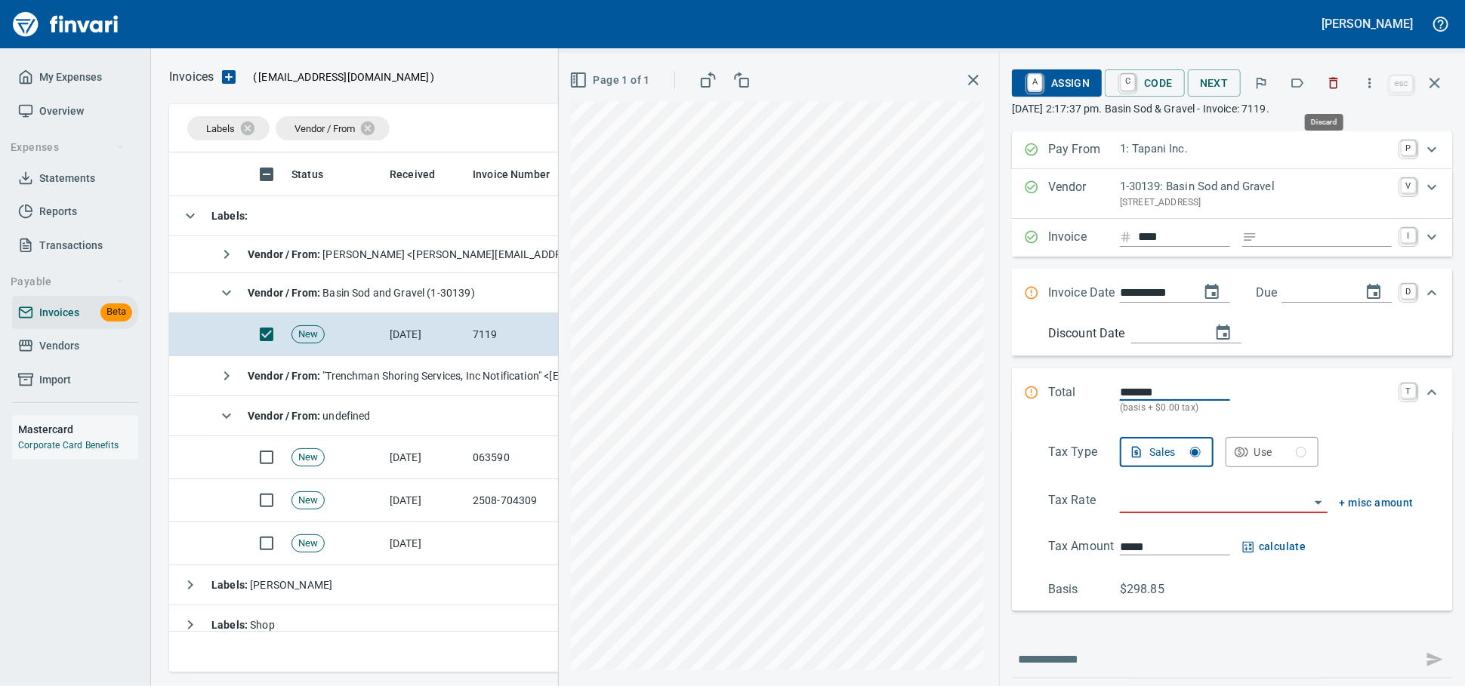
click at [1330, 85] on icon "button" at bounding box center [1334, 83] width 9 height 11
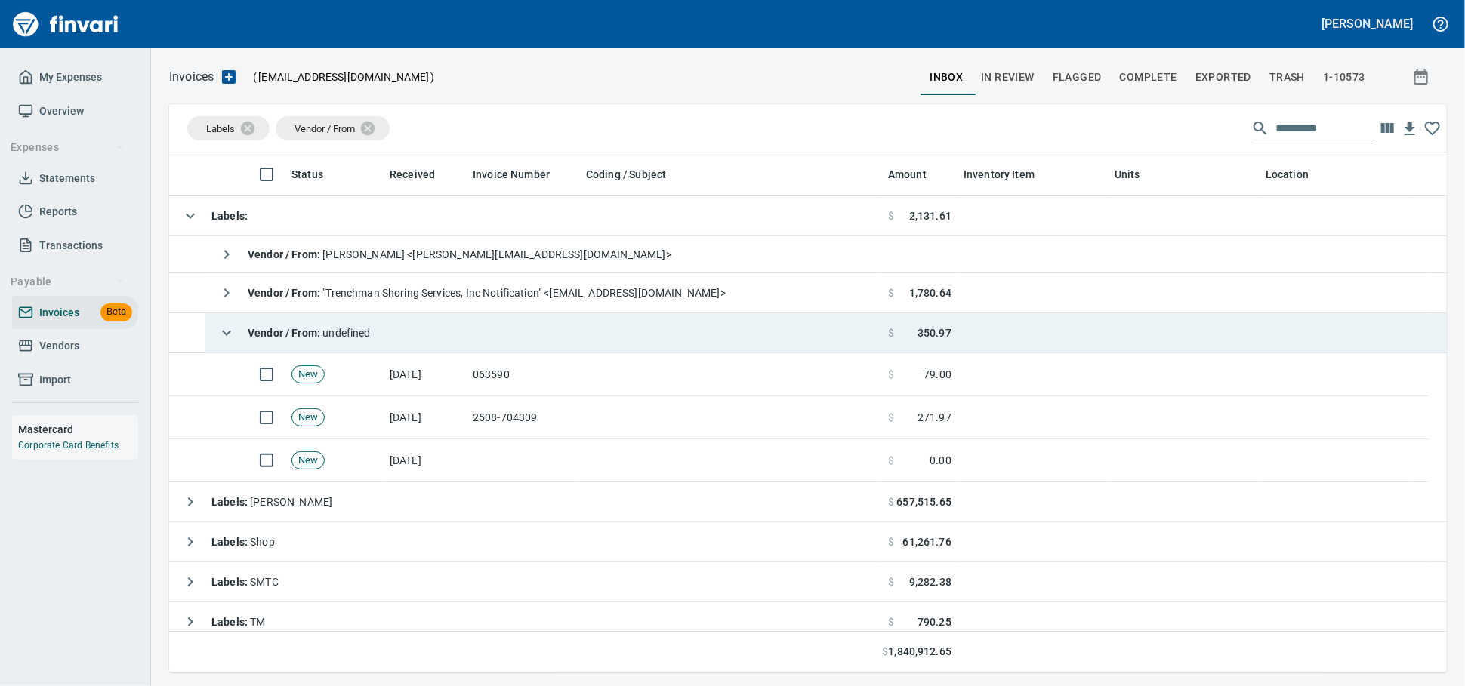
click at [541, 337] on td "Vendor / From : undefined" at bounding box center [543, 333] width 677 height 40
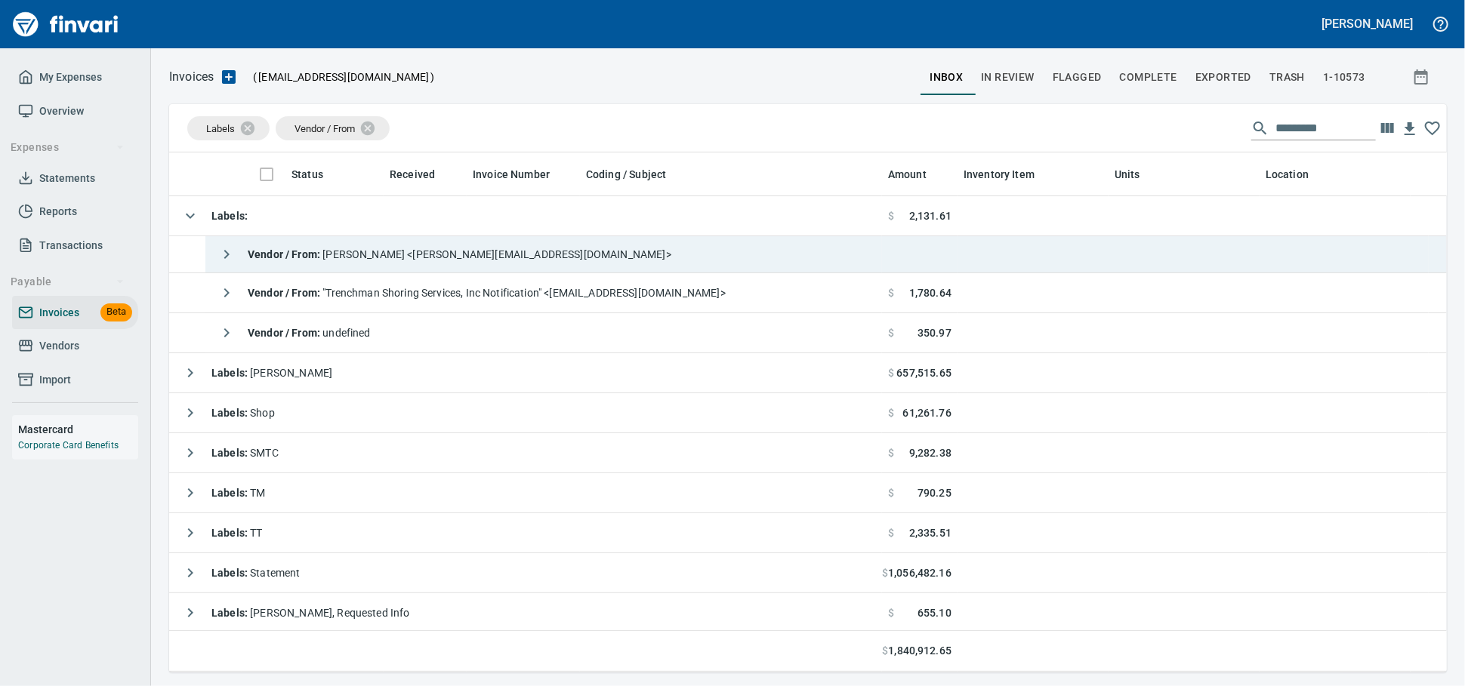
click at [541, 257] on span "Vendor / From : [PERSON_NAME] <[PERSON_NAME][EMAIL_ADDRESS][DOMAIN_NAME]>" at bounding box center [460, 254] width 424 height 12
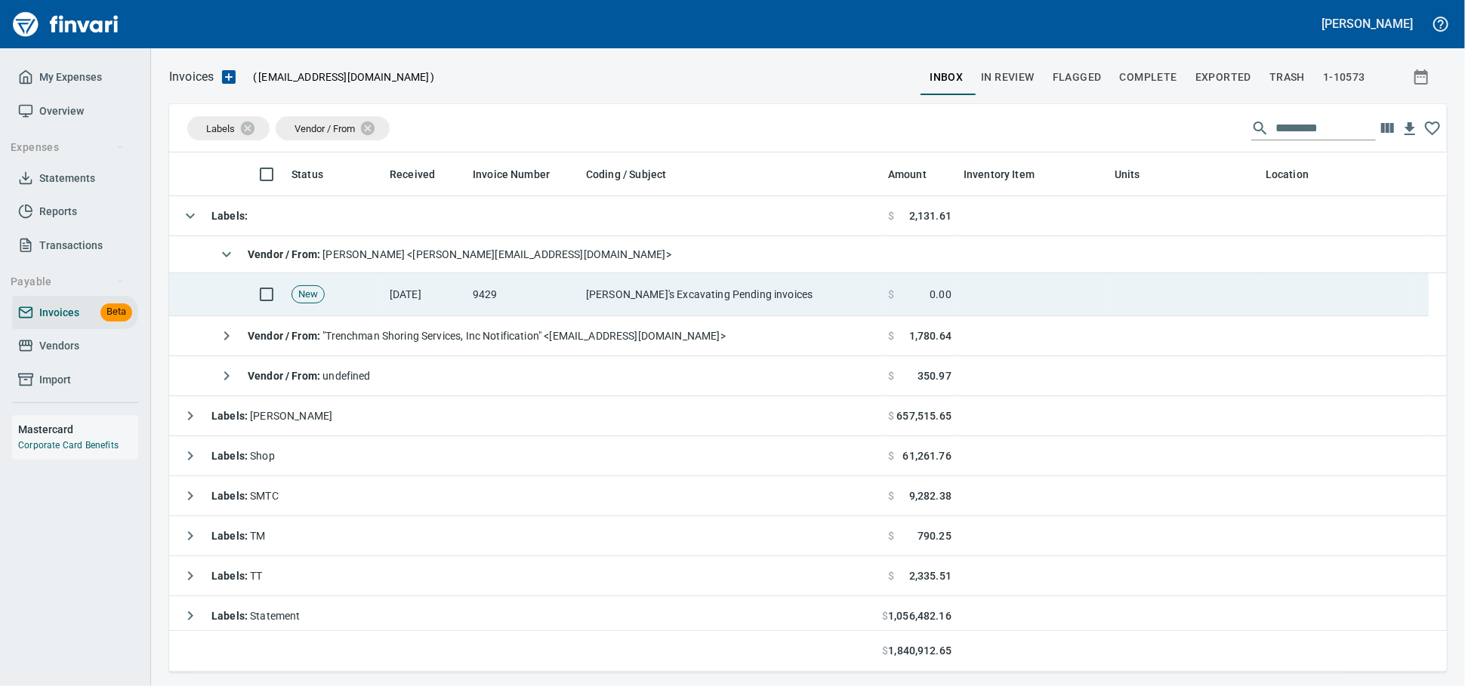
click at [537, 299] on td "9429" at bounding box center [523, 294] width 113 height 43
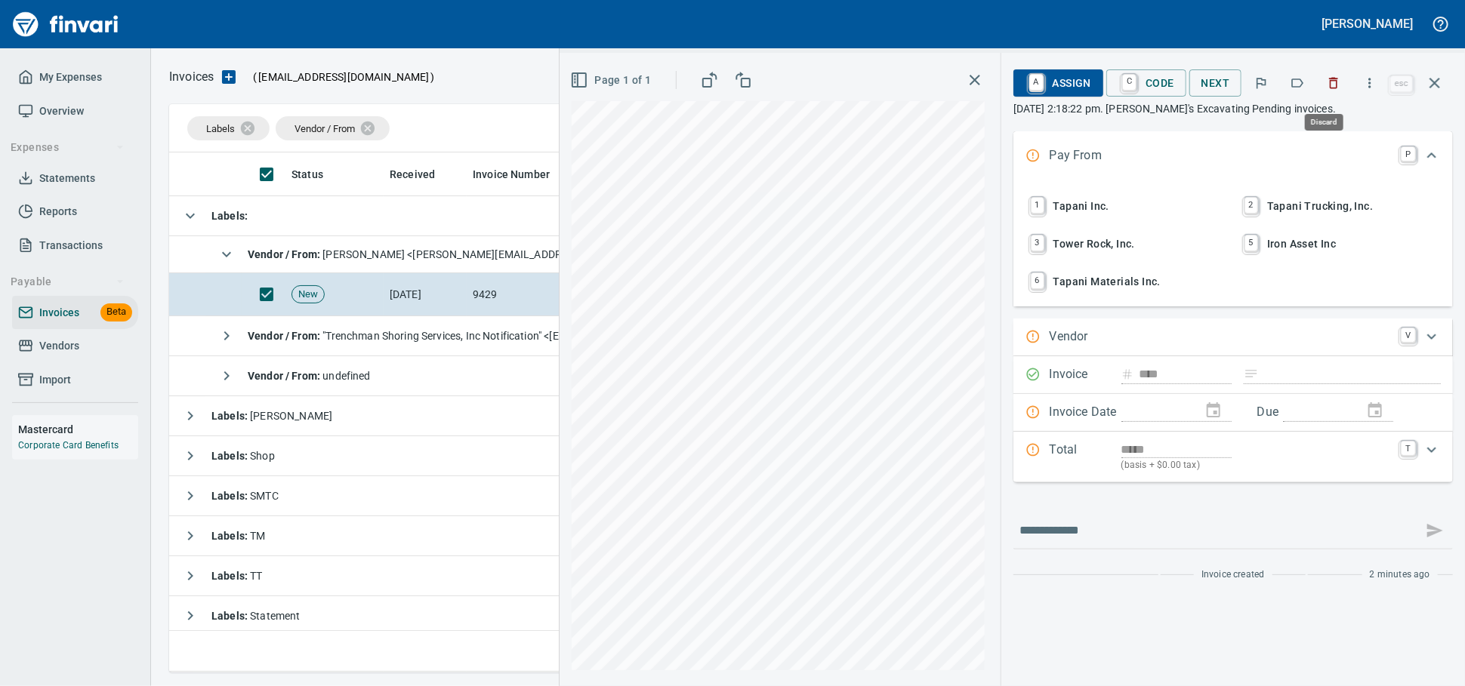
click at [1326, 81] on icon "button" at bounding box center [1333, 83] width 15 height 15
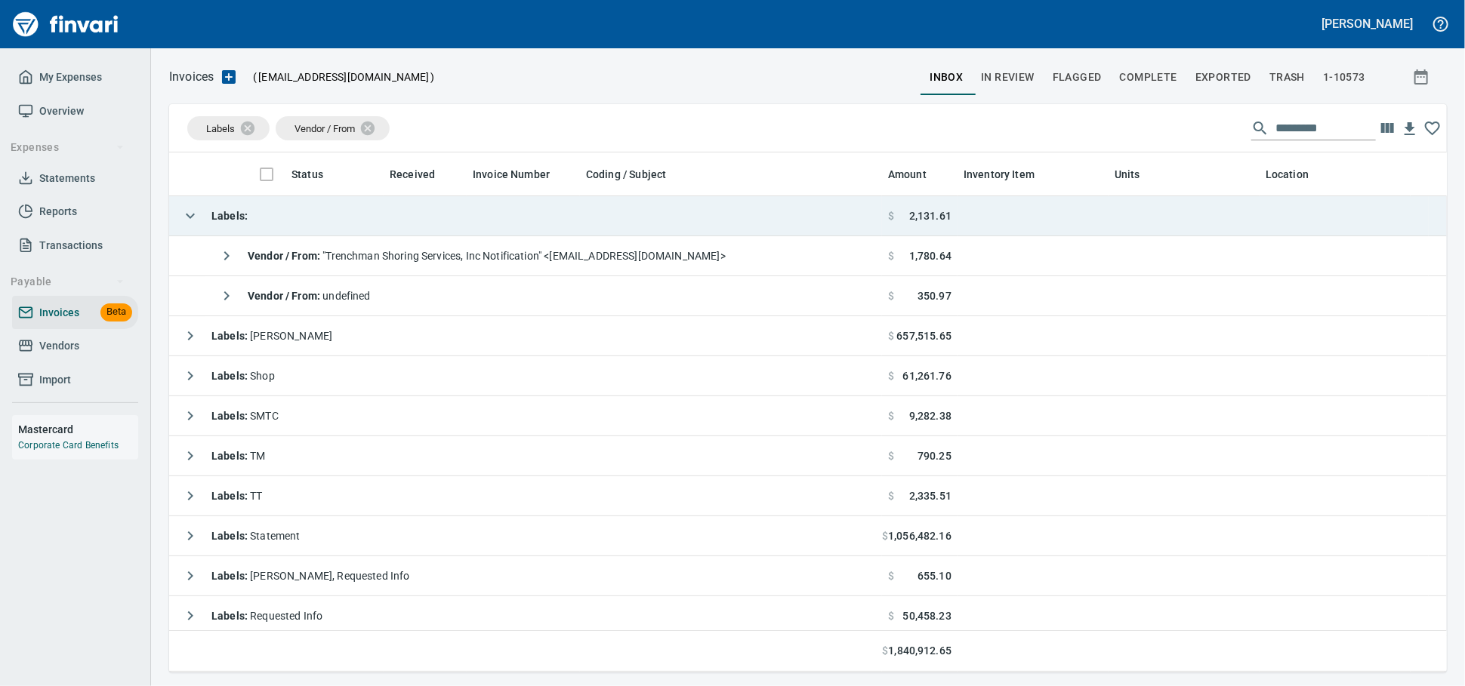
drag, startPoint x: 396, startPoint y: 221, endPoint x: 449, endPoint y: 229, distance: 53.4
click at [396, 220] on td "Labels :" at bounding box center [525, 216] width 713 height 40
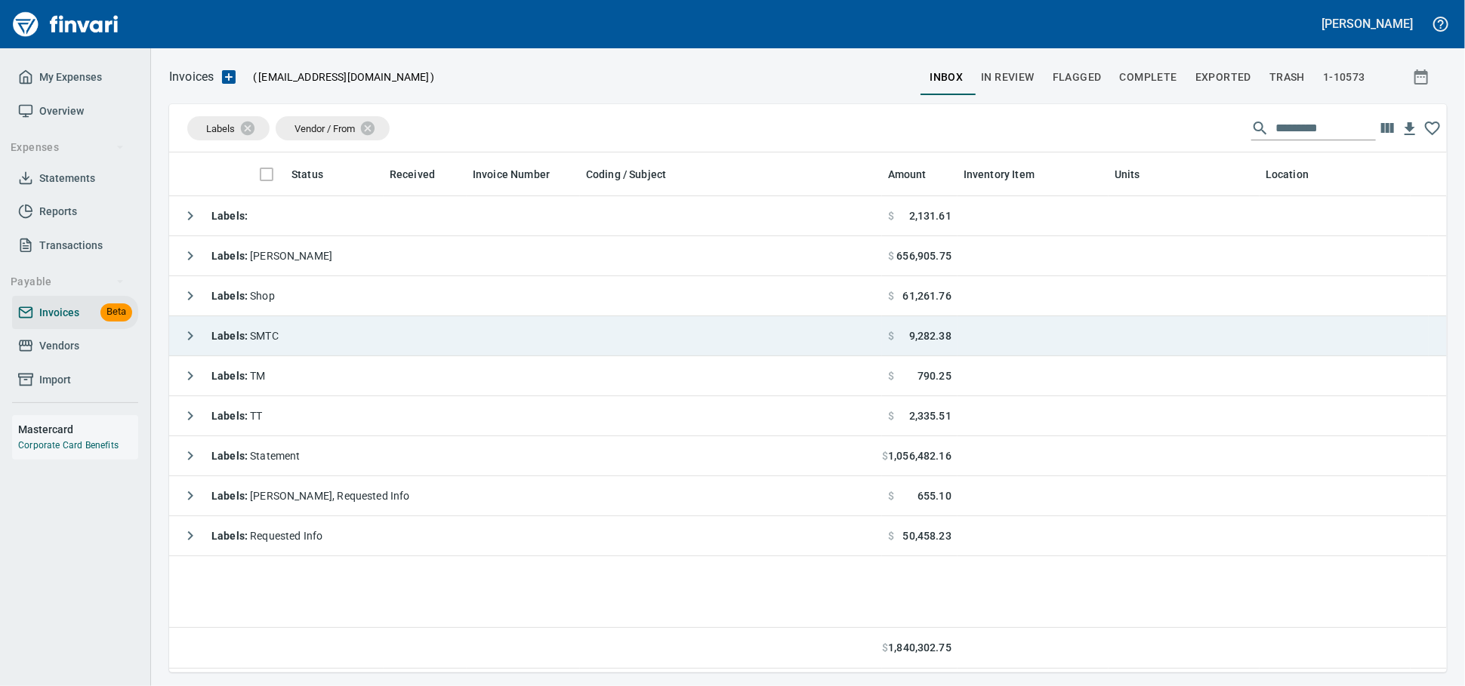
scroll to position [507, 1264]
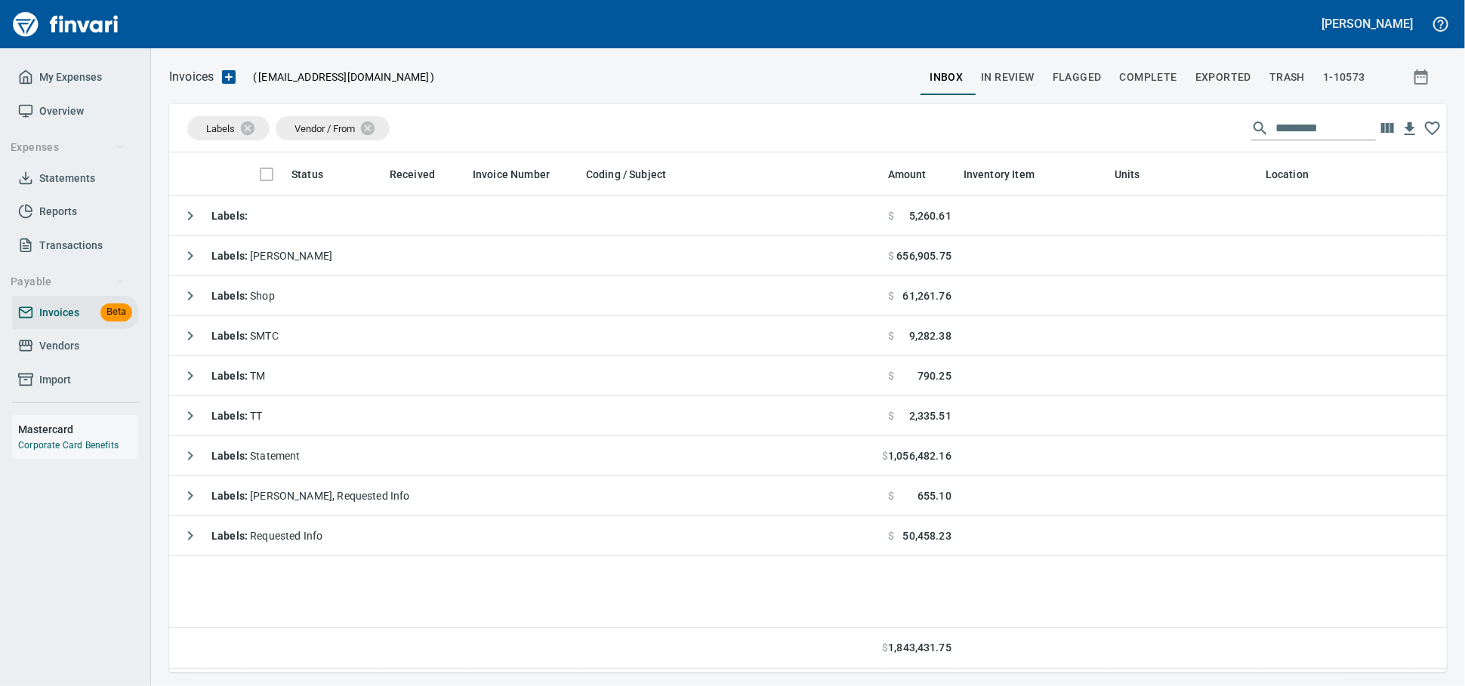
click at [62, 356] on span "Vendors" at bounding box center [59, 346] width 40 height 19
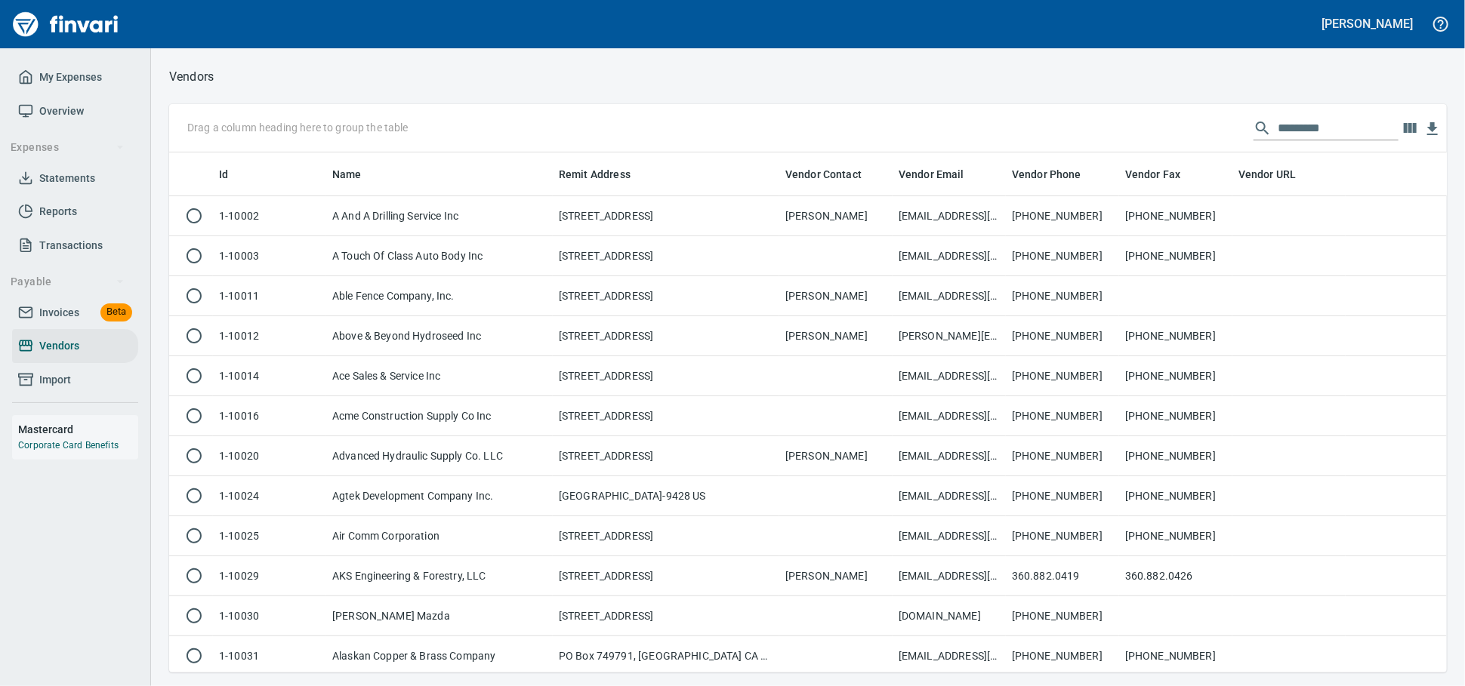
scroll to position [507, 1251]
click at [1333, 130] on input "text" at bounding box center [1338, 128] width 121 height 24
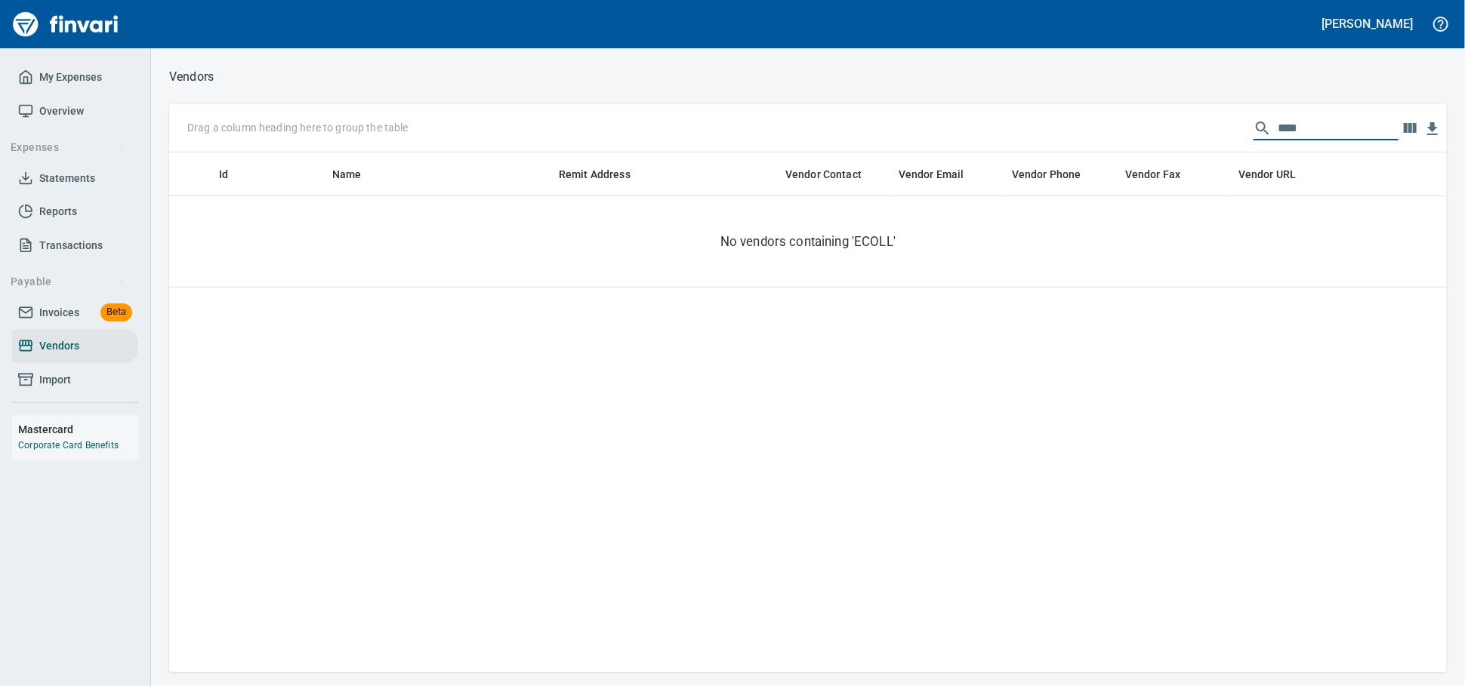
scroll to position [507, 1264]
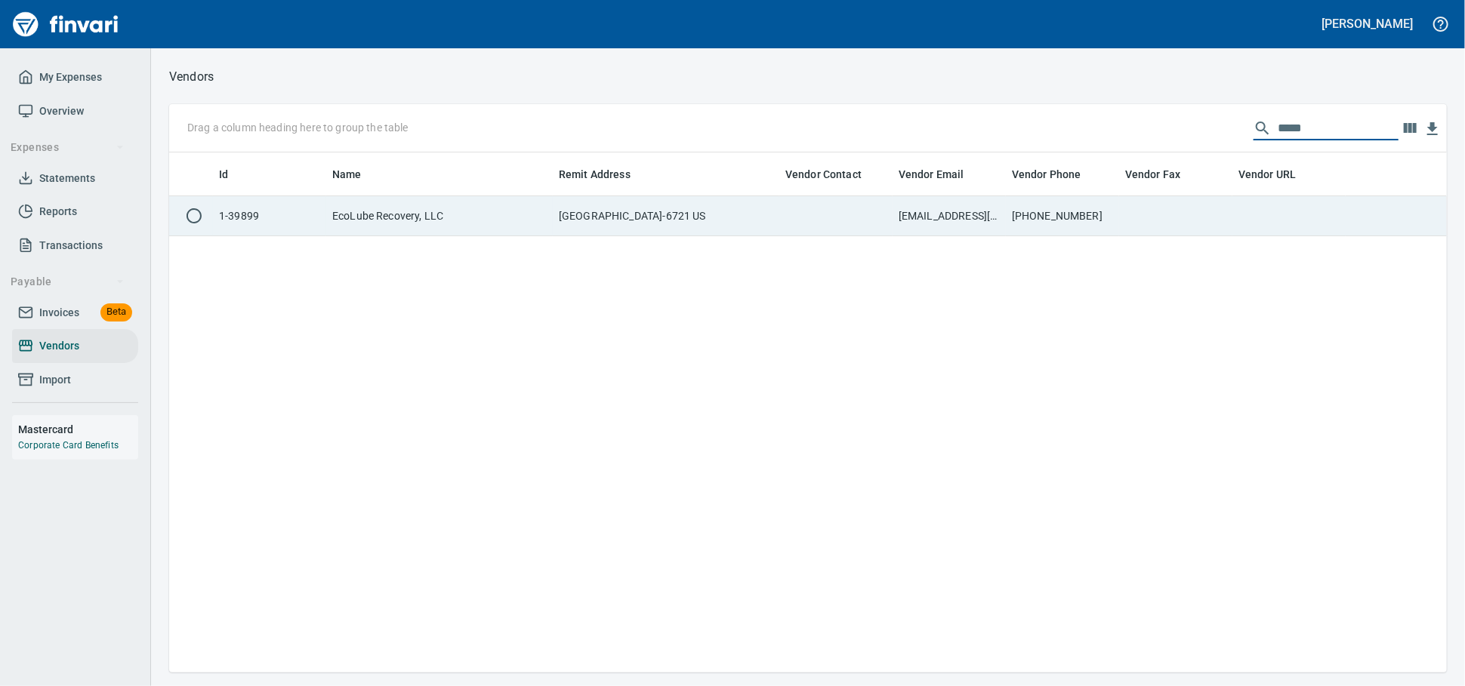
type input "*****"
click at [1035, 222] on td "[PHONE_NUMBER]" at bounding box center [1062, 216] width 113 height 40
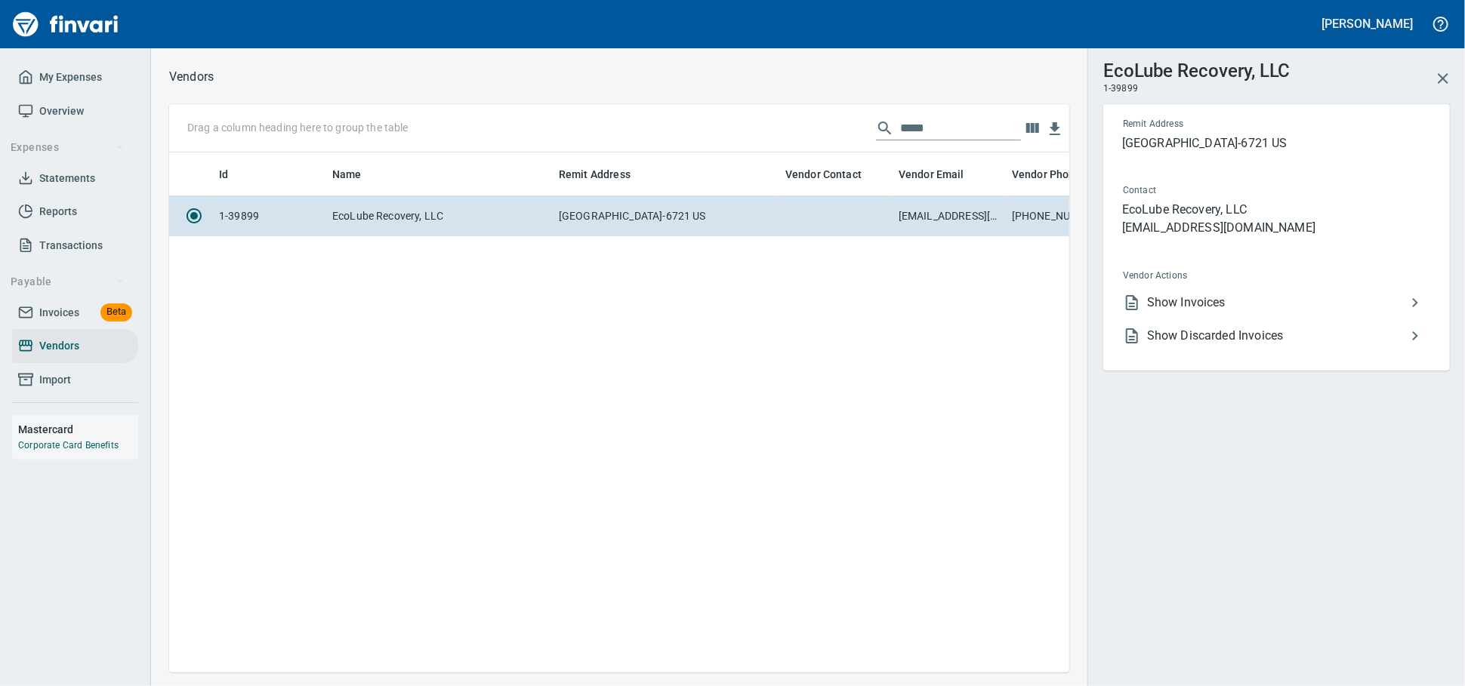
scroll to position [494, 887]
click at [1227, 307] on li "Show Invoices" at bounding box center [1270, 302] width 319 height 33
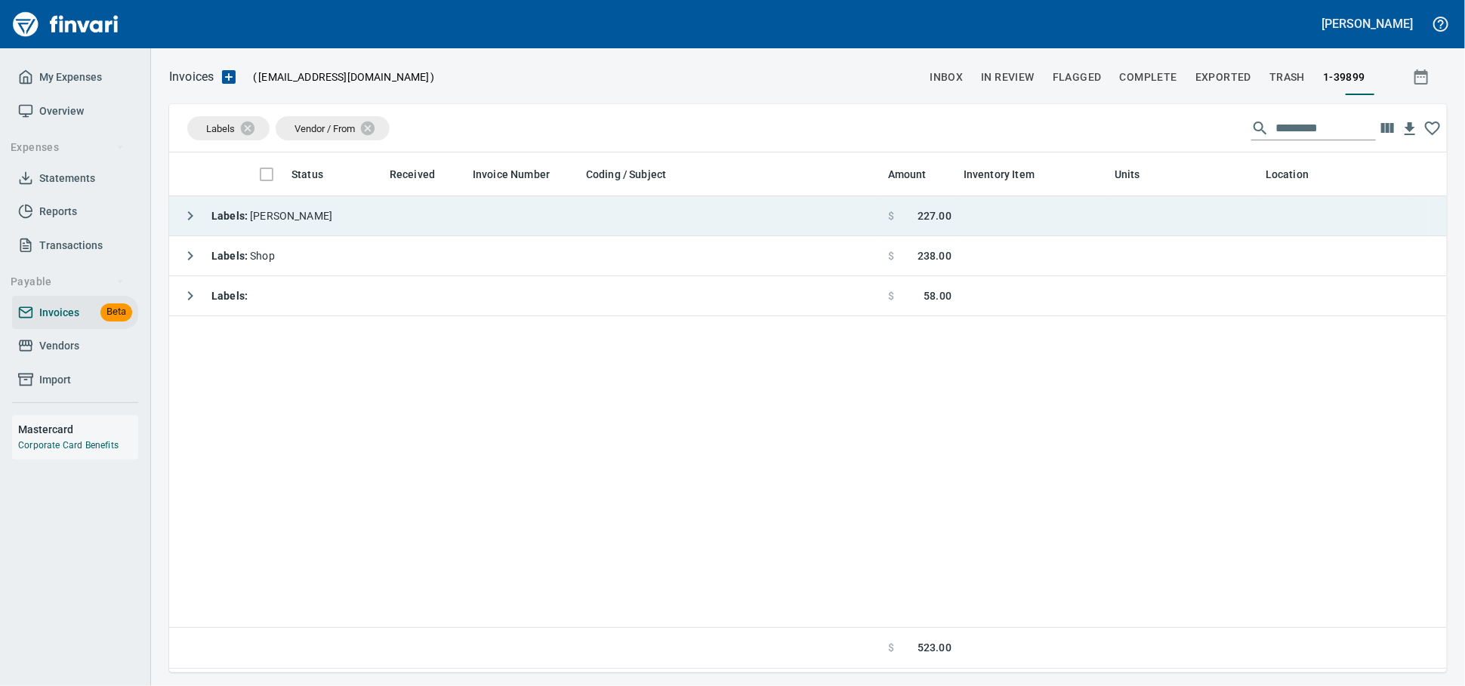
scroll to position [507, 1264]
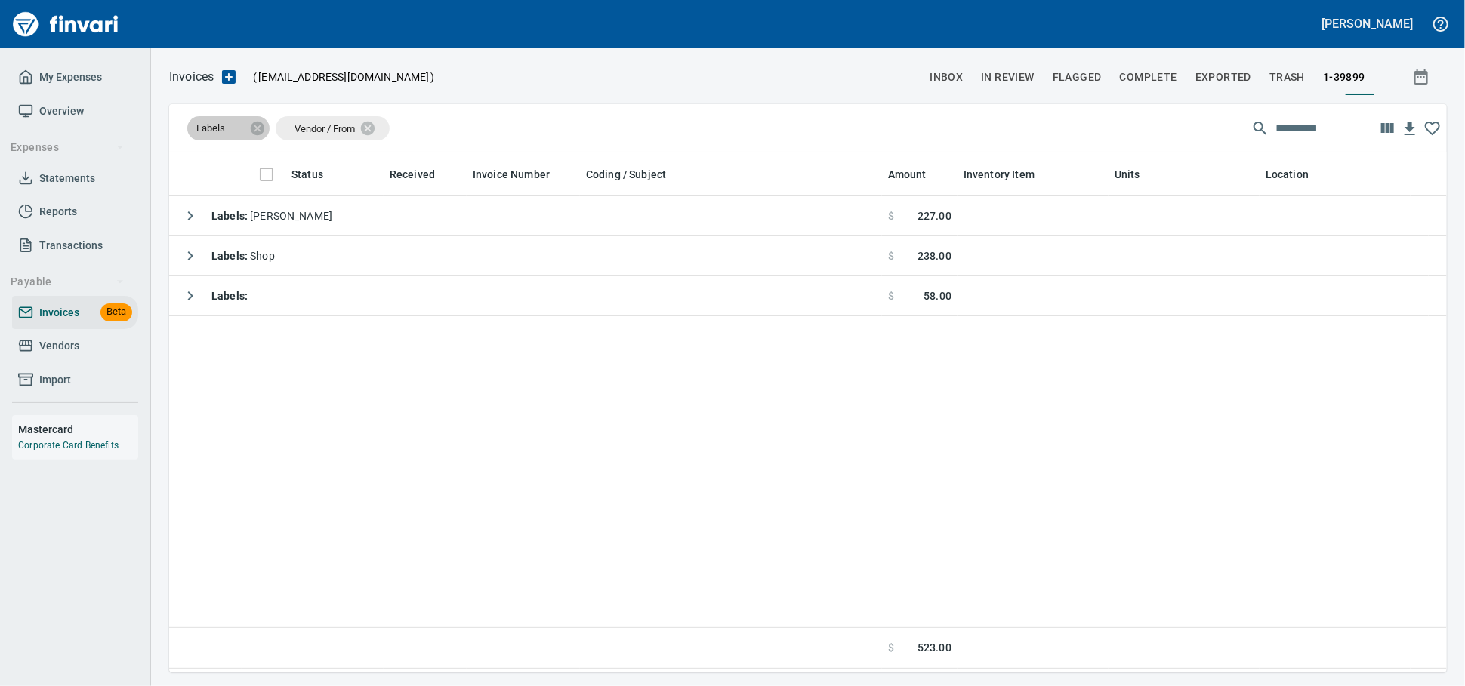
click at [251, 131] on span "Labels" at bounding box center [220, 129] width 66 height 14
click at [258, 128] on icon at bounding box center [258, 128] width 14 height 14
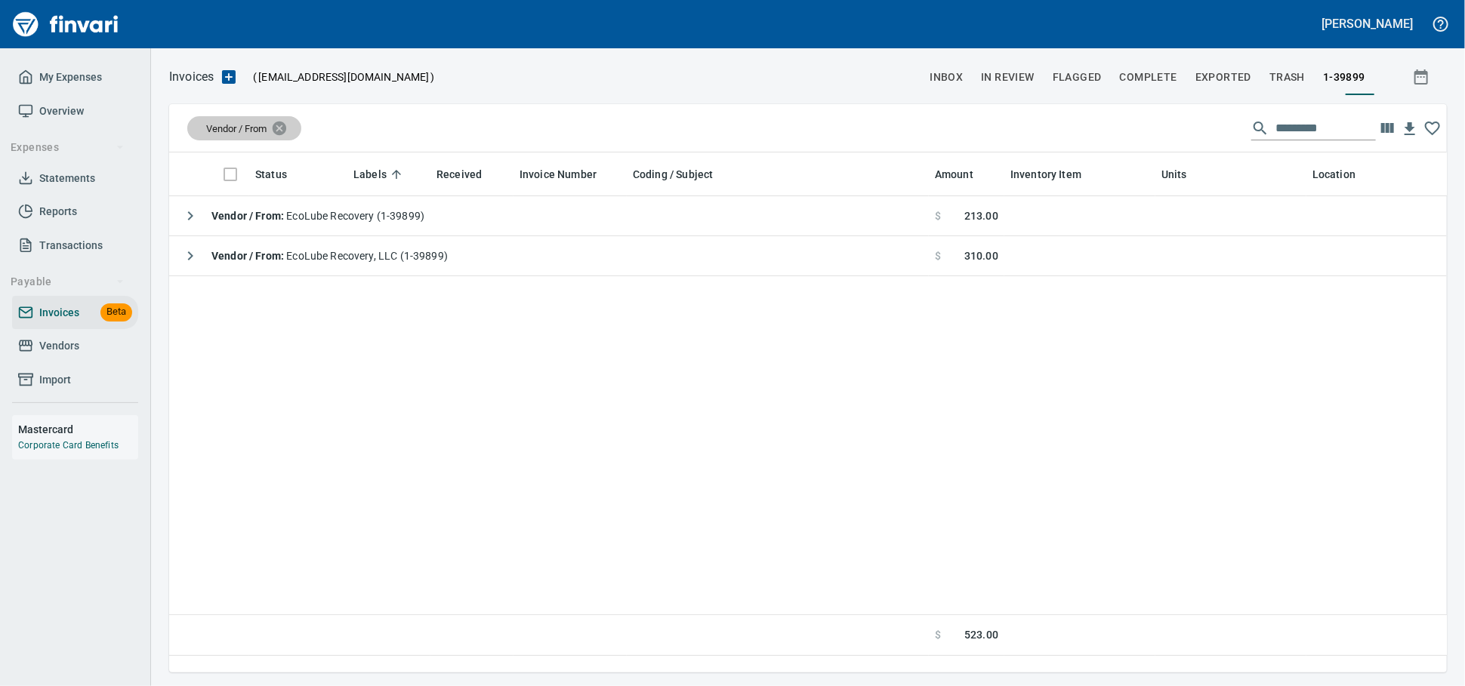
click at [286, 128] on icon at bounding box center [280, 128] width 14 height 14
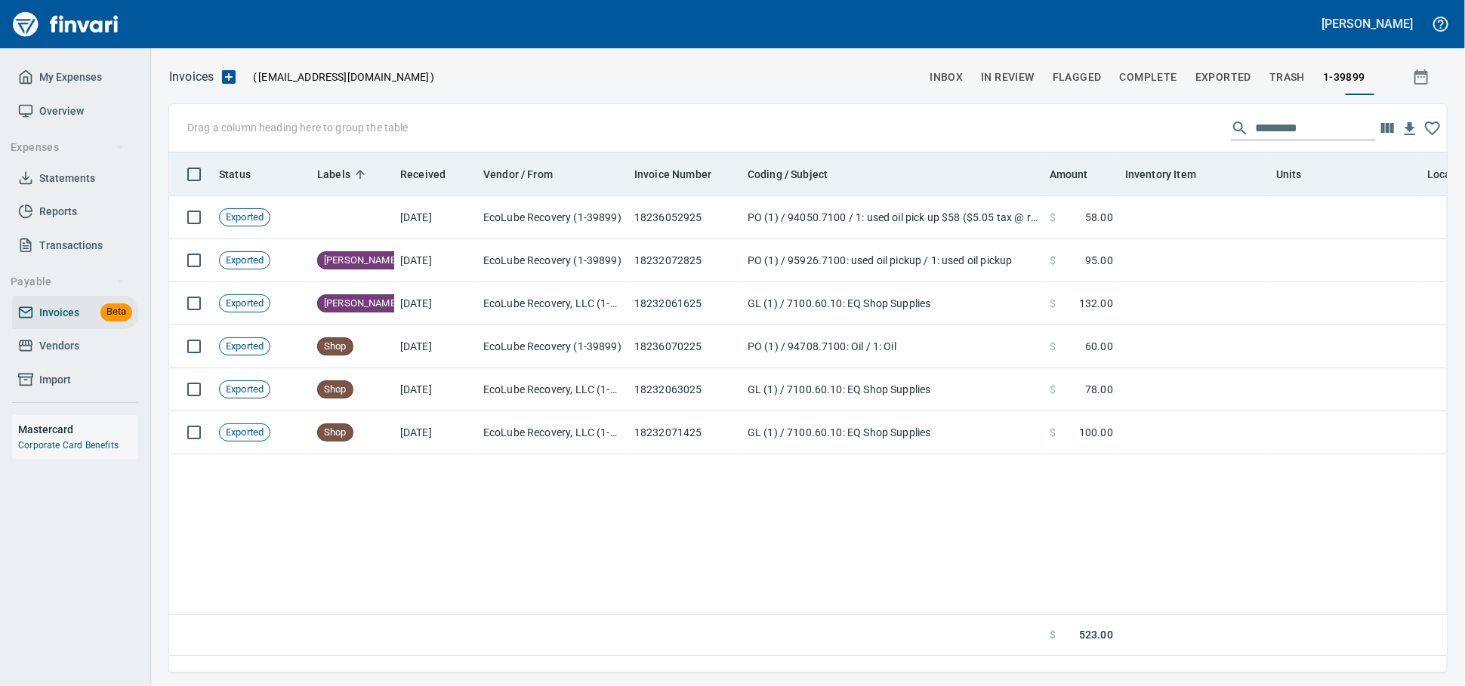
scroll to position [494, 1264]
drag, startPoint x: 240, startPoint y: 174, endPoint x: 250, endPoint y: 170, distance: 10.8
click at [250, 170] on body "[PERSON_NAME] My Expenses Overview Expenses Statements Reports Transactions Pay…" at bounding box center [732, 343] width 1465 height 686
